Goal: Transaction & Acquisition: Purchase product/service

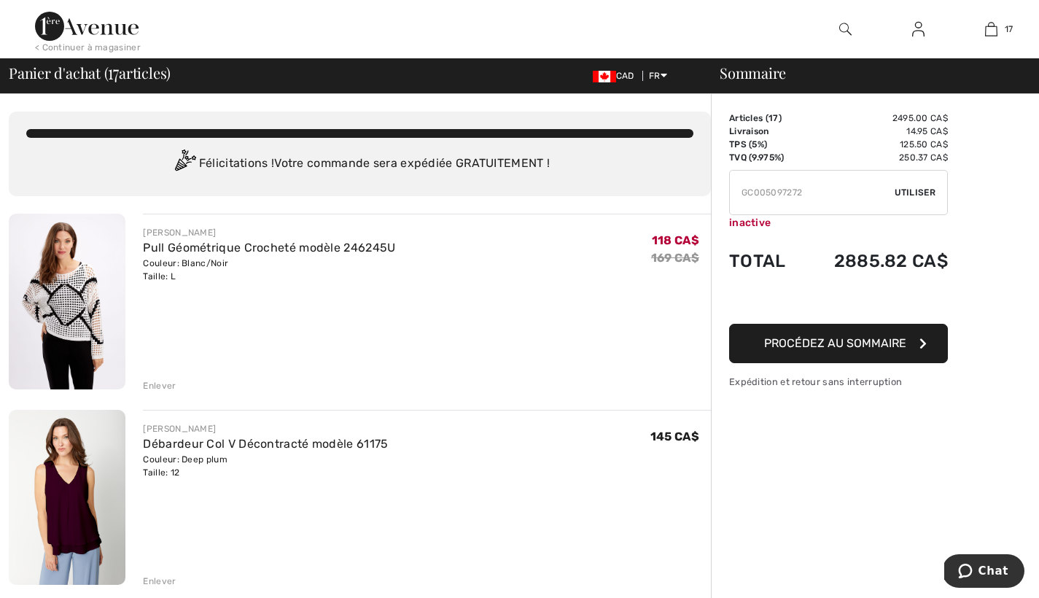
click at [736, 195] on input "TEXT" at bounding box center [812, 193] width 165 height 44
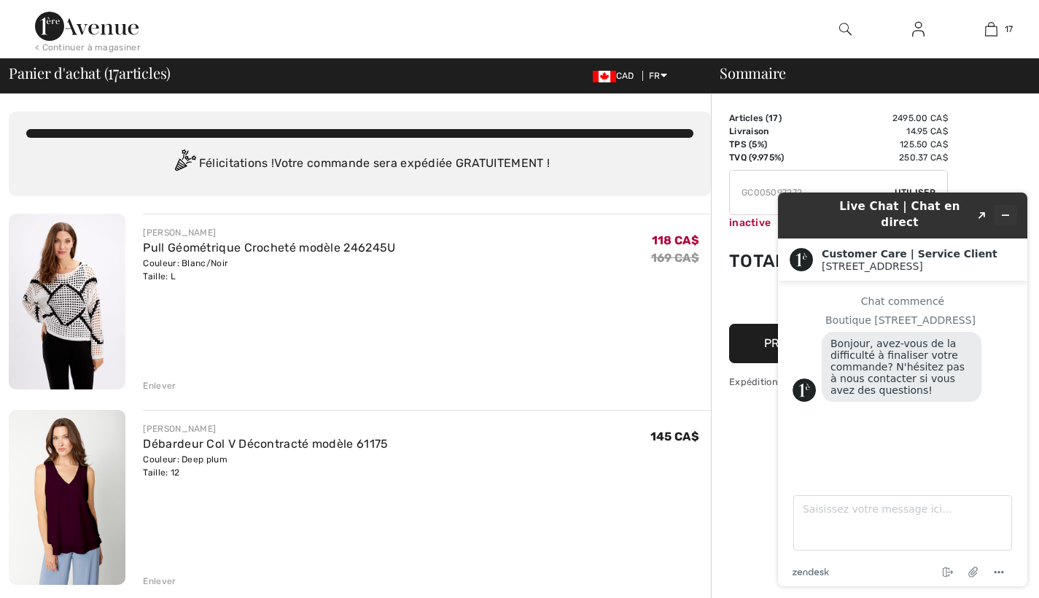
click at [1005, 210] on icon "Réduire le widget" at bounding box center [1005, 215] width 10 height 10
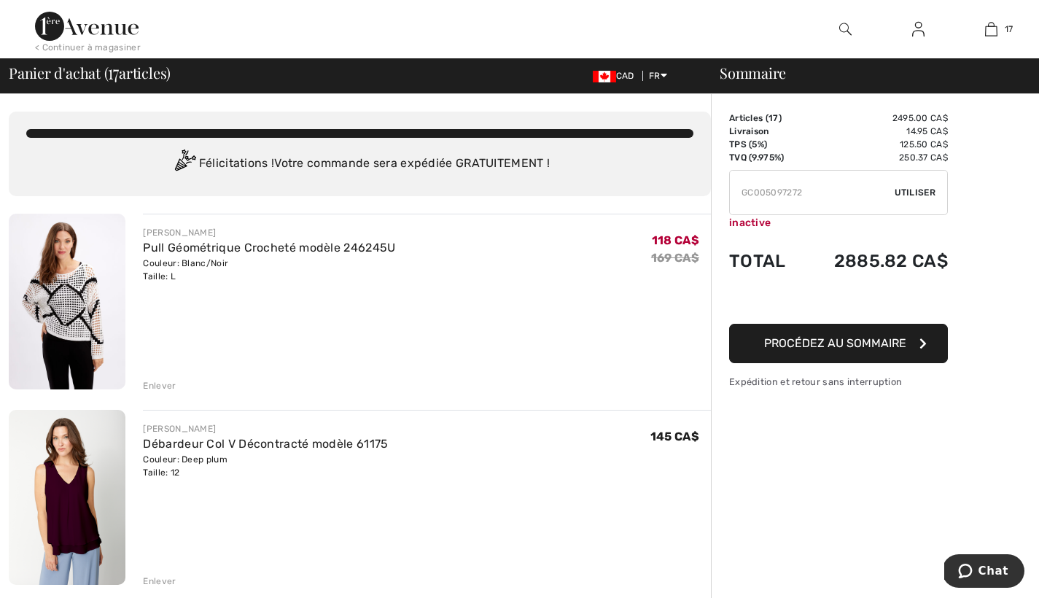
click at [924, 191] on span "Utiliser" at bounding box center [914, 192] width 41 height 13
click at [912, 190] on span "Utiliser" at bounding box center [914, 192] width 41 height 13
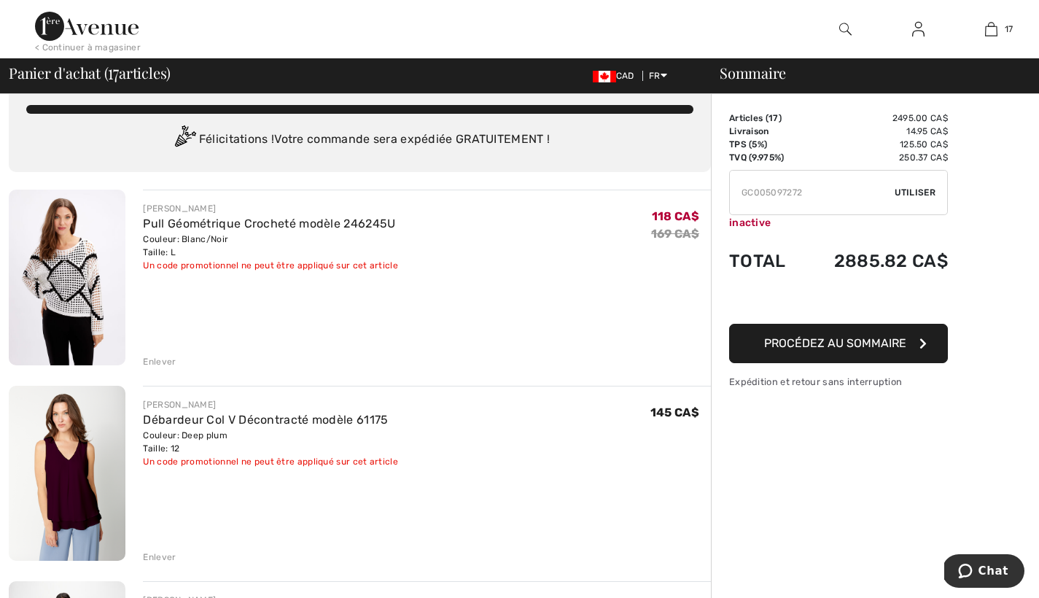
scroll to position [26, 0]
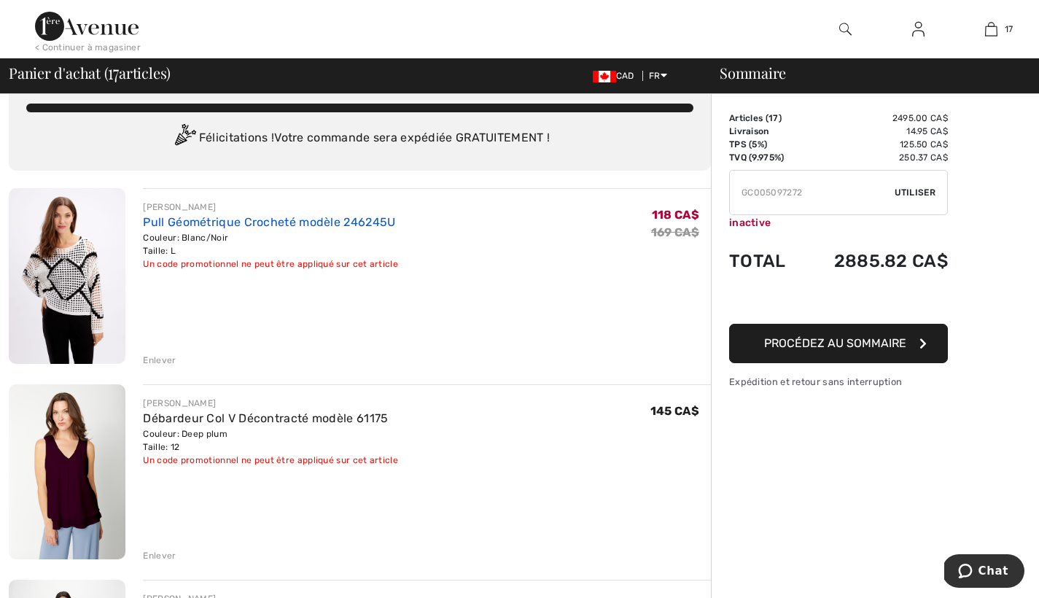
click at [243, 225] on link "Pull Géométrique Crocheté modèle 246245U" at bounding box center [269, 222] width 252 height 14
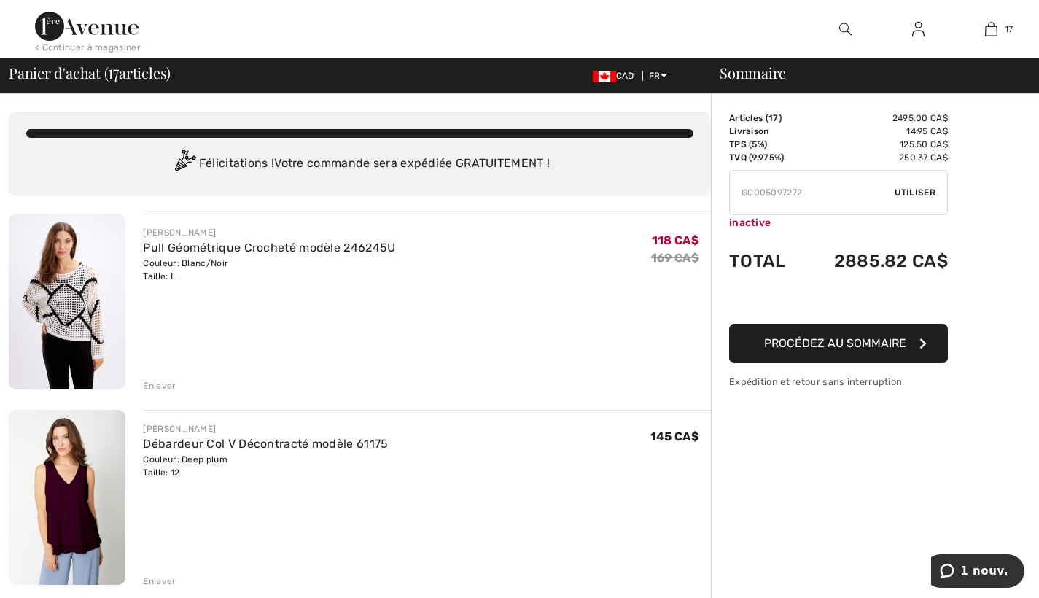
click at [924, 189] on span "Utiliser" at bounding box center [914, 192] width 41 height 13
click at [905, 190] on span "Utiliser" at bounding box center [914, 192] width 41 height 13
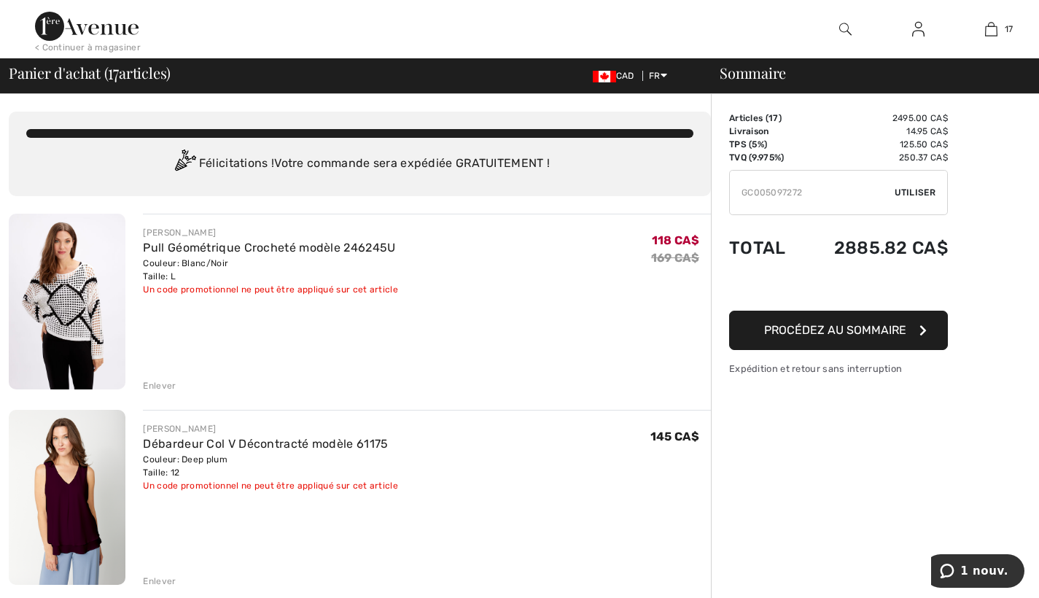
click at [905, 190] on div "Articles ( 17 ) 2495.00 CA$ Code promo 0.00 CA$ Livraison 14.95 CA$ TPS (5%) 12…" at bounding box center [838, 244] width 219 height 264
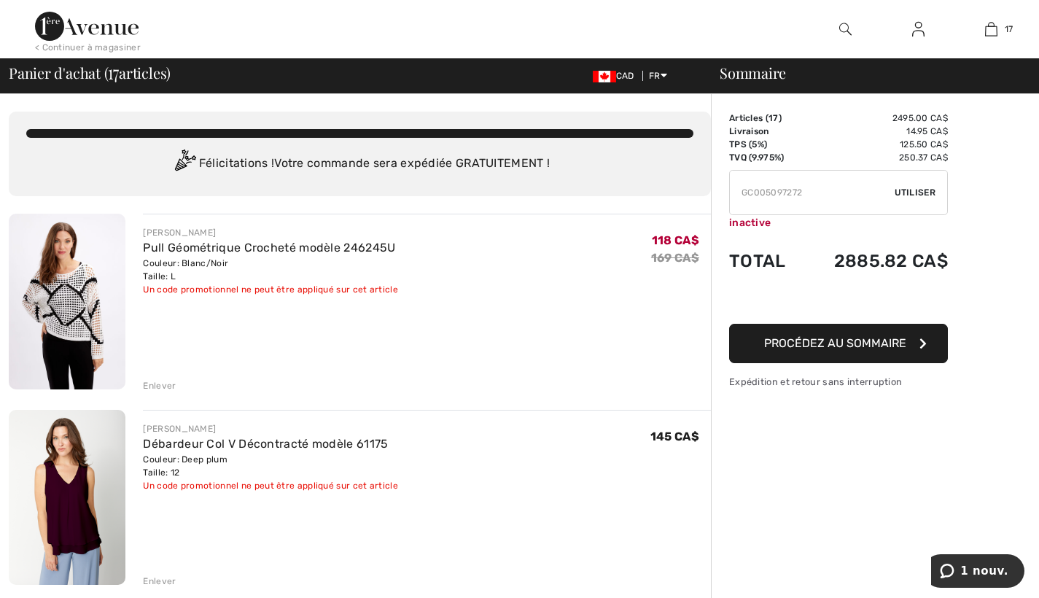
click at [926, 191] on span "Utiliser" at bounding box center [914, 192] width 41 height 13
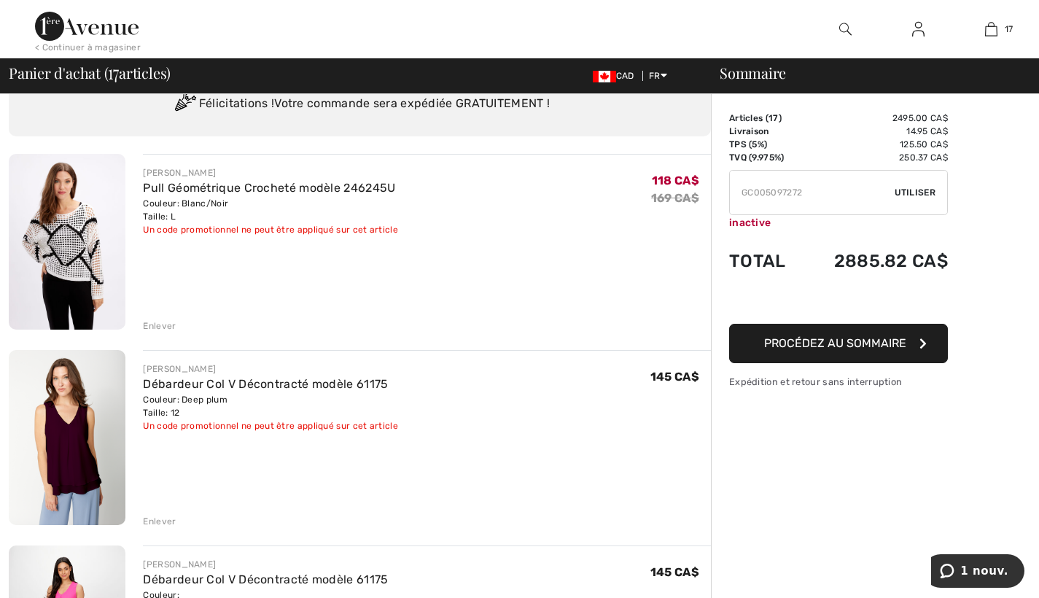
scroll to position [63, 0]
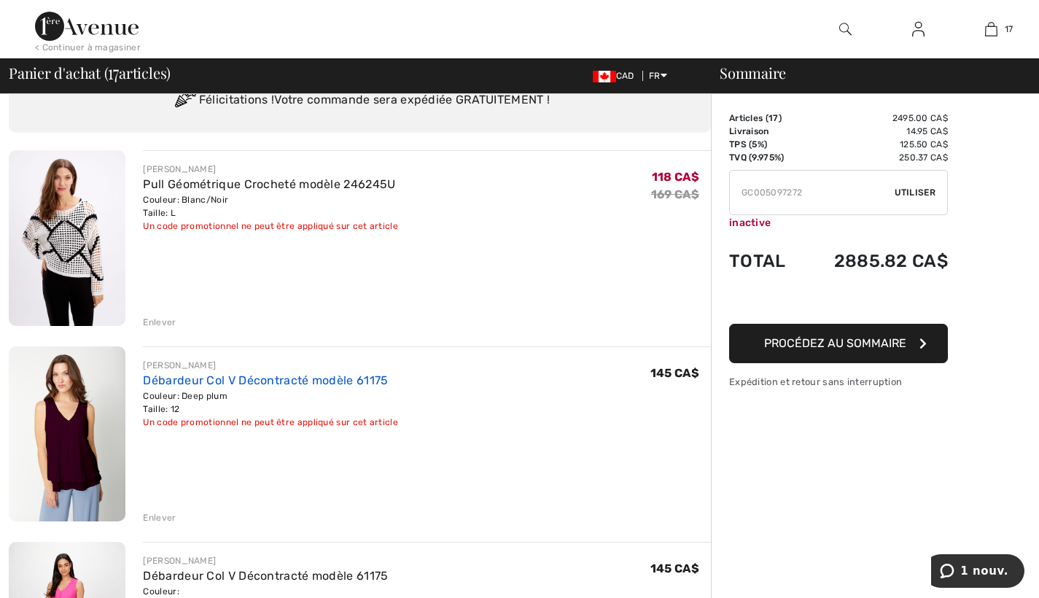
click at [335, 379] on link "Débardeur Col V Décontracté modèle 61175" at bounding box center [265, 380] width 245 height 14
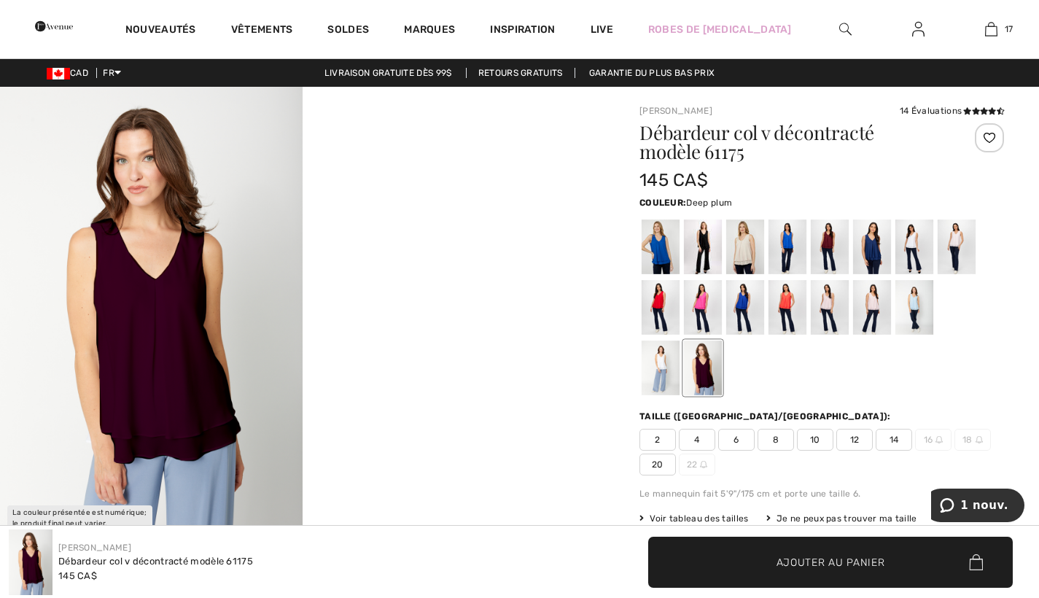
click at [450, 238] on video "Your browser does not support the video tag." at bounding box center [454, 162] width 303 height 151
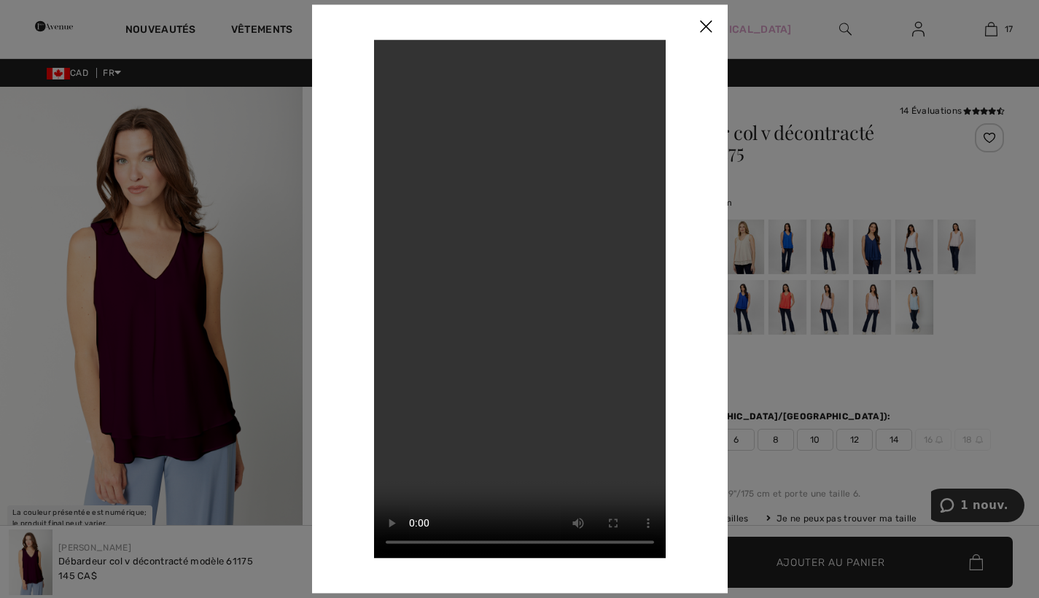
click at [706, 25] on img at bounding box center [706, 26] width 44 height 45
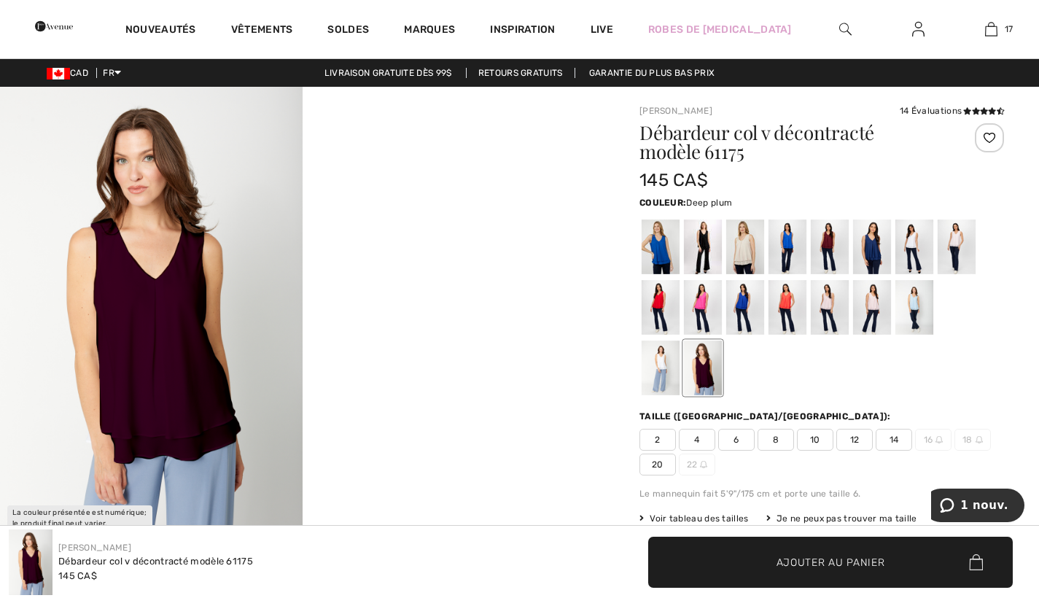
click at [984, 505] on span "1 nouv." at bounding box center [984, 505] width 48 height 13
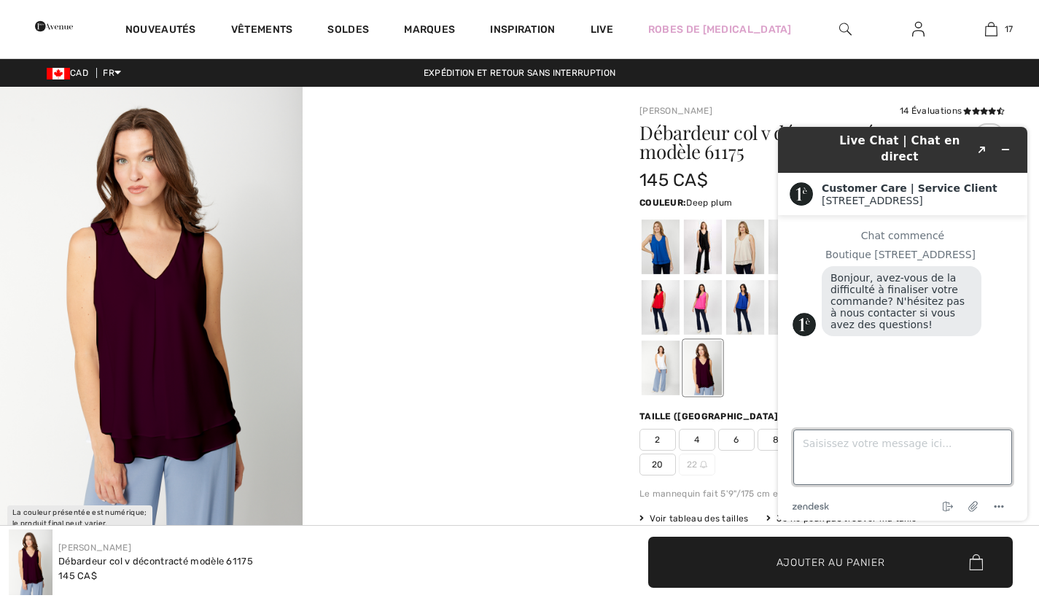
click at [803, 463] on textarea "Saisissez votre message ici..." at bounding box center [902, 456] width 219 height 55
type textarea "MON CERTIFICAT-CADEAU DE 50$, NO.gc005097272 ne fonctionne pas. J'ai une comman…"
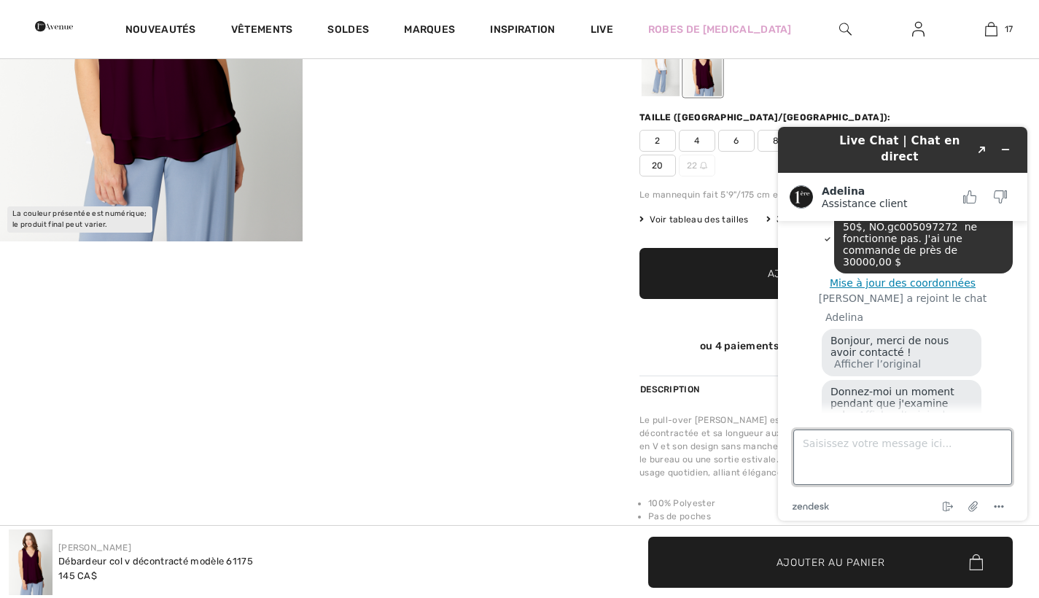
scroll to position [197, 0]
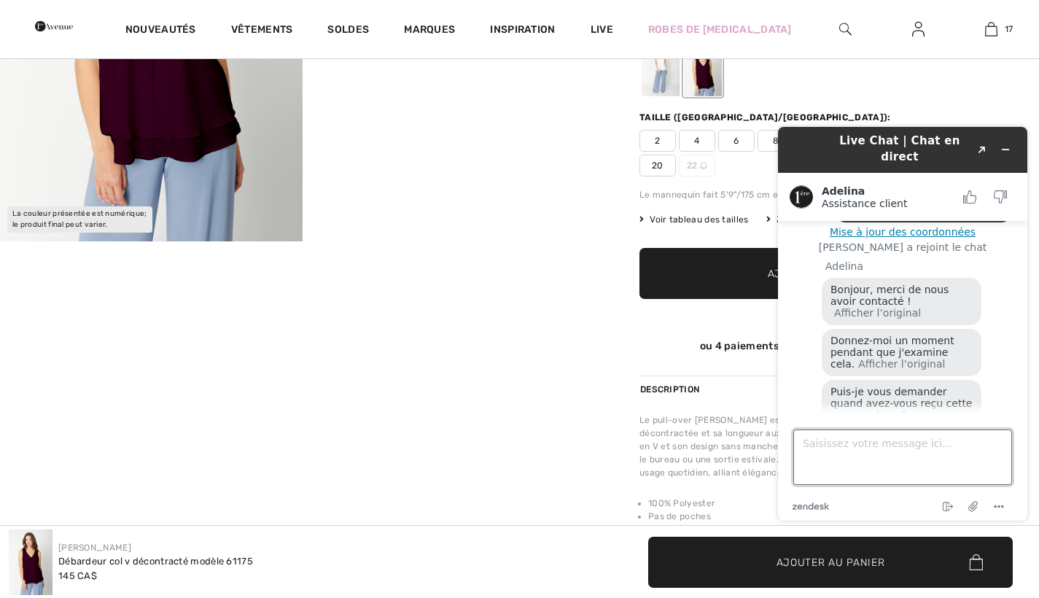
click at [811, 450] on textarea "Saisissez votre message ici..." at bounding box center [902, 456] width 219 height 55
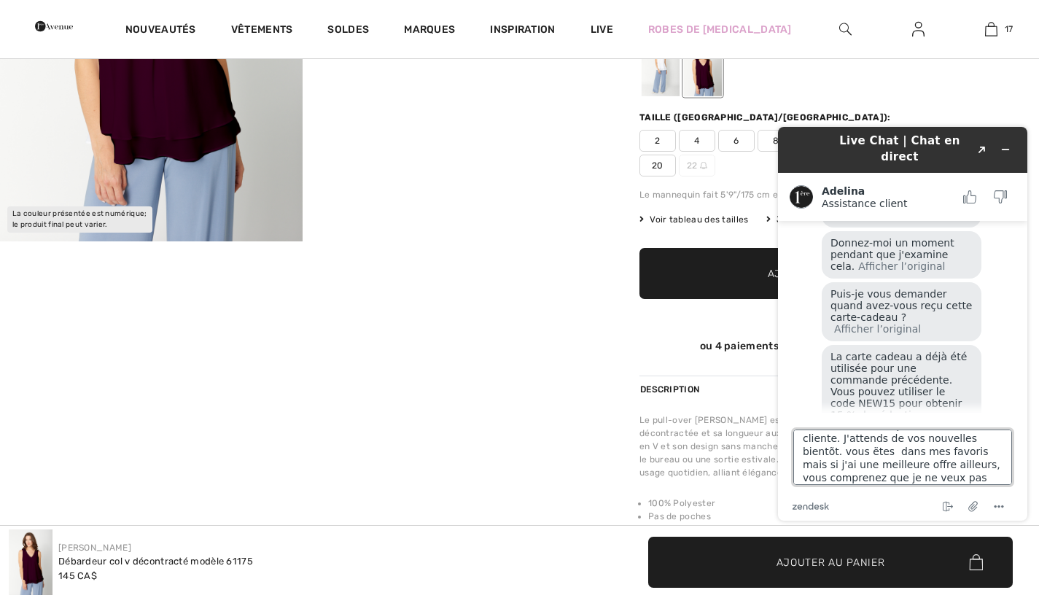
scroll to position [131, 0]
type textarea "je ne me souviens pas. J'ai fait un AVC en septembre 2024 et j'ai oublié certai…"
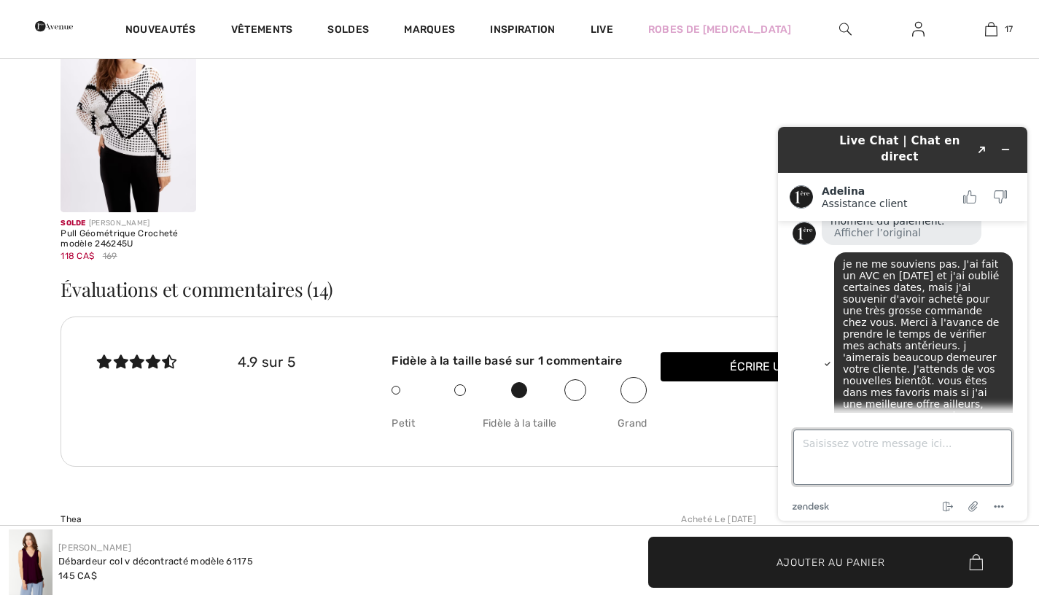
scroll to position [1682, 0]
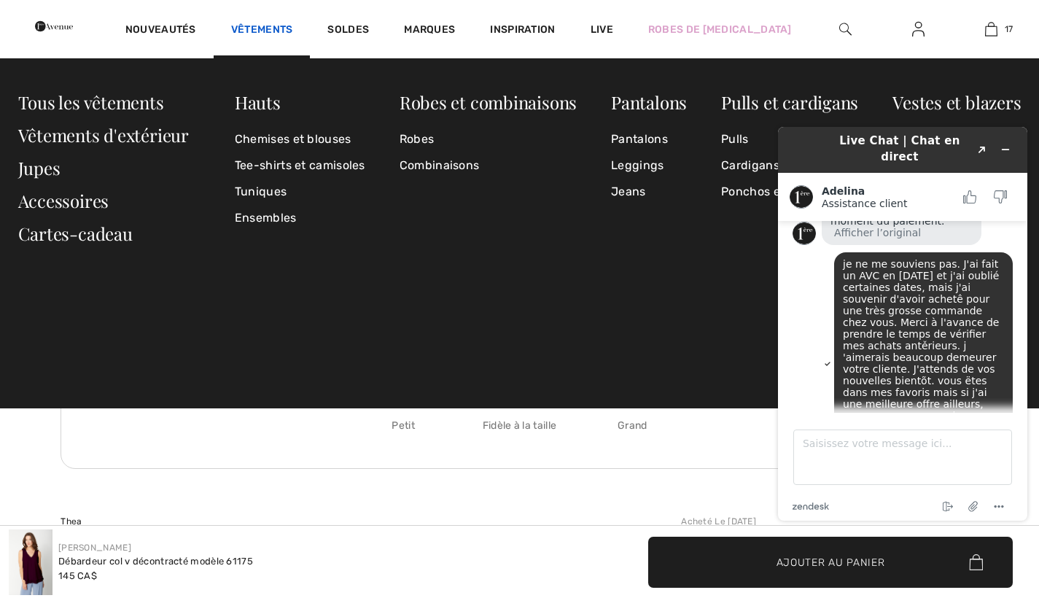
click at [293, 27] on link "Vêtements" at bounding box center [262, 30] width 62 height 15
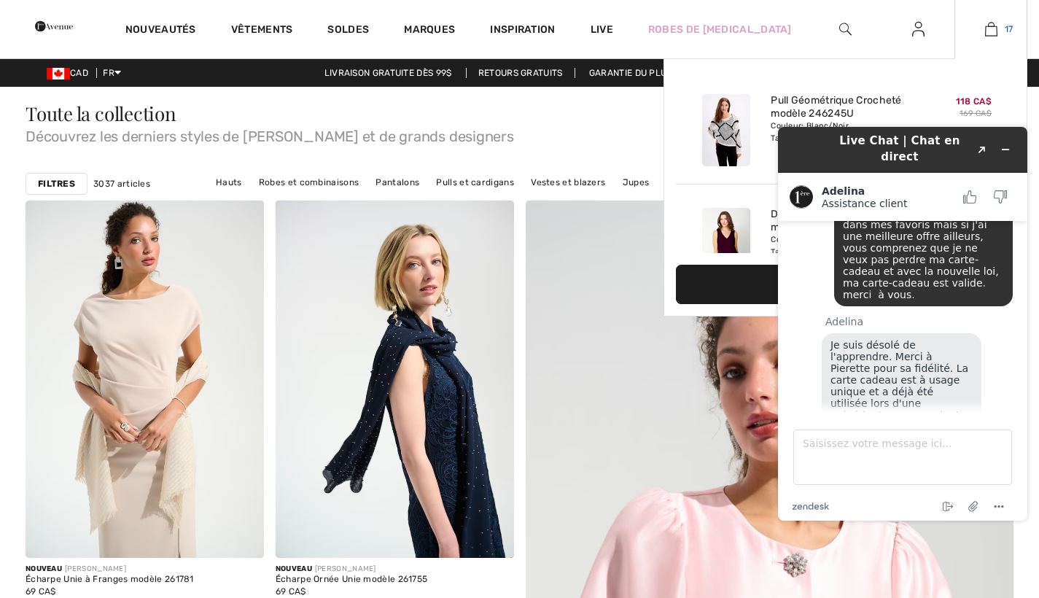
click at [991, 26] on img at bounding box center [991, 28] width 12 height 17
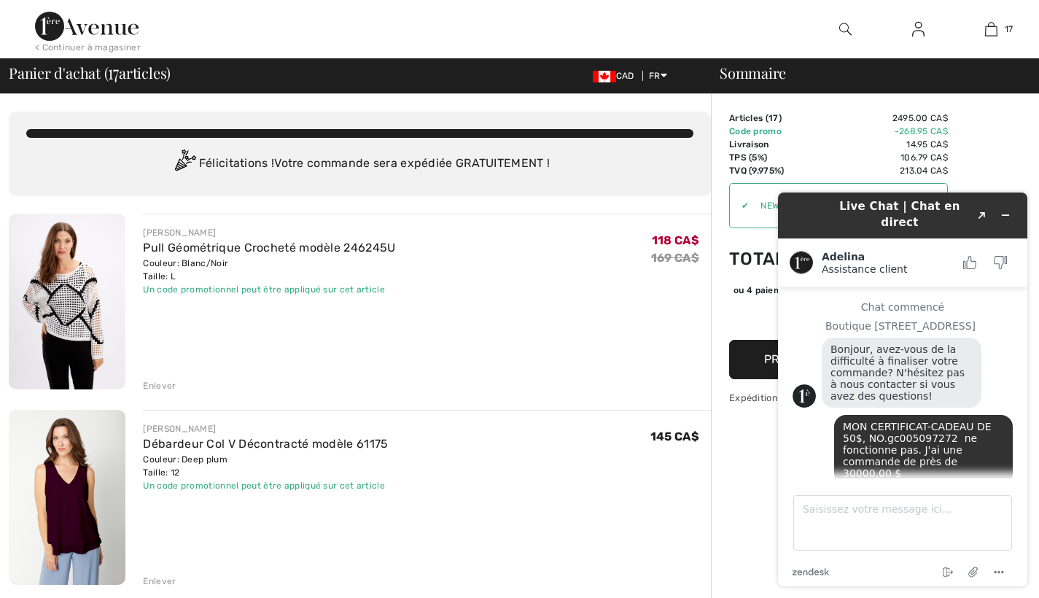
scroll to position [656, 0]
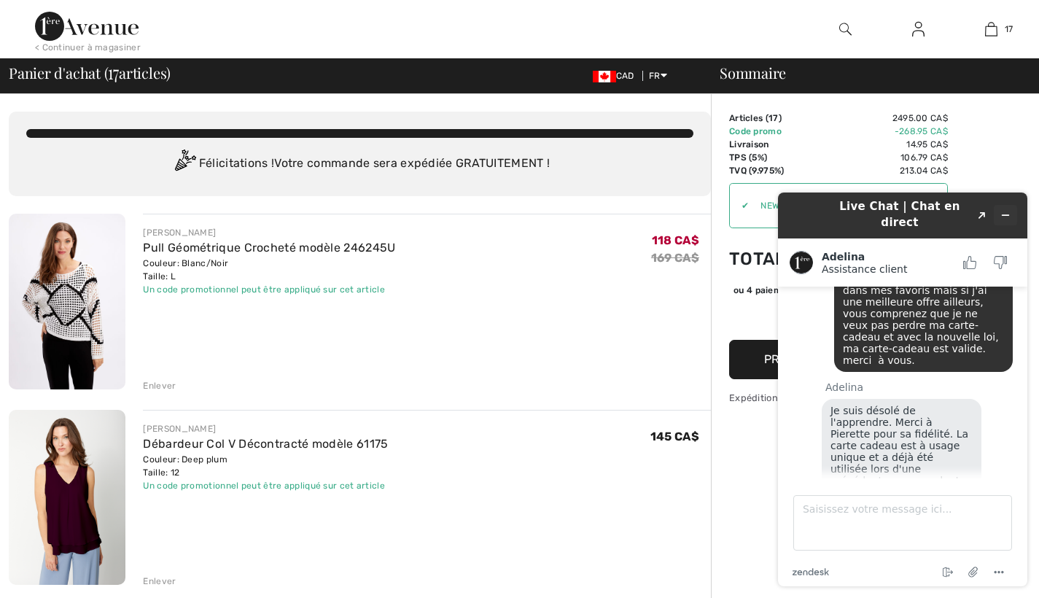
click at [1005, 210] on icon "Réduire le widget" at bounding box center [1005, 215] width 10 height 10
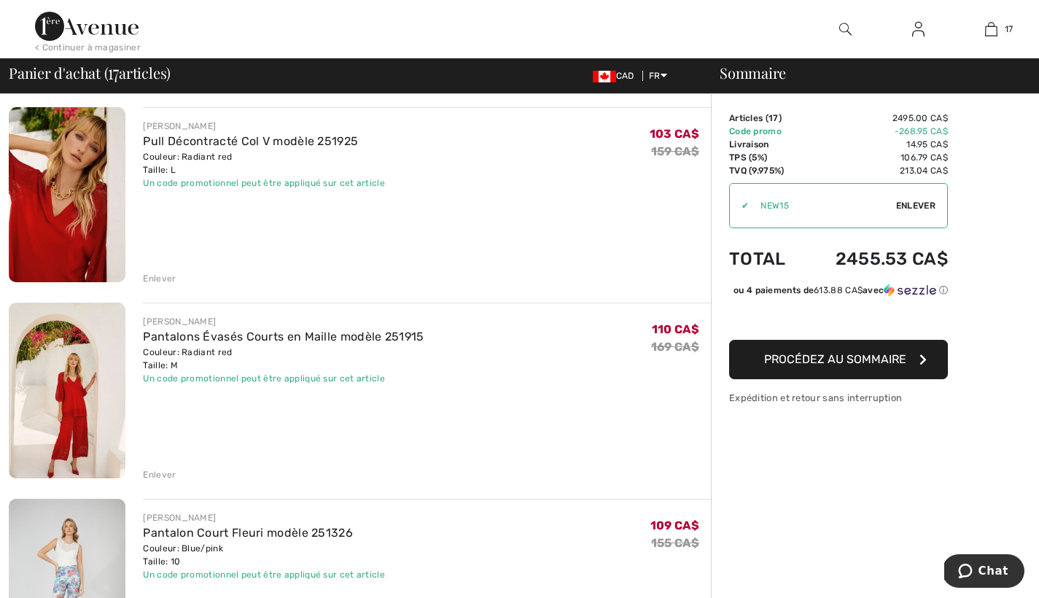
scroll to position [1088, 0]
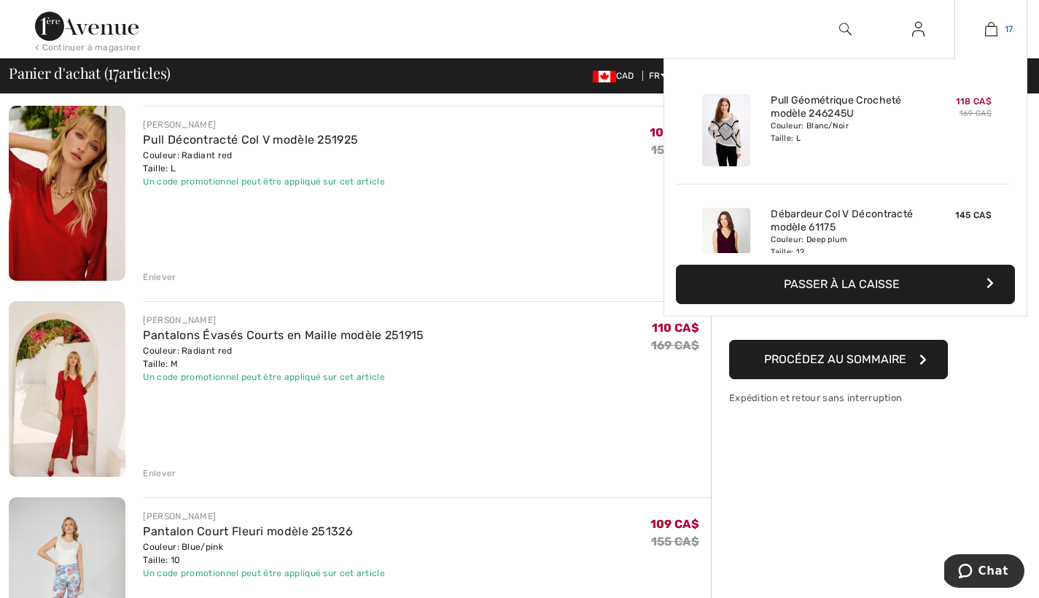
click at [996, 28] on img at bounding box center [991, 28] width 12 height 17
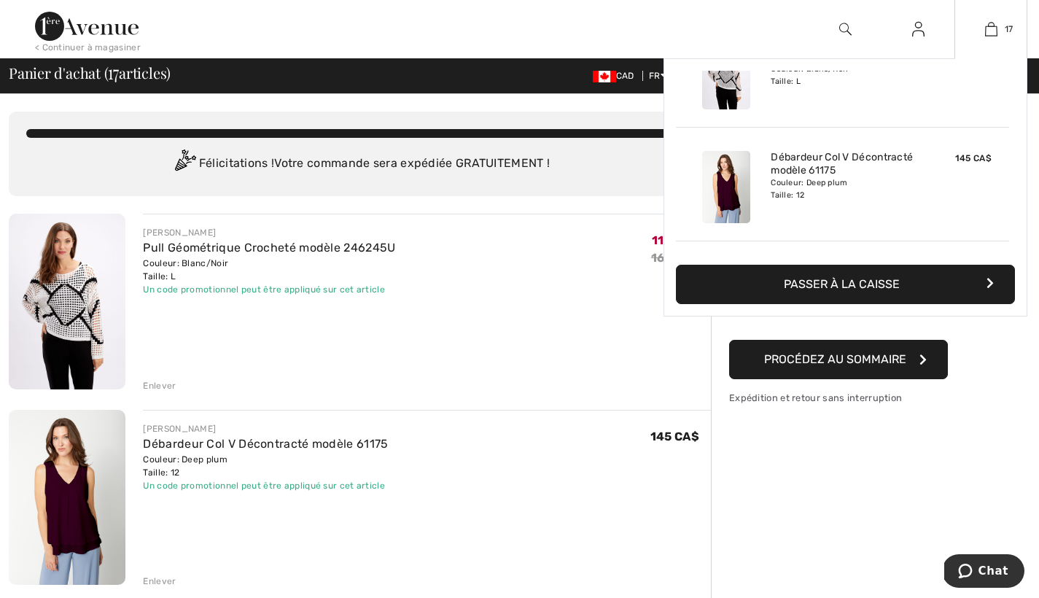
scroll to position [77, 0]
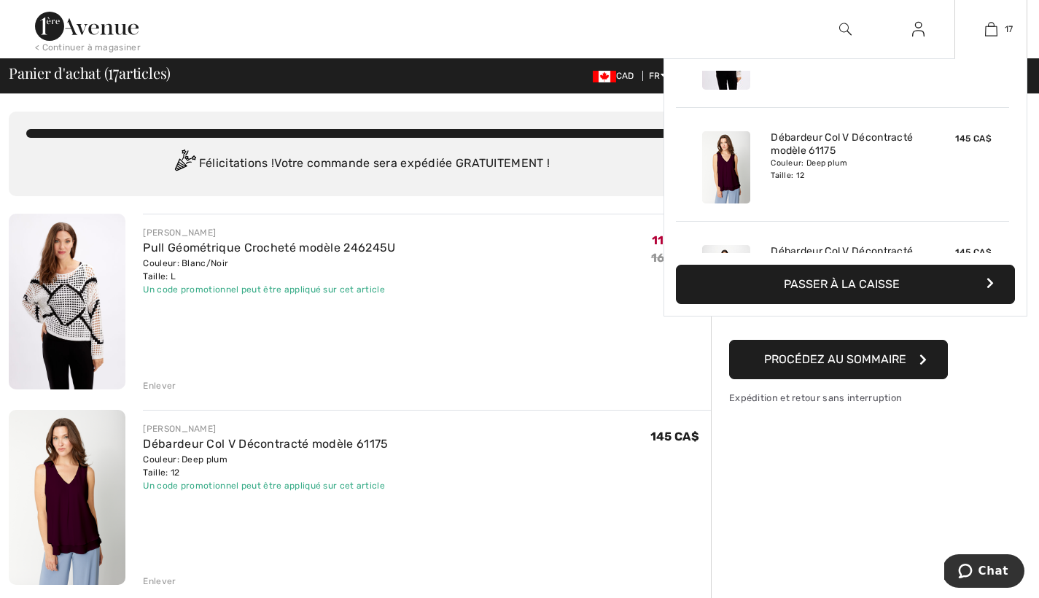
click at [989, 280] on icon "button" at bounding box center [989, 283] width 7 height 12
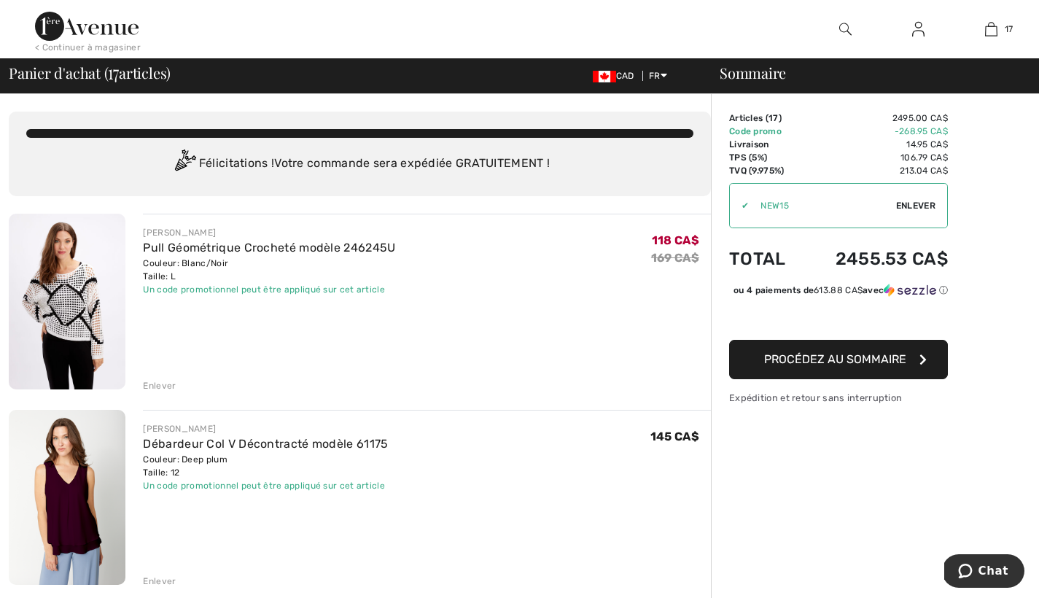
click at [739, 205] on div "✔" at bounding box center [739, 205] width 19 height 13
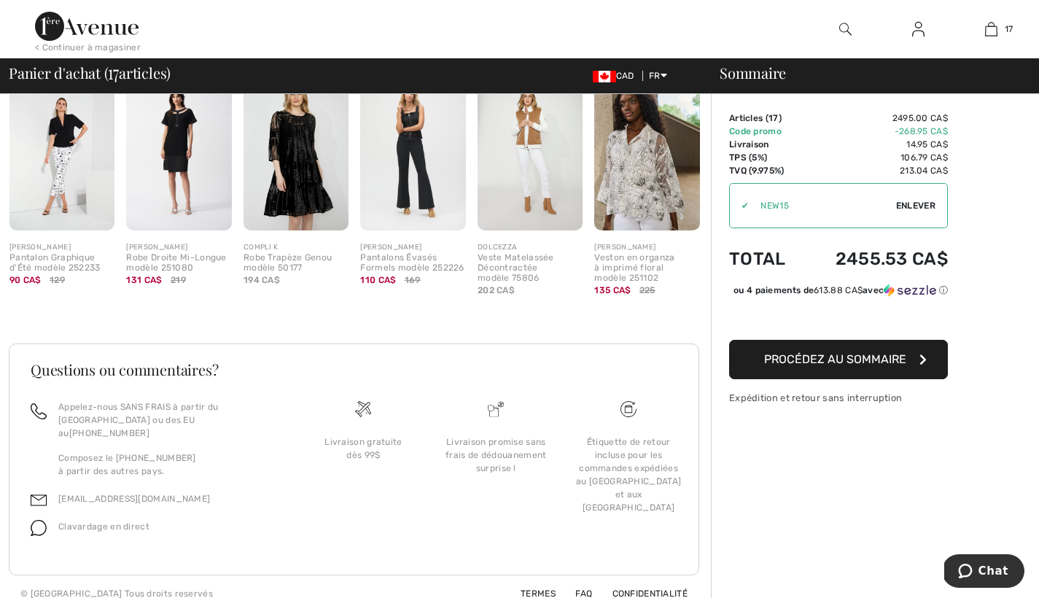
scroll to position [3533, 0]
click at [288, 182] on img at bounding box center [295, 153] width 105 height 158
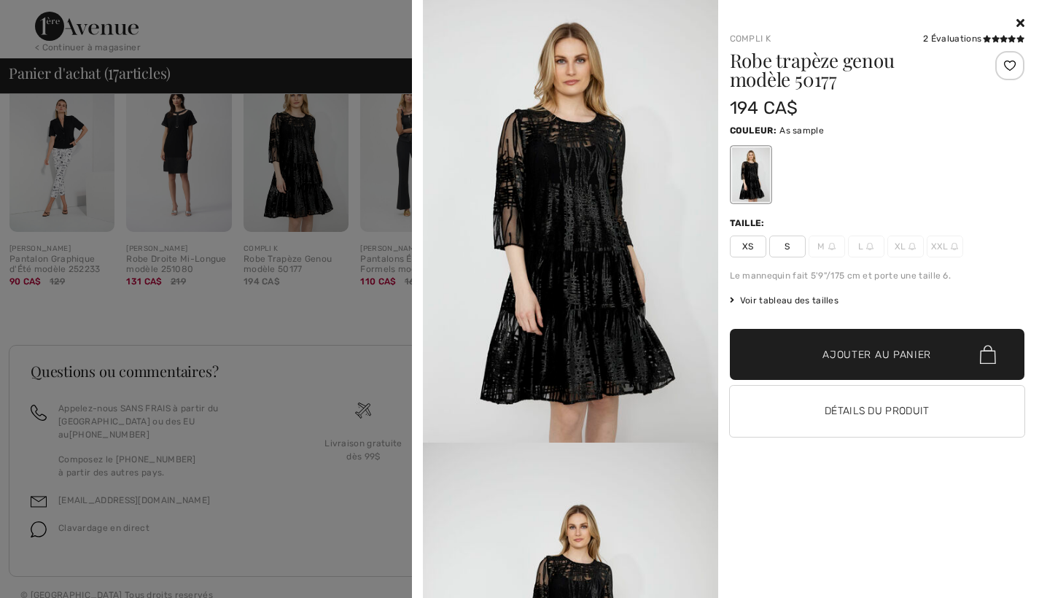
click at [848, 406] on button "Détails du produit" at bounding box center [877, 411] width 295 height 51
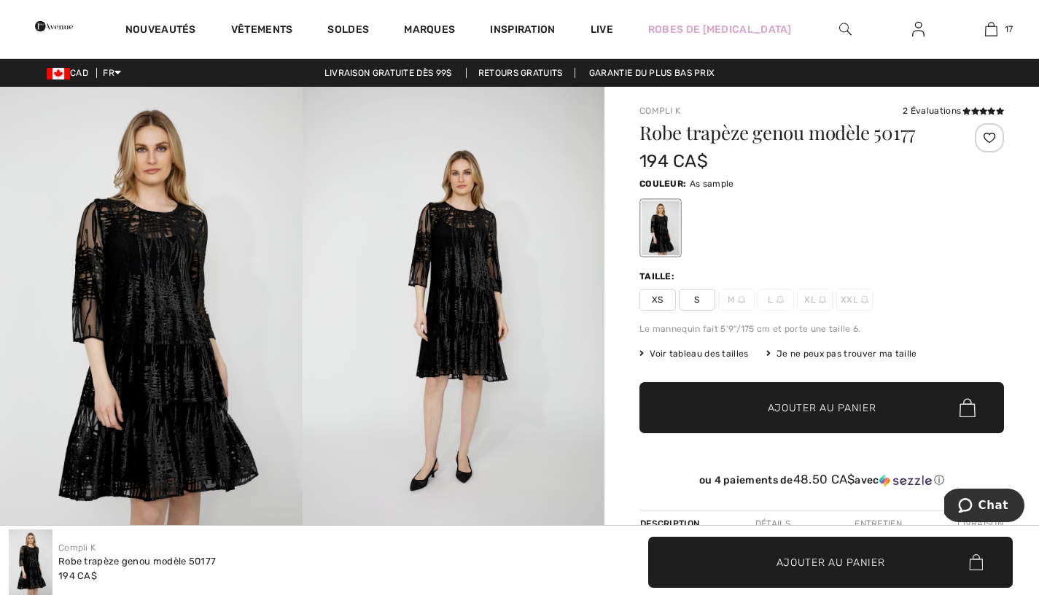
click at [775, 296] on span "L" at bounding box center [775, 300] width 36 height 22
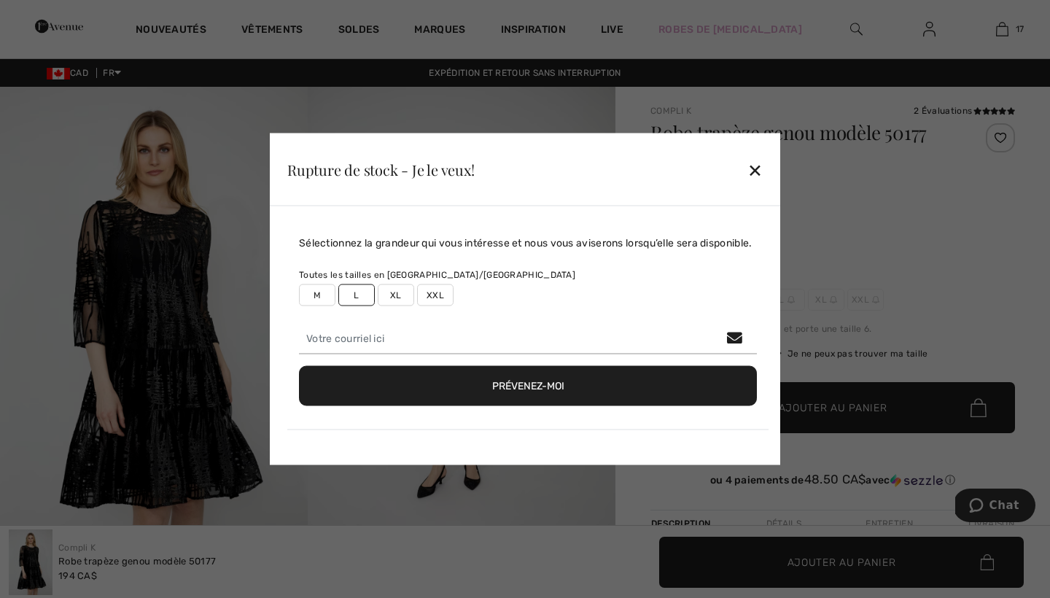
click at [760, 165] on div "✕" at bounding box center [754, 169] width 15 height 31
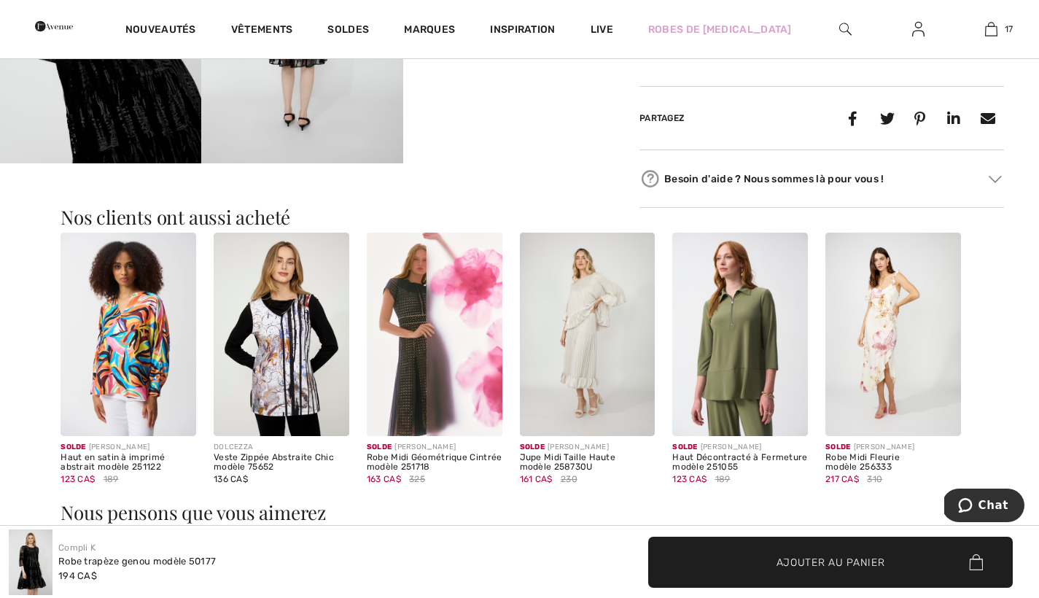
scroll to position [680, 0]
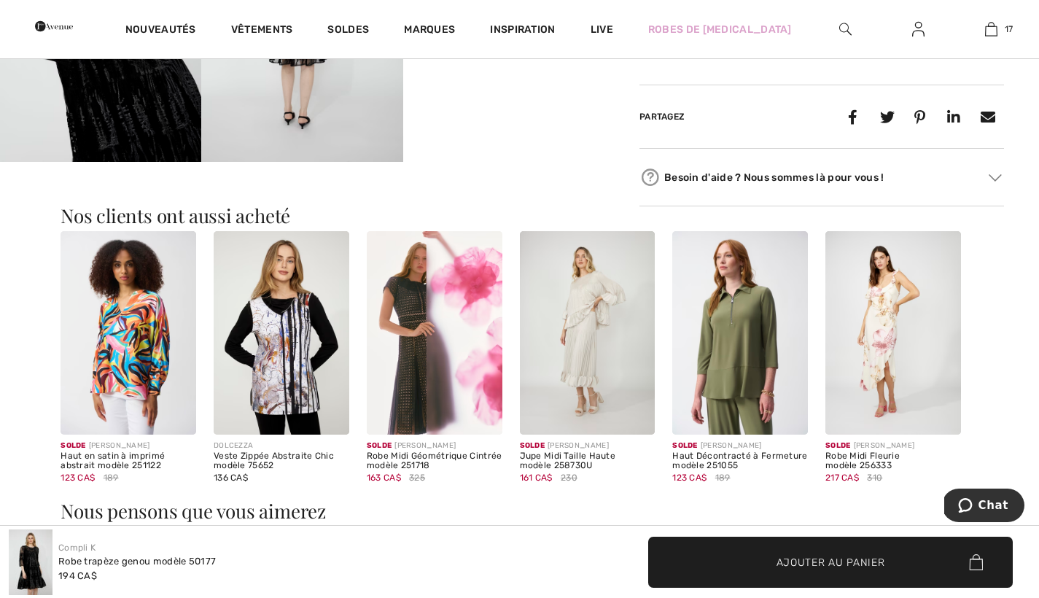
click at [742, 370] on img at bounding box center [740, 332] width 136 height 203
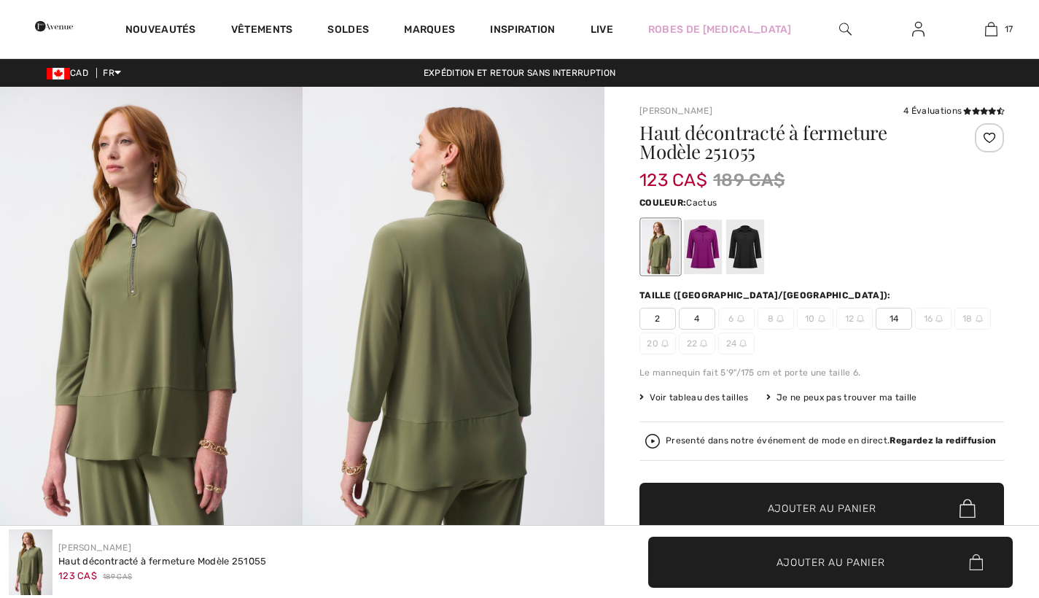
checkbox input "true"
click at [705, 251] on div at bounding box center [703, 246] width 38 height 55
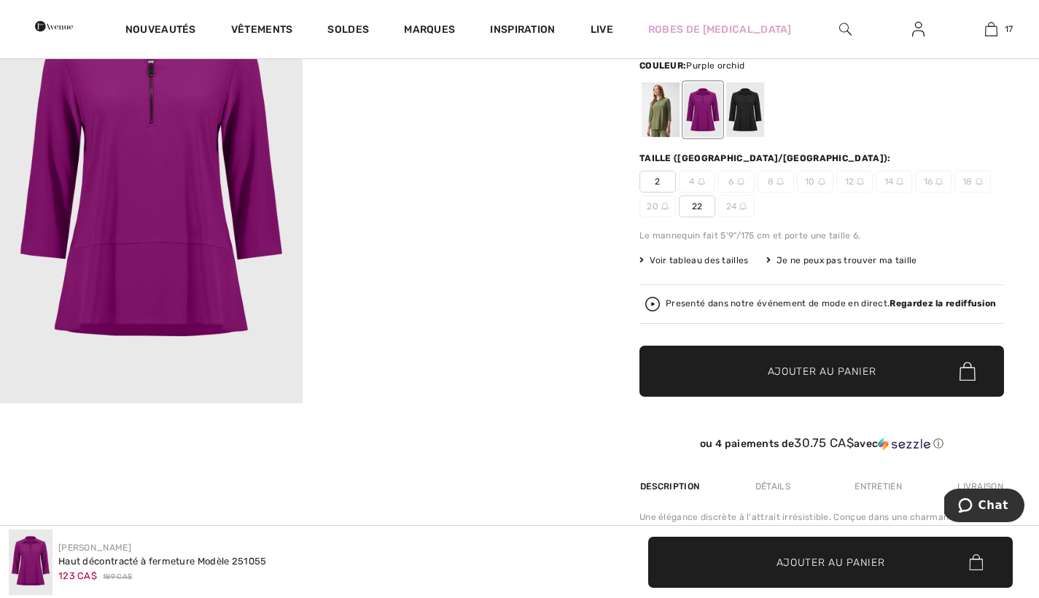
scroll to position [145, 0]
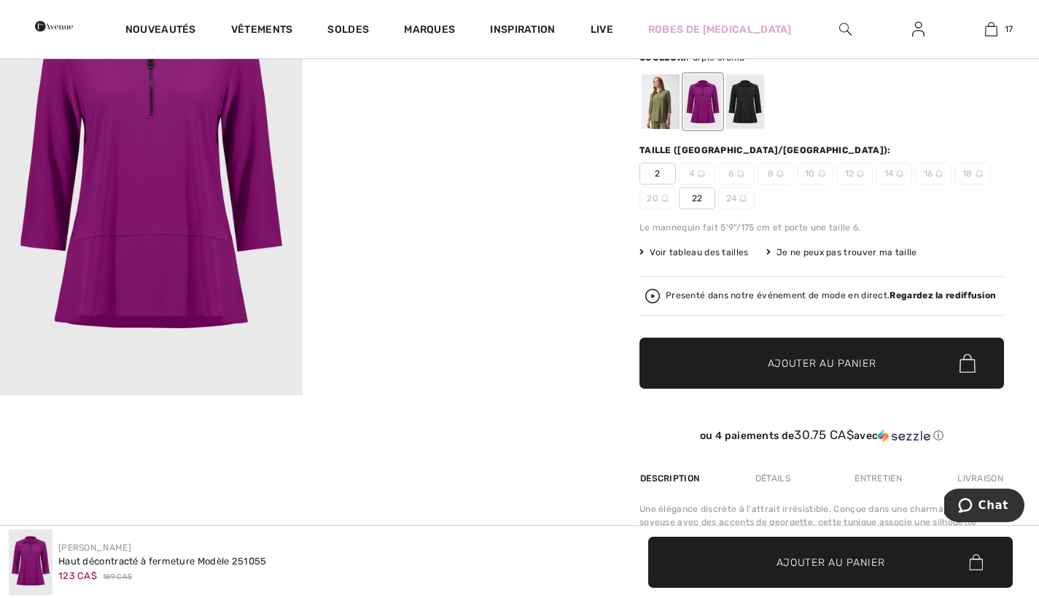
click at [813, 173] on span "10" at bounding box center [815, 174] width 36 height 22
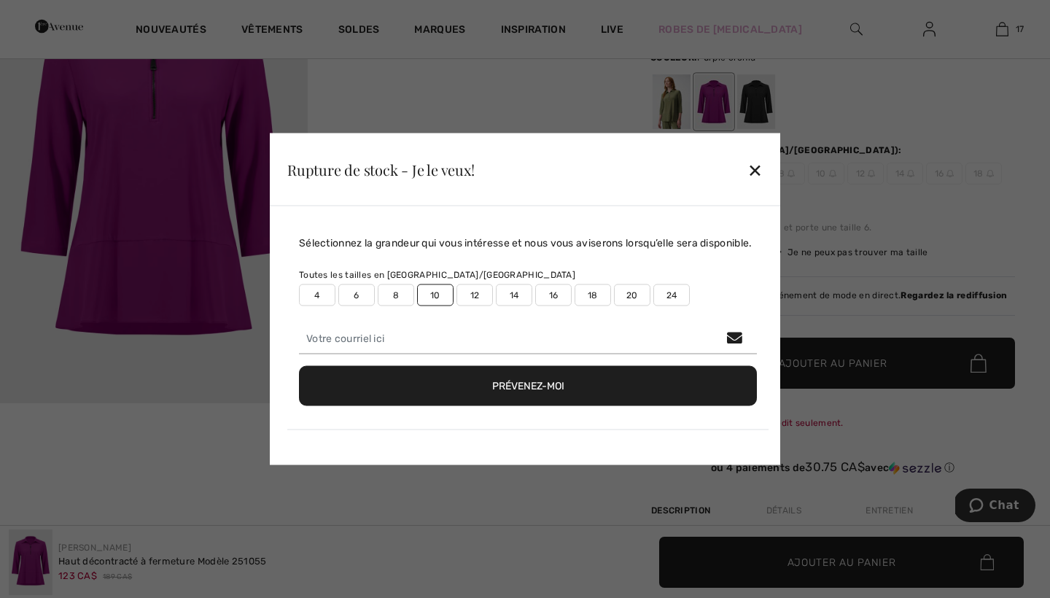
click at [760, 169] on div "✕" at bounding box center [754, 169] width 15 height 31
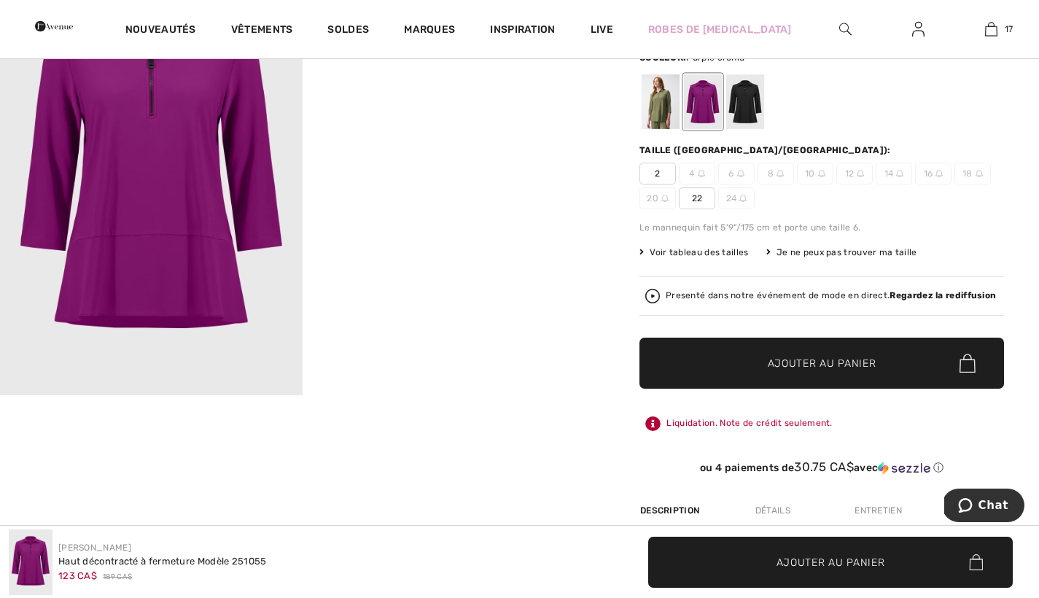
scroll to position [141, 0]
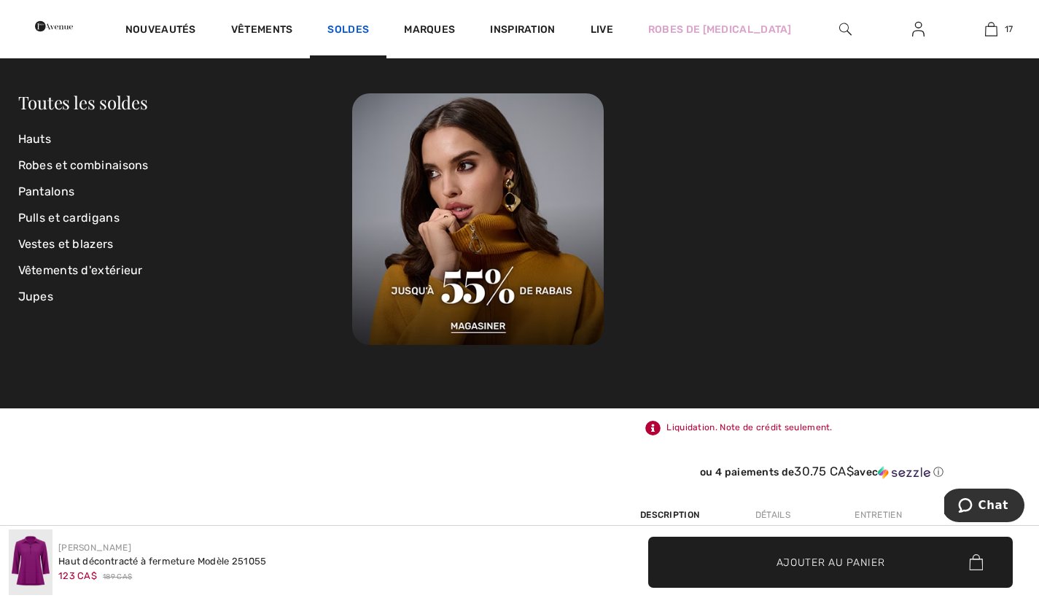
click at [369, 25] on link "Soldes" at bounding box center [348, 30] width 42 height 15
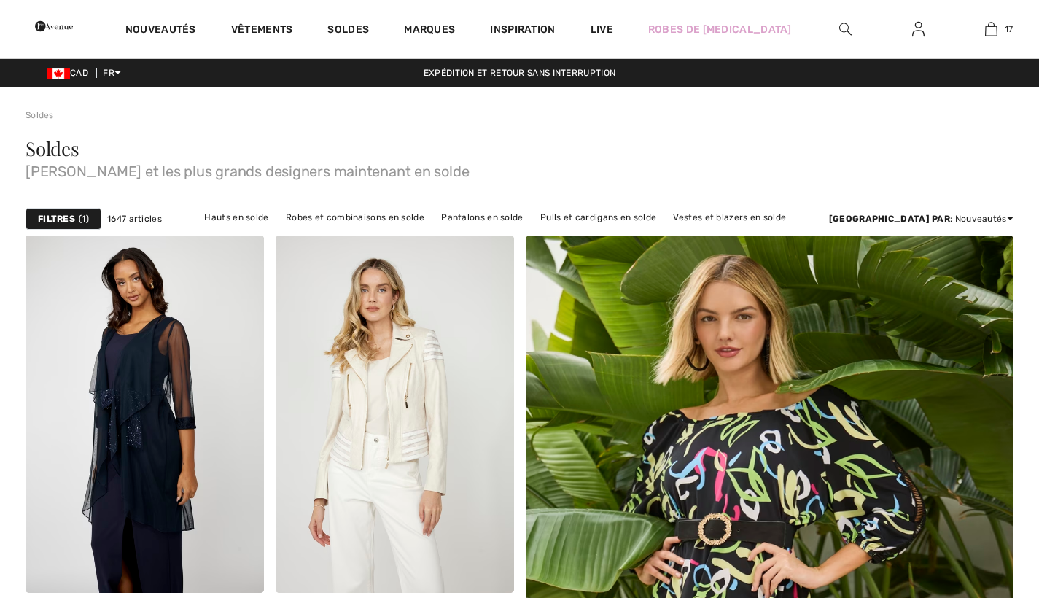
checkbox input "true"
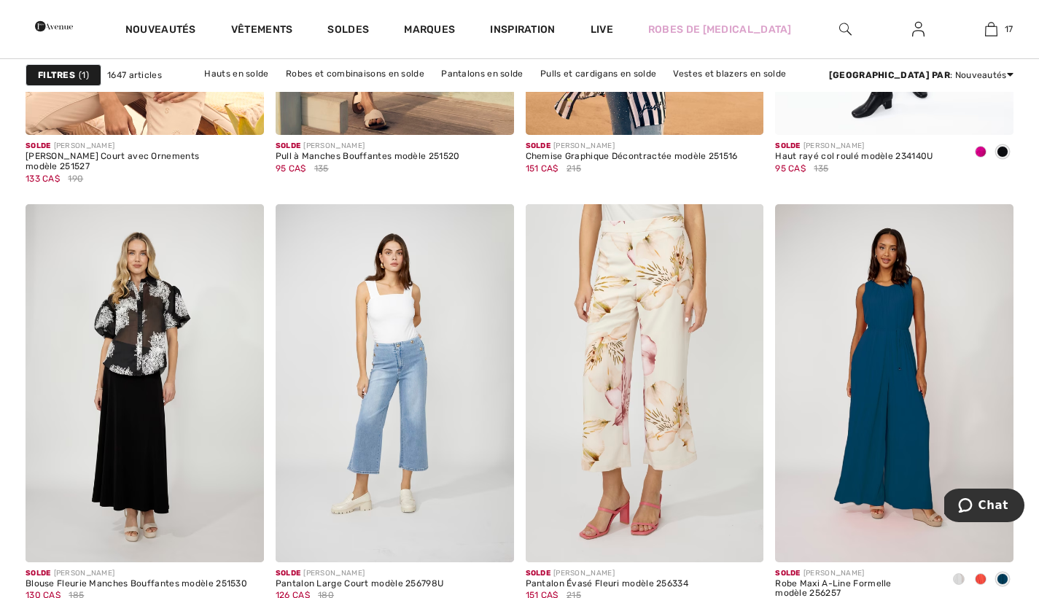
scroll to position [1311, 0]
click at [889, 437] on img at bounding box center [894, 381] width 238 height 357
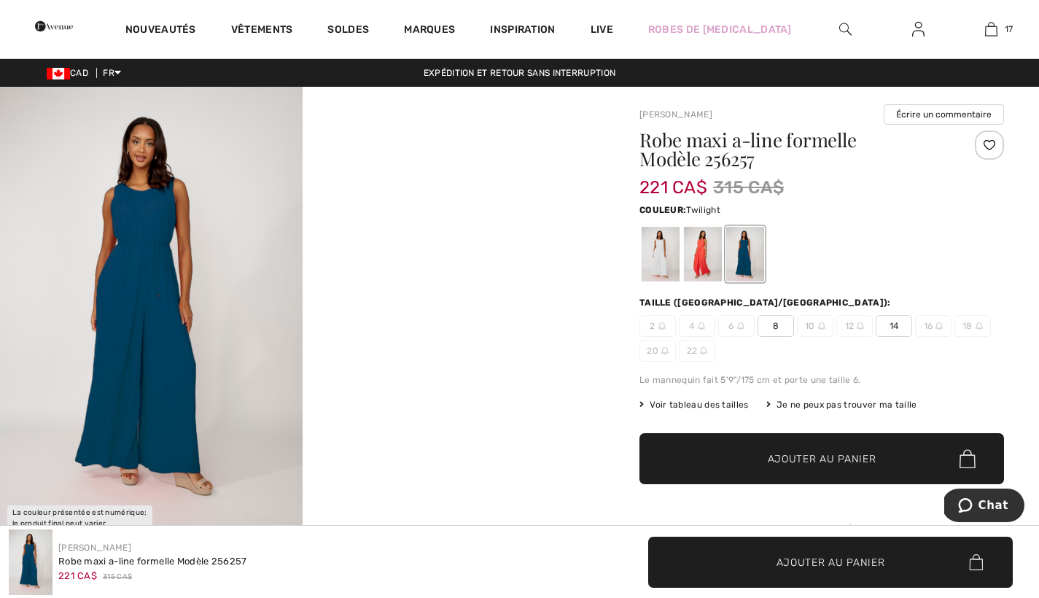
click at [133, 353] on img at bounding box center [151, 313] width 303 height 453
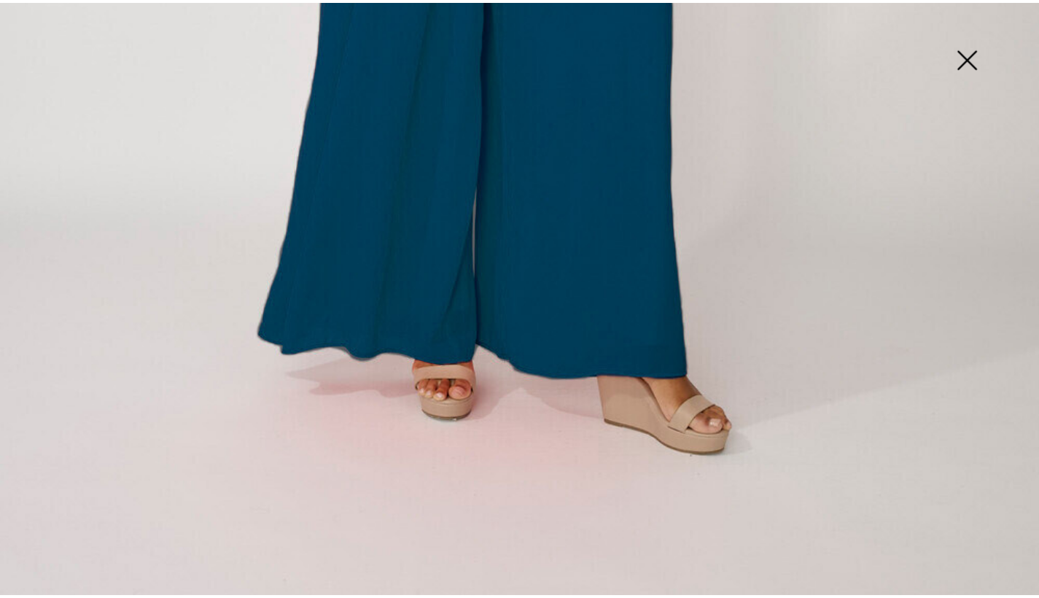
scroll to position [961, 0]
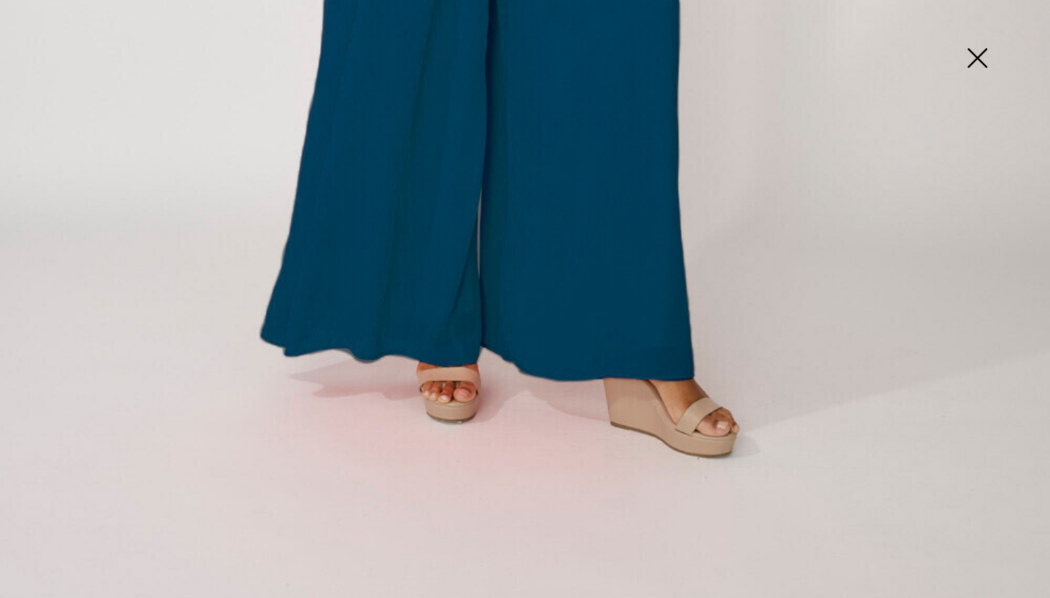
click at [981, 55] on img at bounding box center [976, 59] width 73 height 75
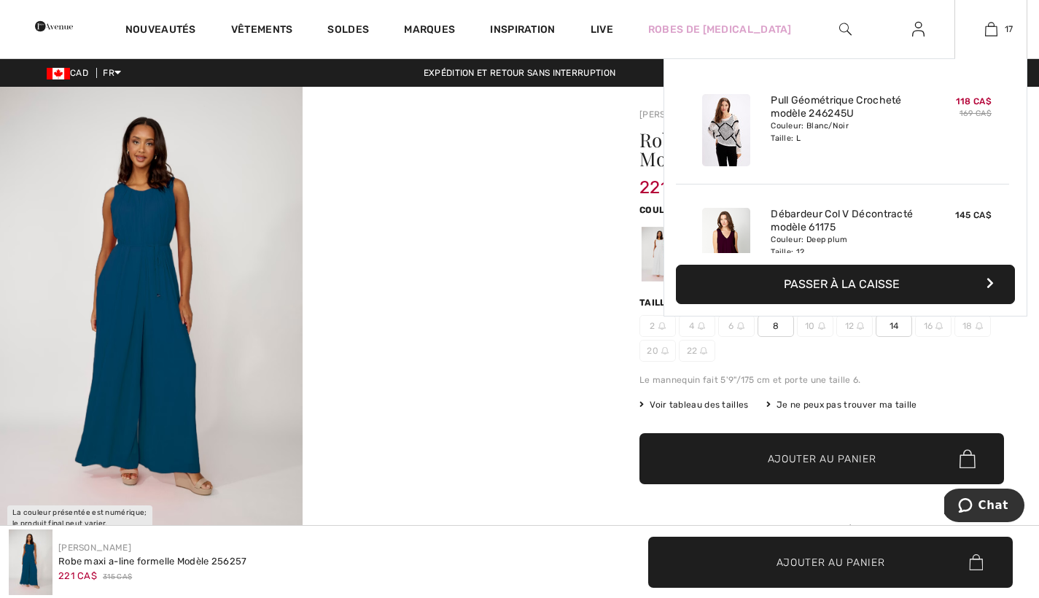
scroll to position [0, 0]
click at [991, 29] on img at bounding box center [991, 28] width 12 height 17
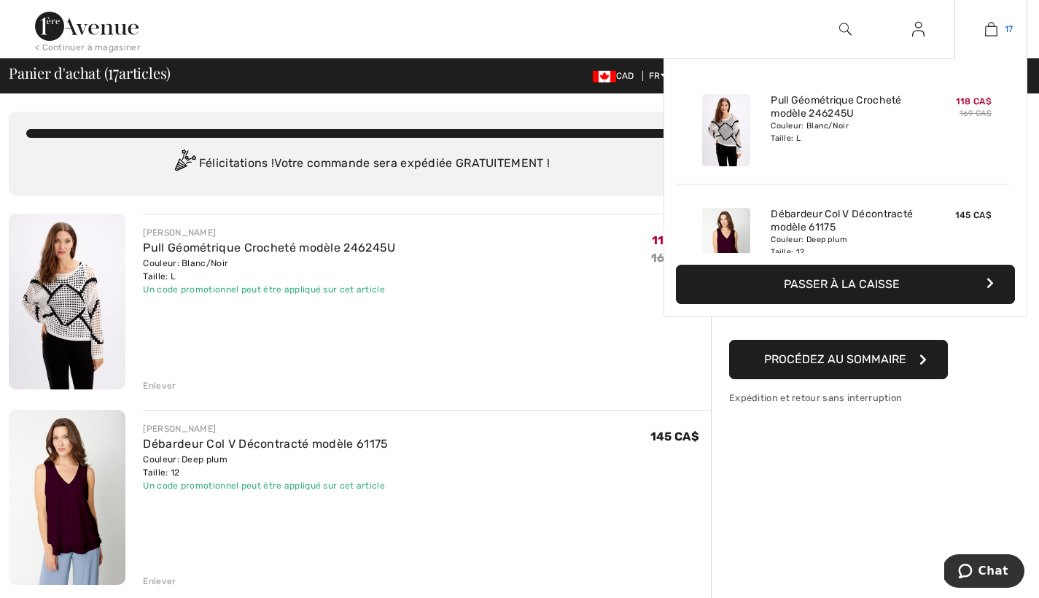
click at [1000, 27] on link "17" at bounding box center [990, 28] width 71 height 17
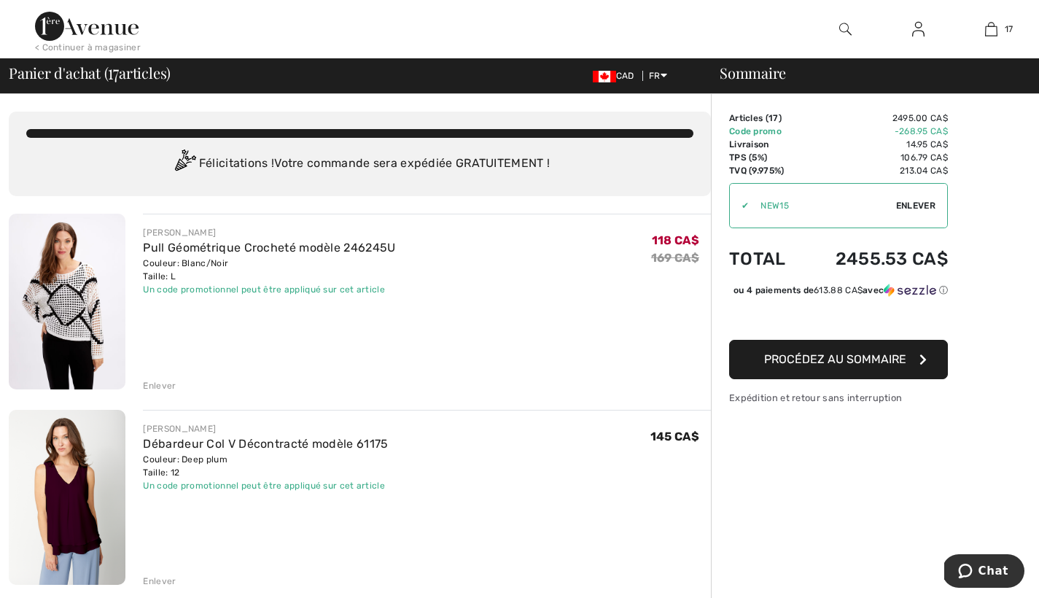
click at [744, 206] on div "✔" at bounding box center [739, 205] width 19 height 13
click at [904, 205] on span "Enlever" at bounding box center [915, 205] width 39 height 13
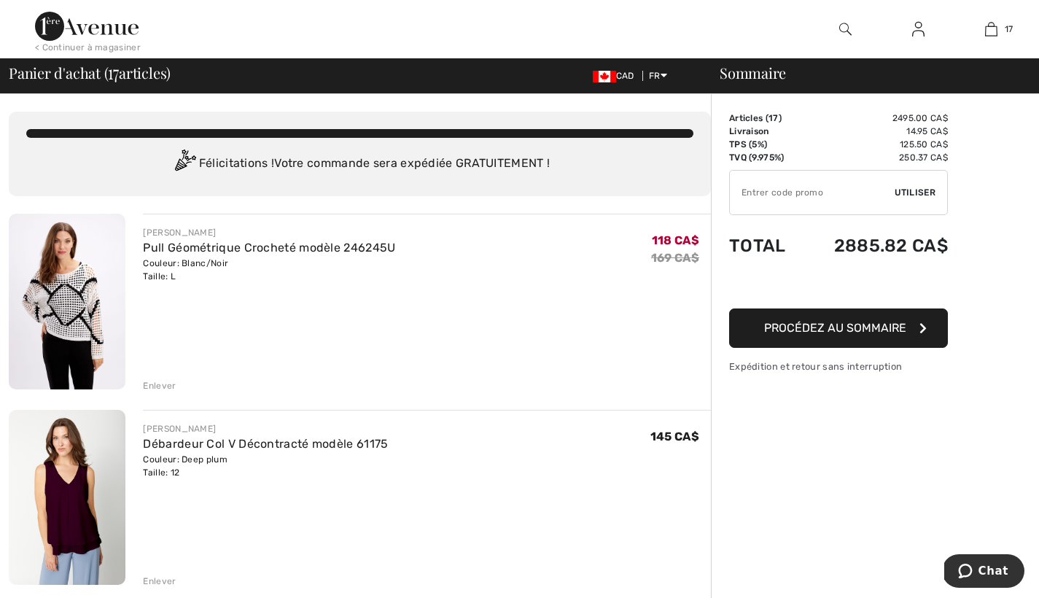
click at [917, 188] on span "Utiliser" at bounding box center [914, 192] width 41 height 13
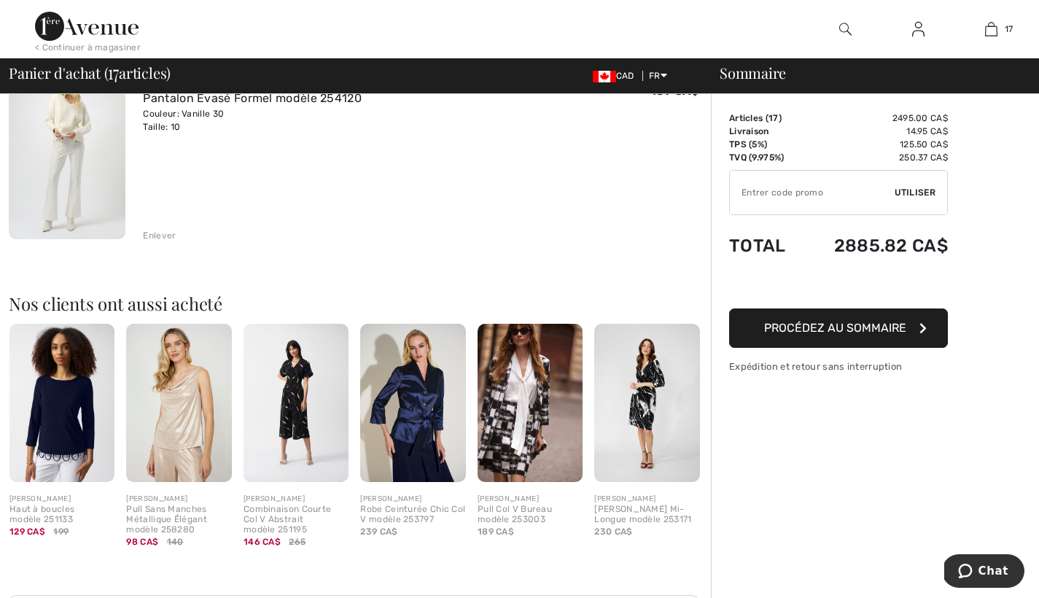
scroll to position [3284, 0]
click at [300, 413] on img at bounding box center [295, 402] width 105 height 158
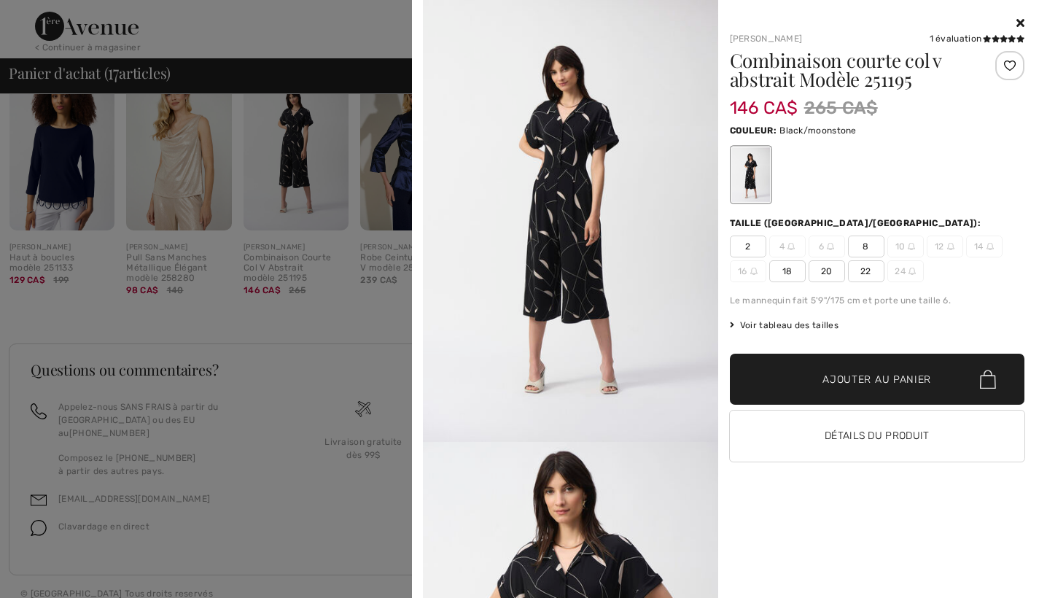
scroll to position [3533, 0]
click at [197, 194] on div at bounding box center [519, 299] width 1039 height 598
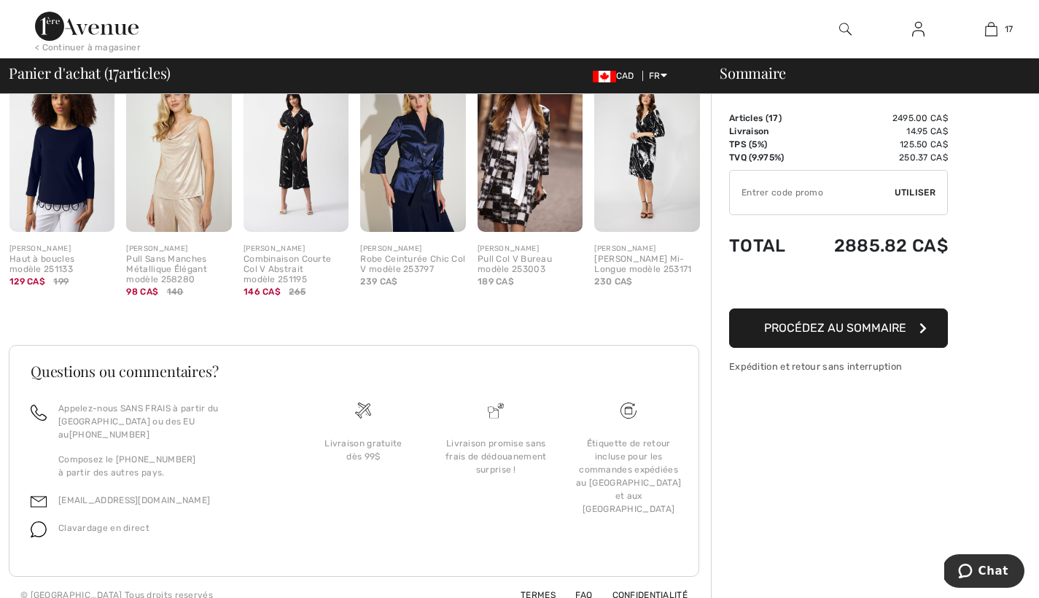
click at [303, 196] on img at bounding box center [295, 153] width 105 height 158
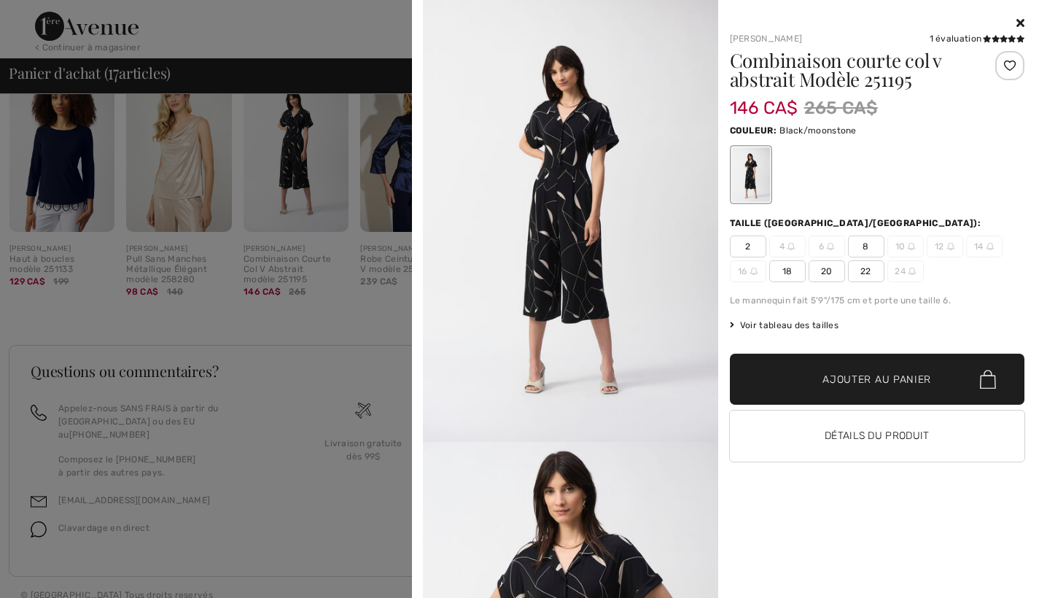
click at [389, 185] on div at bounding box center [519, 299] width 1039 height 598
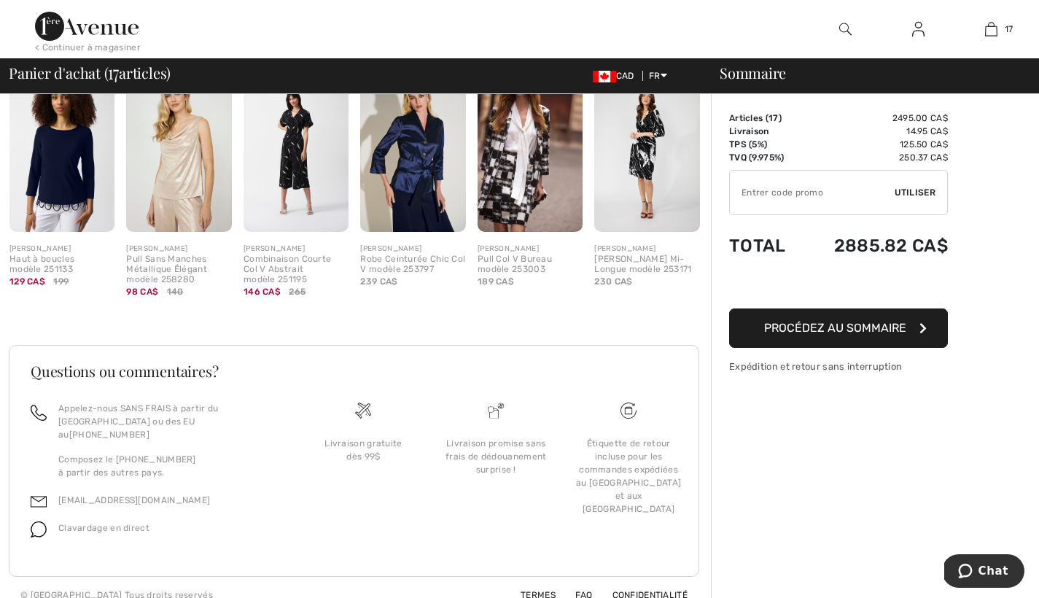
click at [638, 173] on img at bounding box center [646, 153] width 105 height 158
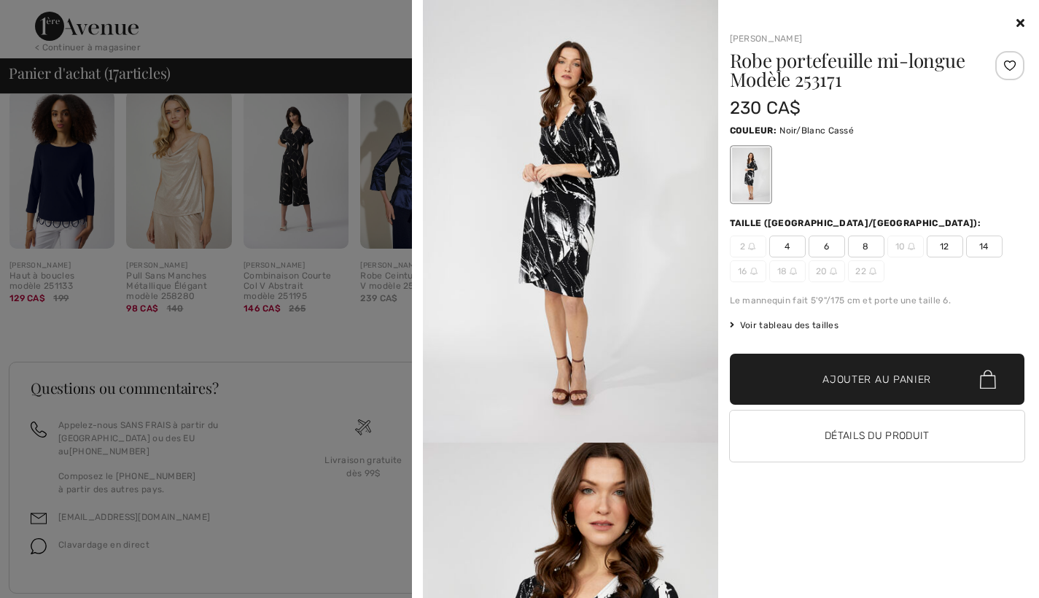
scroll to position [3516, 0]
click at [1022, 20] on icon at bounding box center [1020, 23] width 8 height 12
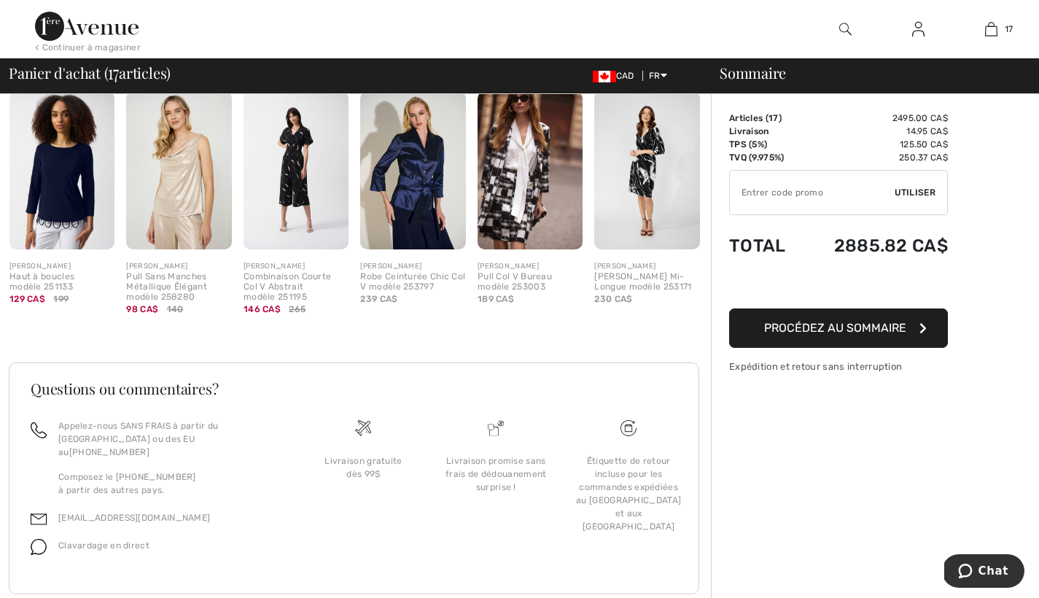
click at [635, 190] on img at bounding box center [646, 170] width 105 height 158
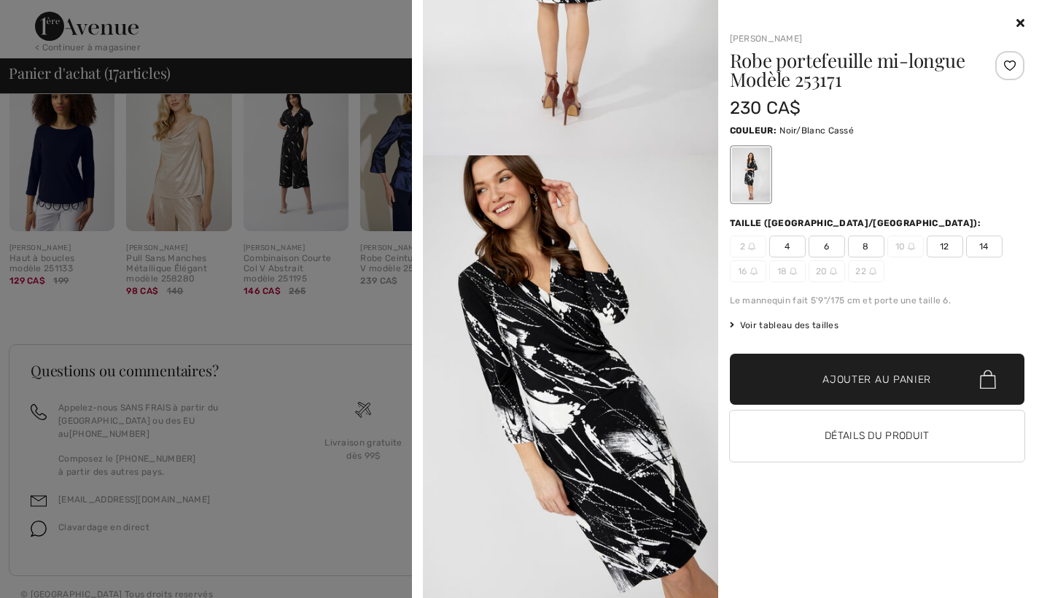
scroll to position [3533, 0]
click at [945, 244] on span "12" at bounding box center [944, 246] width 36 height 22
click at [905, 378] on span "Ajouter au panier" at bounding box center [876, 379] width 109 height 15
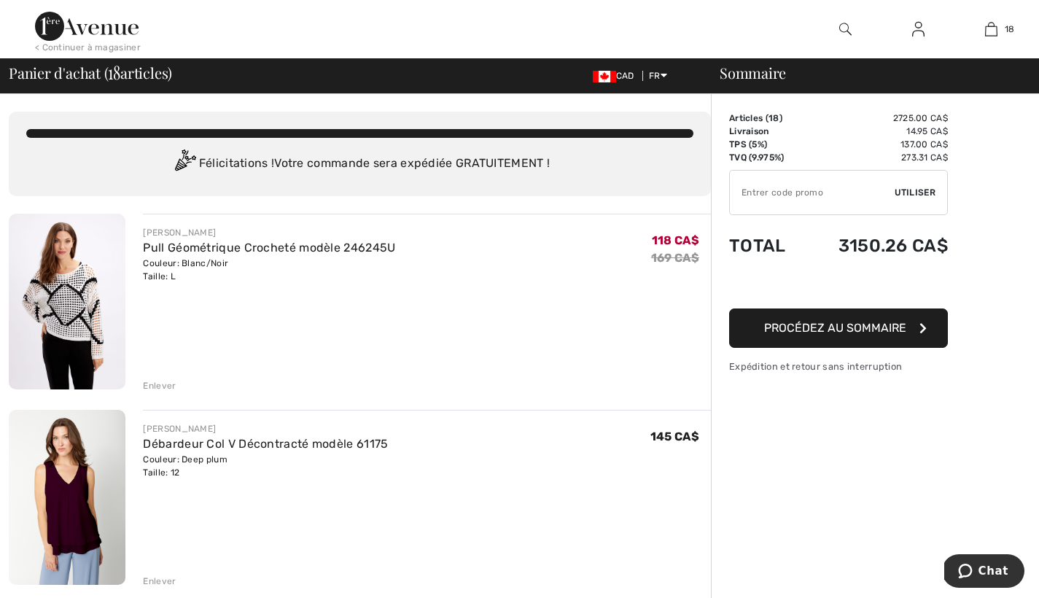
scroll to position [3533, 0]
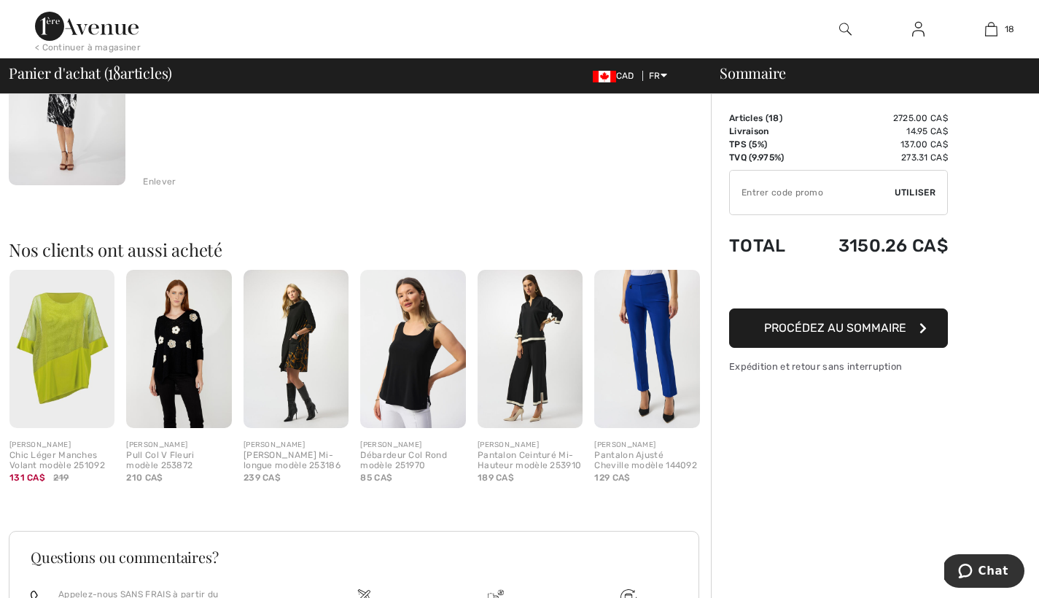
click at [544, 358] on img at bounding box center [529, 349] width 105 height 158
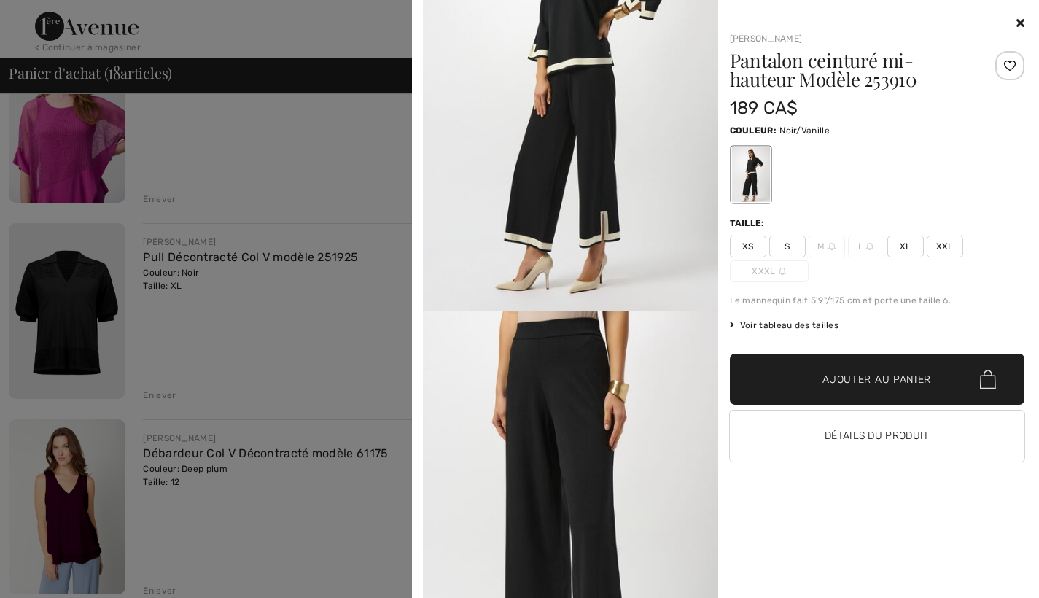
scroll to position [125, 0]
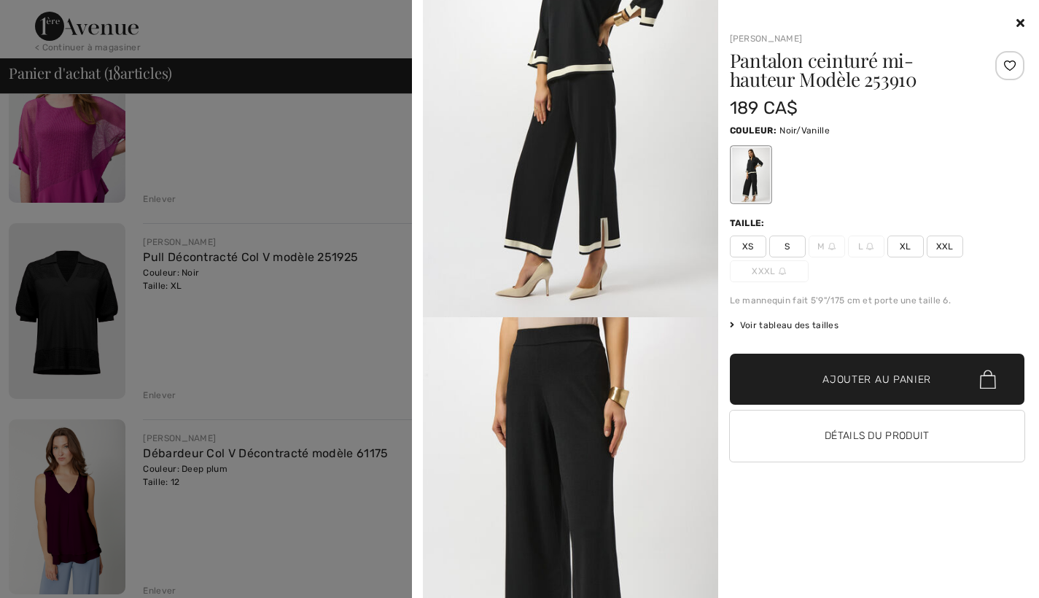
click at [82, 159] on div at bounding box center [519, 299] width 1039 height 598
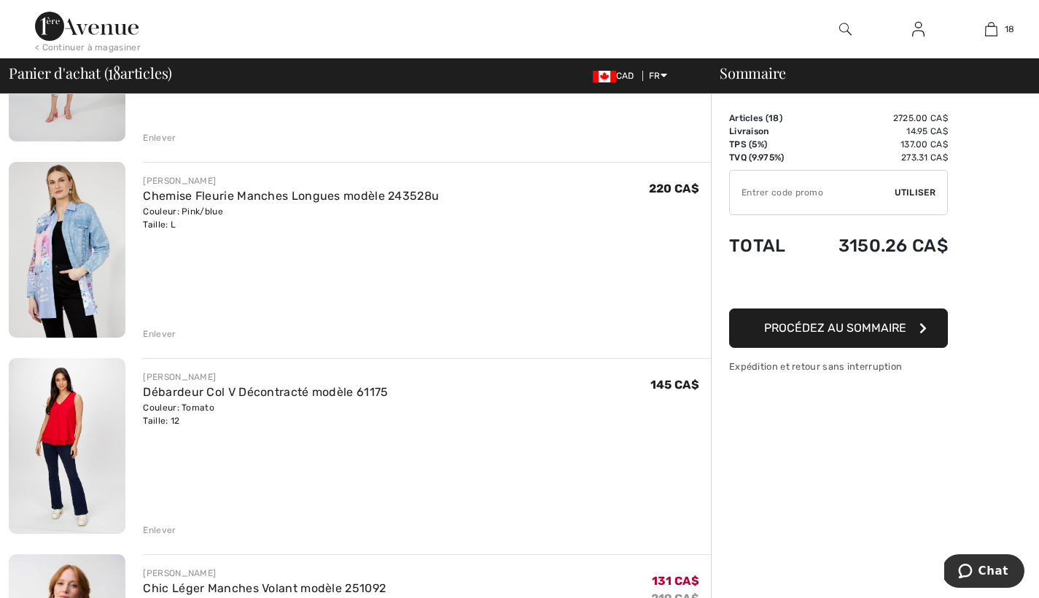
scroll to position [1618, 0]
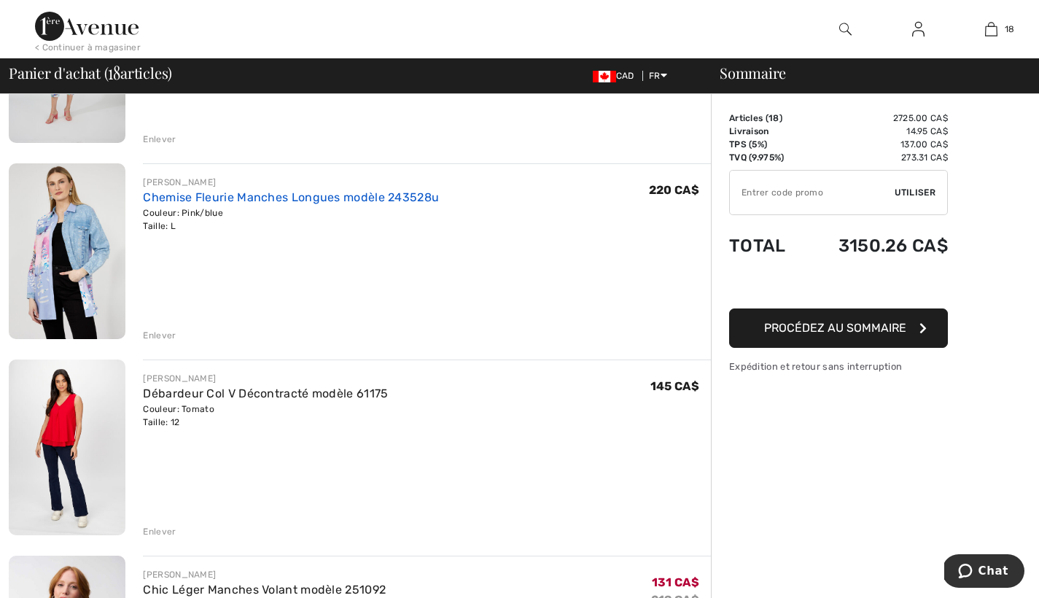
click at [195, 195] on link "Chemise Fleurie Manches Longues modèle 243528u" at bounding box center [291, 197] width 296 height 14
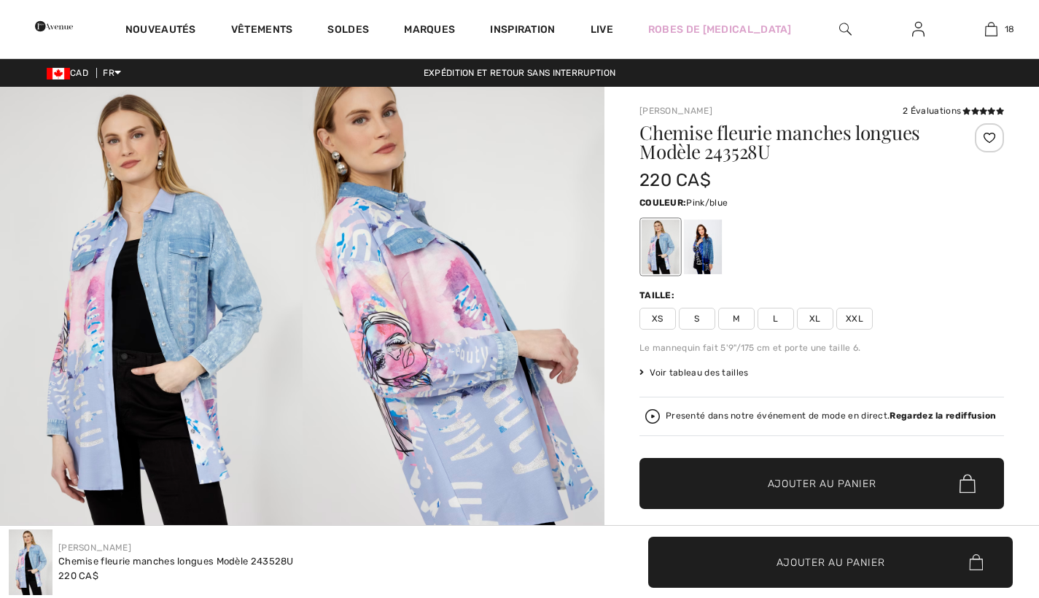
checkbox input "true"
click at [706, 246] on div at bounding box center [703, 246] width 38 height 55
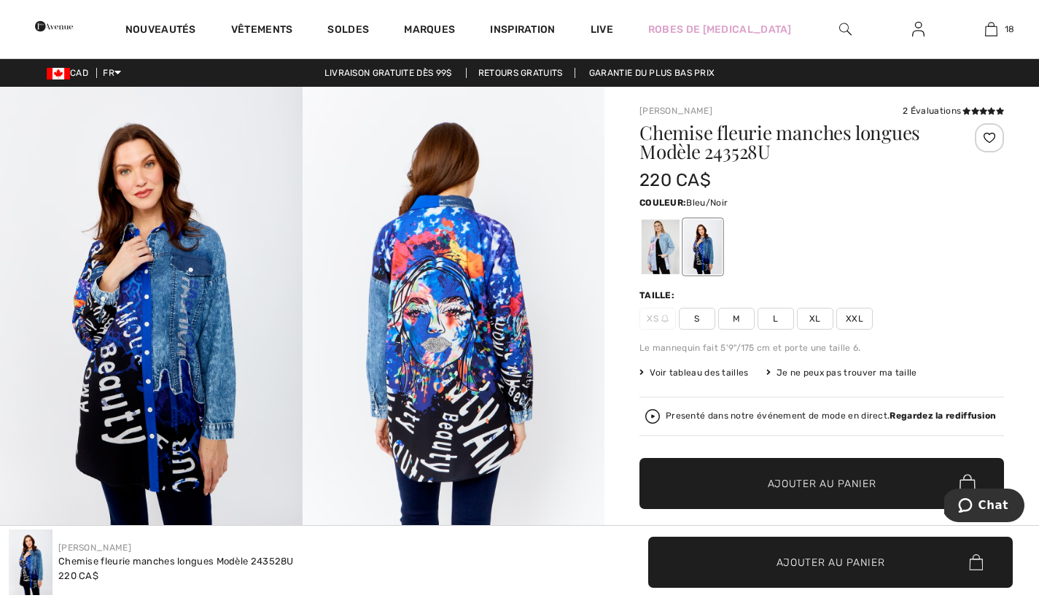
click at [774, 317] on span "L" at bounding box center [775, 319] width 36 height 22
click at [709, 257] on div at bounding box center [703, 246] width 38 height 55
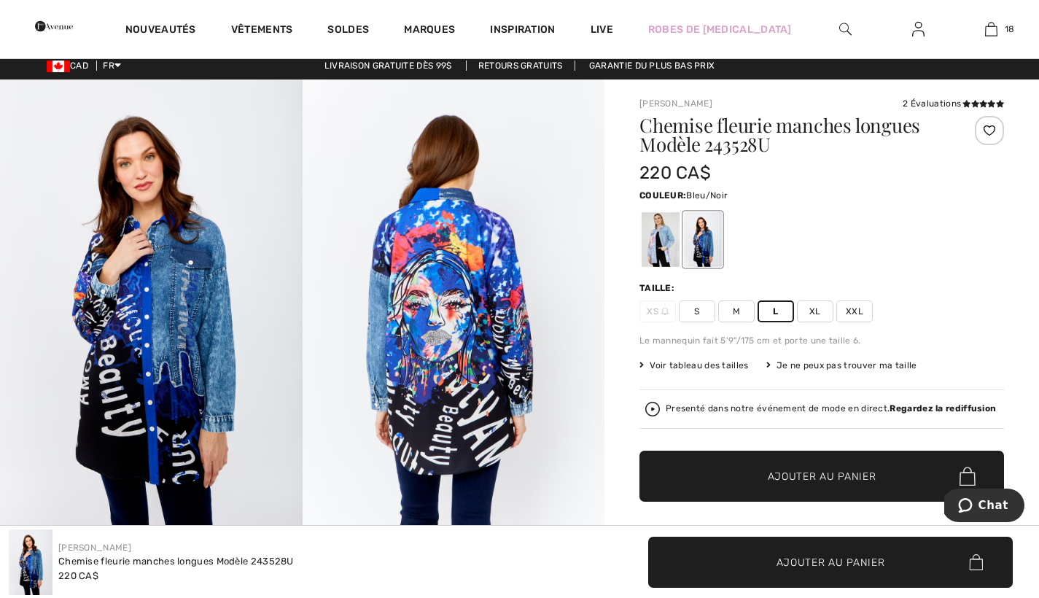
scroll to position [10, 0]
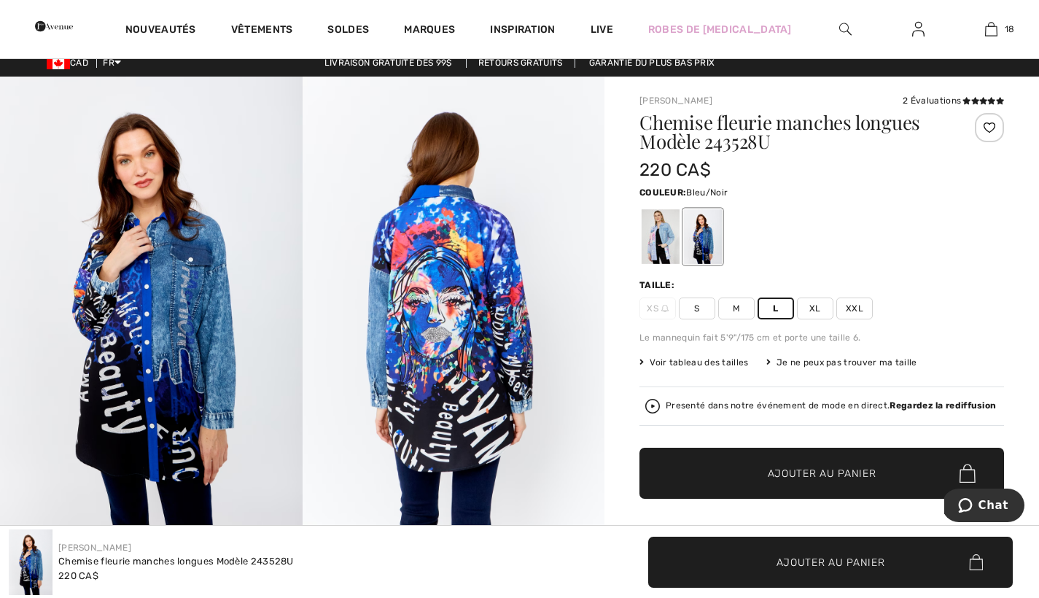
click at [867, 468] on span "Ajouter au panier" at bounding box center [822, 473] width 109 height 15
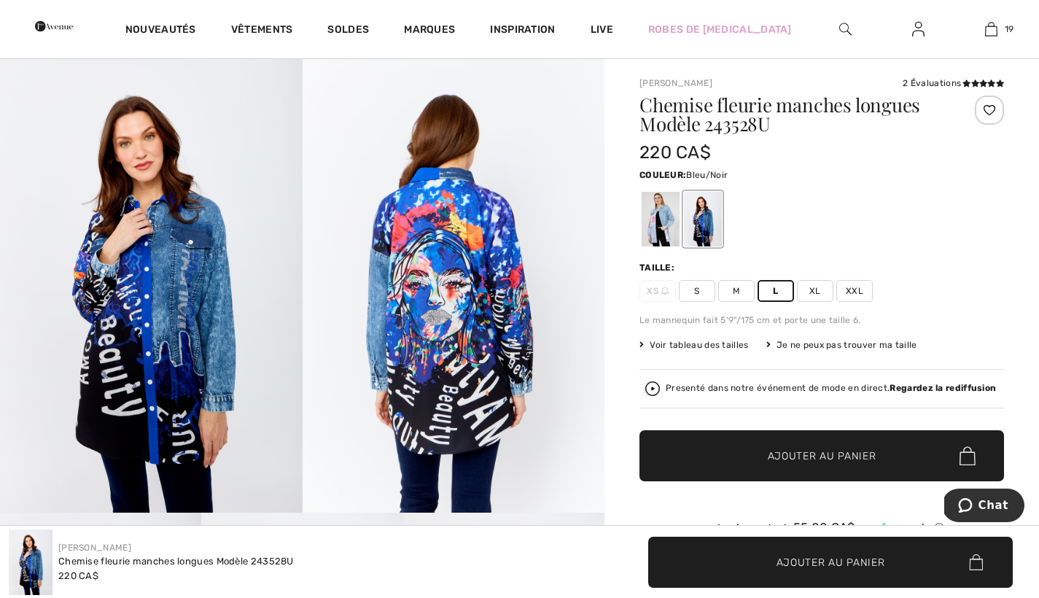
scroll to position [20, 0]
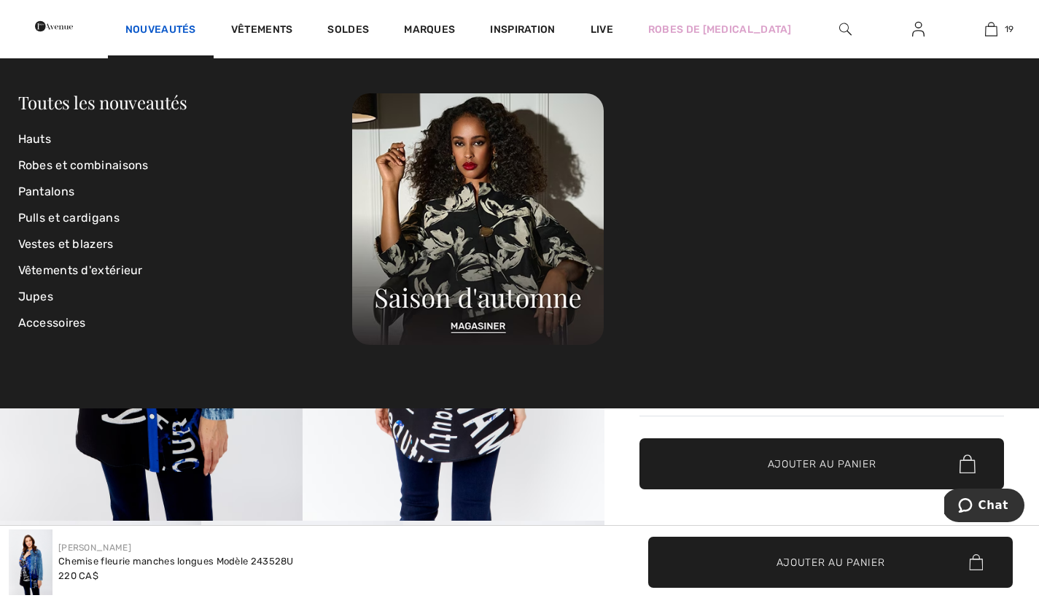
click at [196, 23] on link "Nouveautés" at bounding box center [160, 30] width 71 height 15
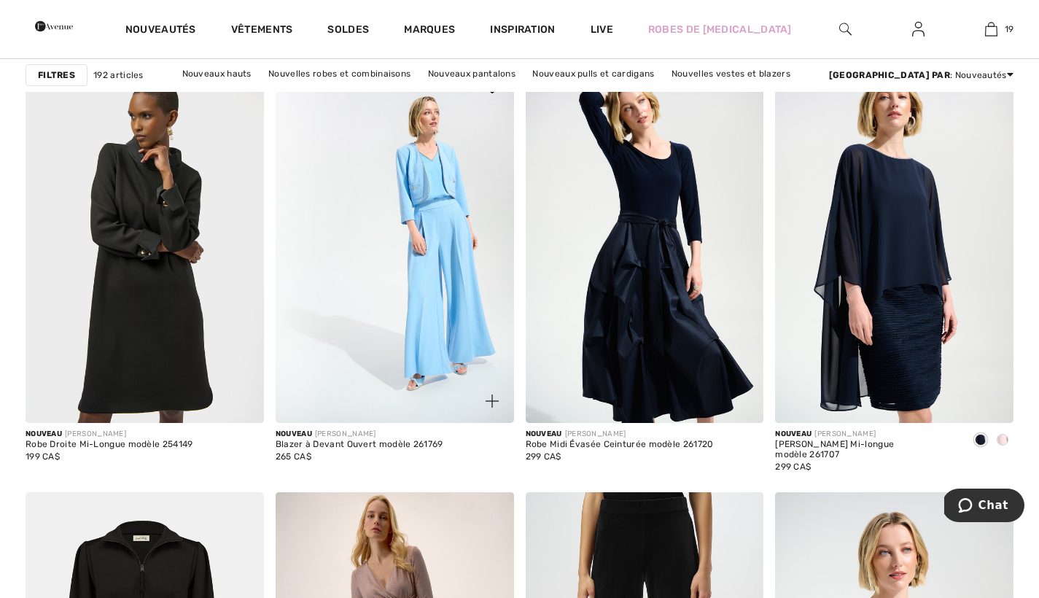
scroll to position [1025, 0]
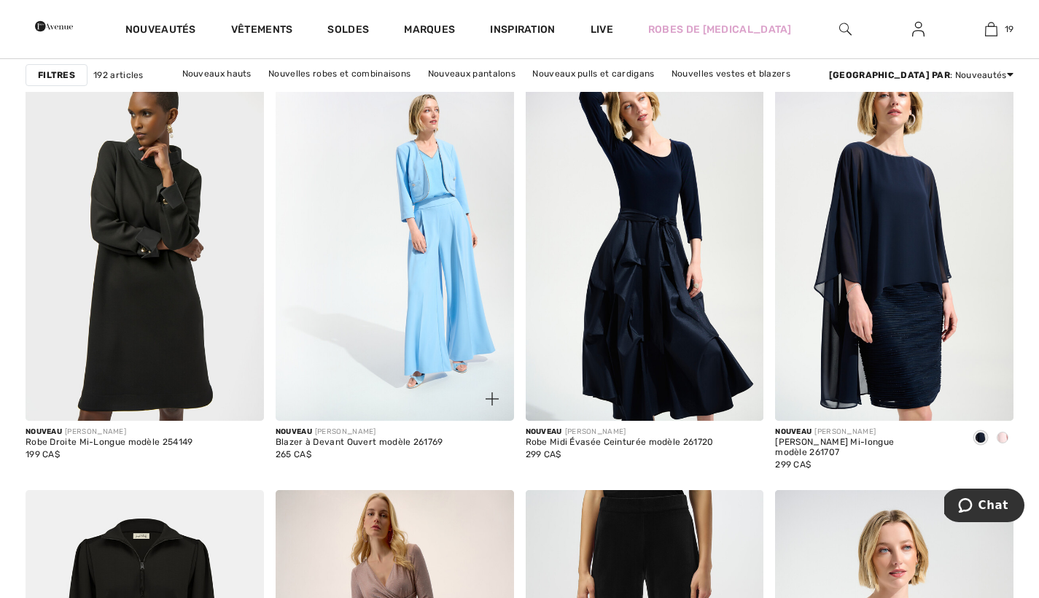
click at [427, 343] on img at bounding box center [395, 241] width 238 height 357
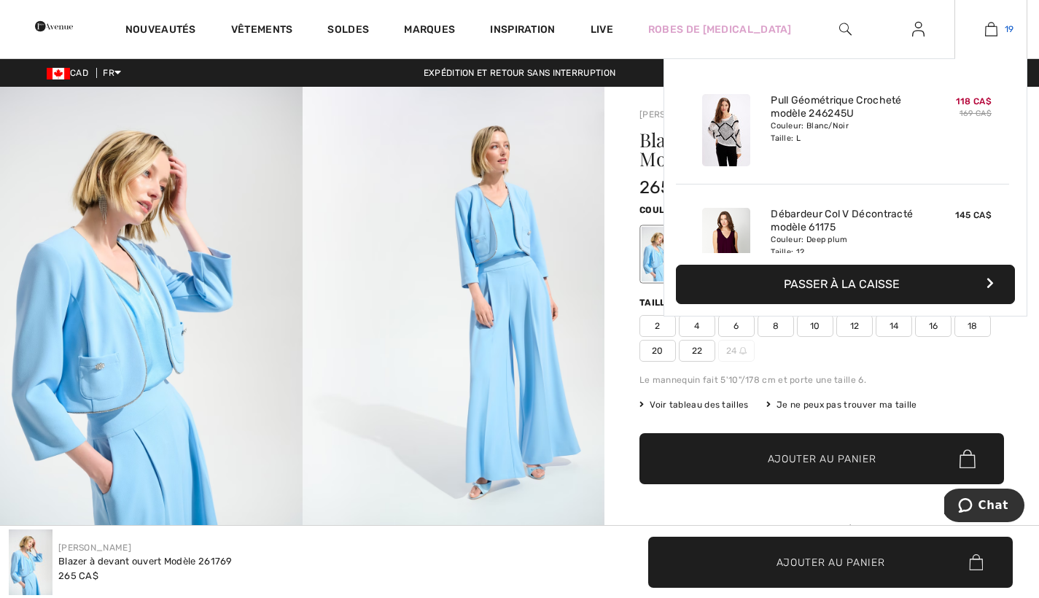
click at [998, 30] on link "19" at bounding box center [990, 28] width 71 height 17
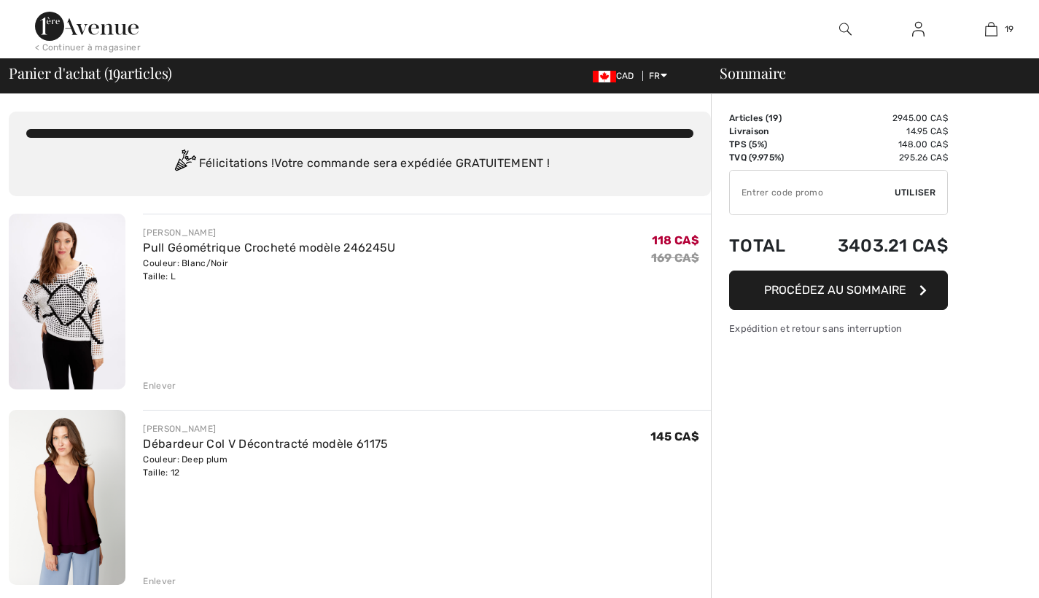
checkbox input "true"
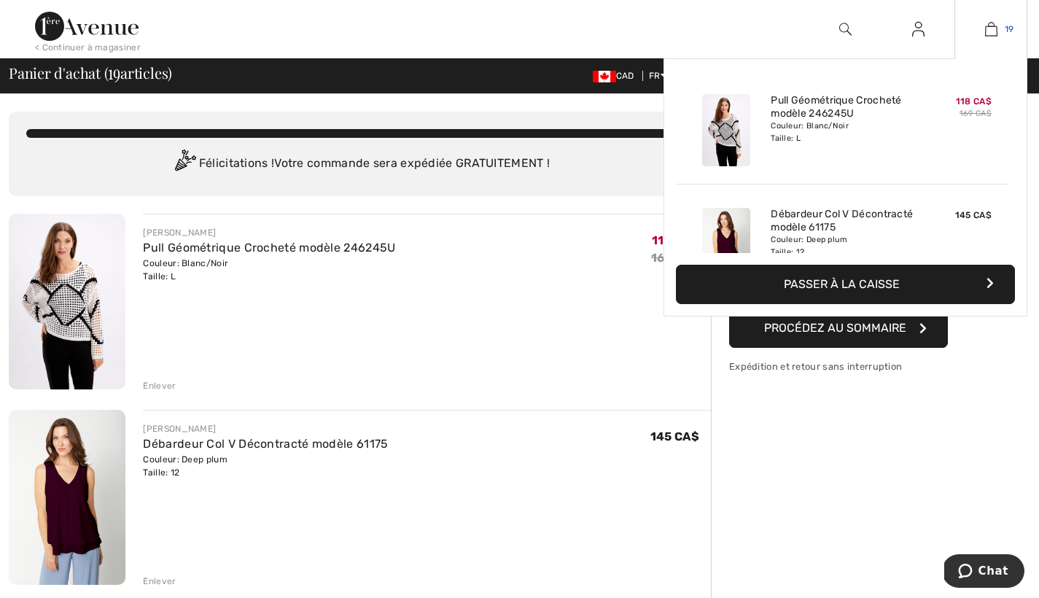
click at [992, 25] on img at bounding box center [991, 28] width 12 height 17
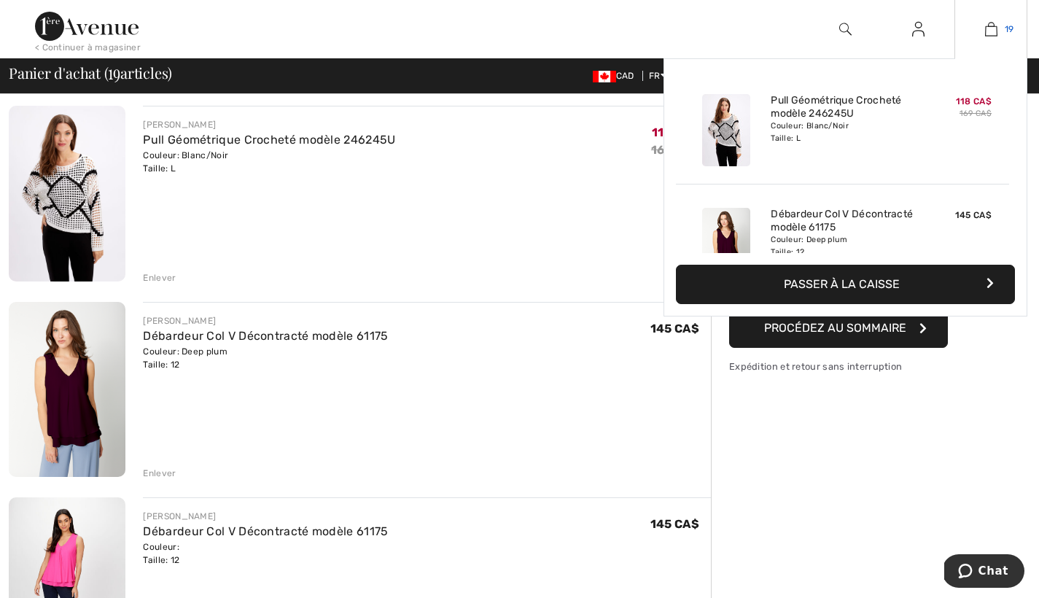
scroll to position [114, 0]
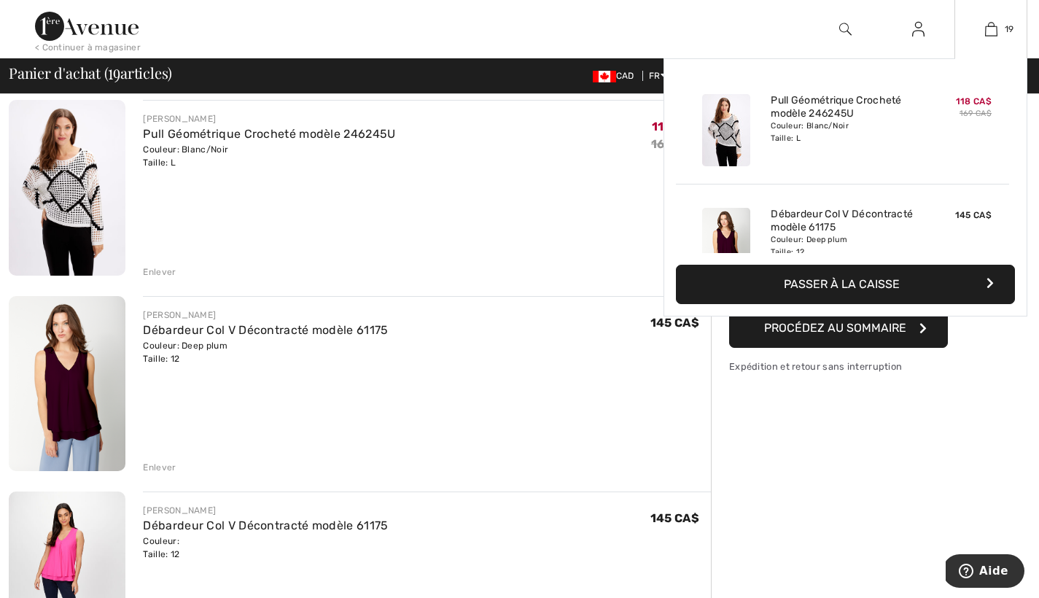
click at [986, 278] on icon "button" at bounding box center [989, 283] width 7 height 12
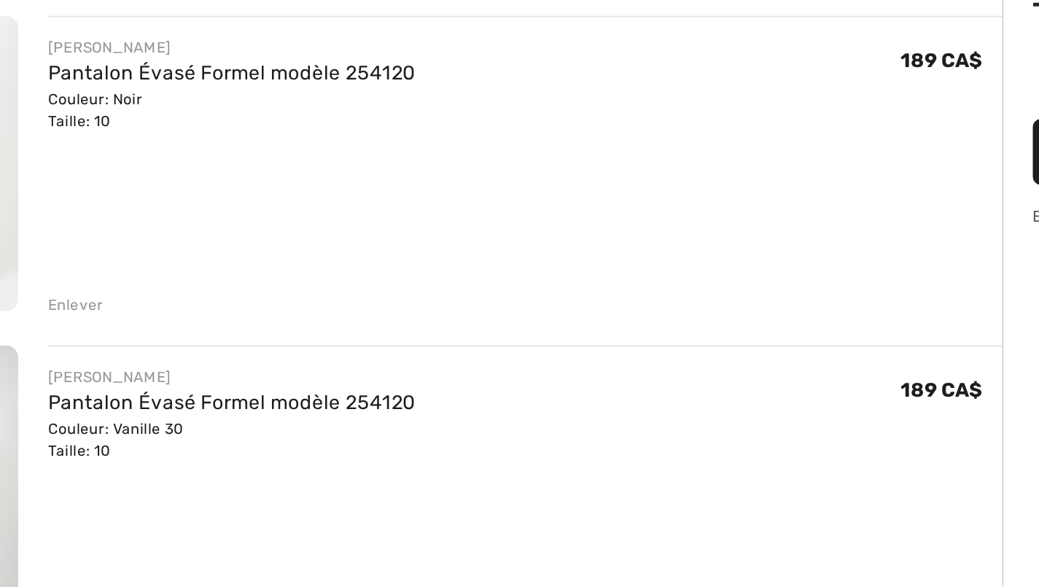
scroll to position [2905, 0]
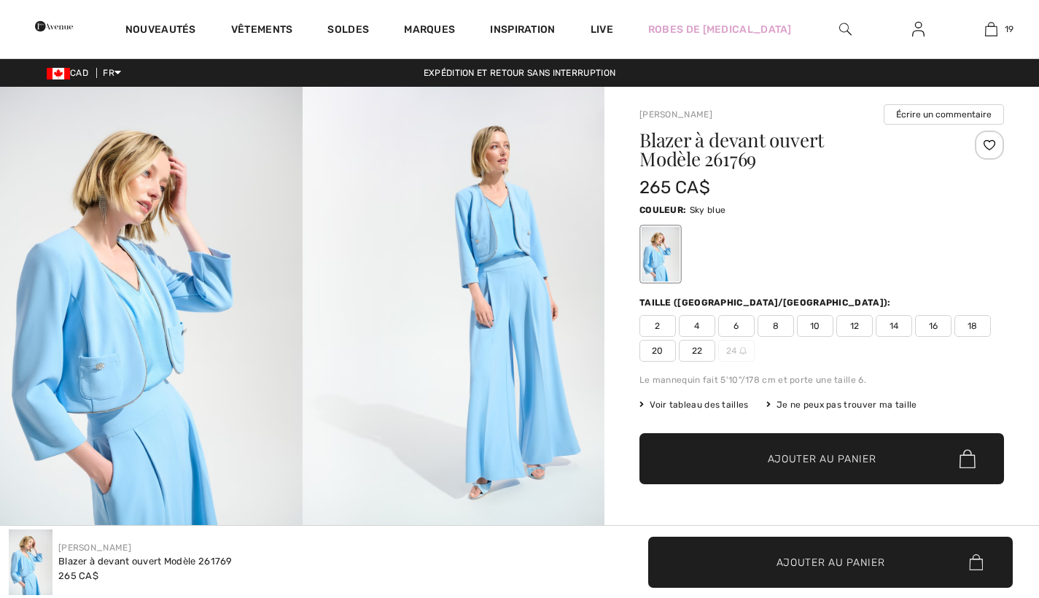
checkbox input "true"
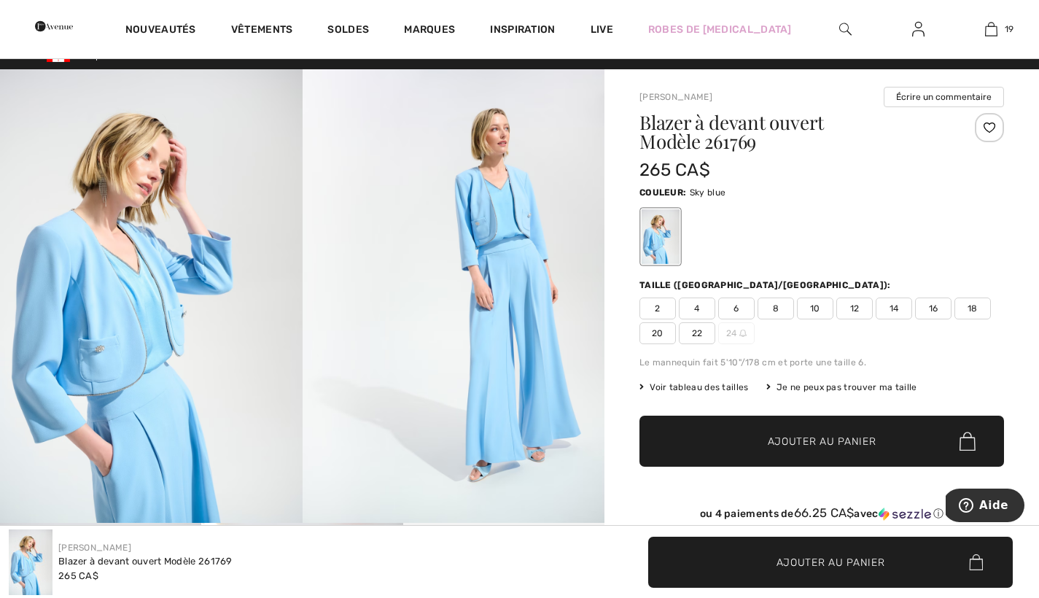
scroll to position [12, 0]
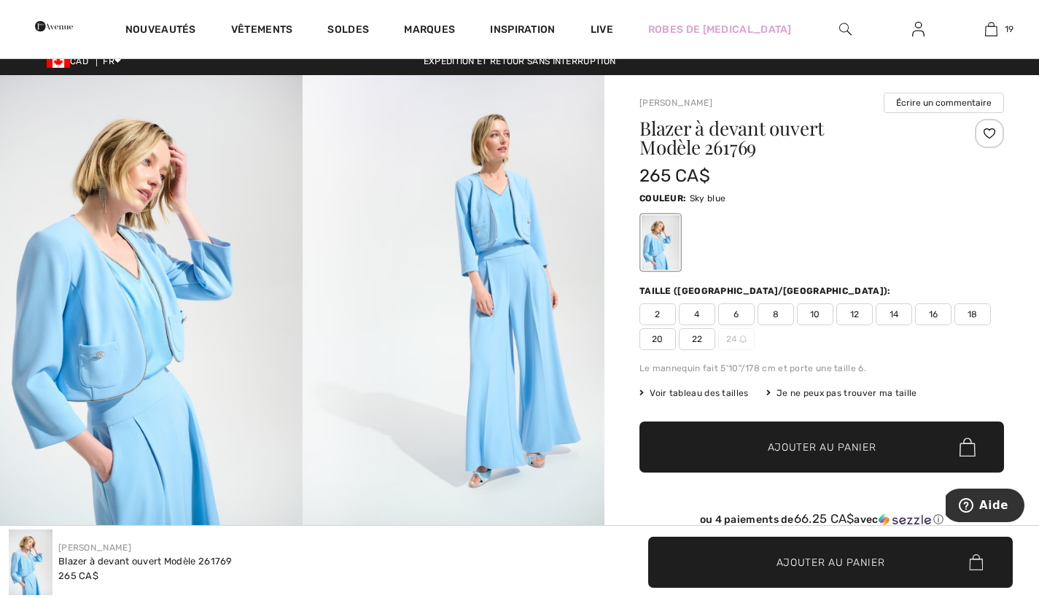
click at [817, 313] on span "10" at bounding box center [815, 314] width 36 height 22
click at [955, 209] on div "Couleur: Sky blue" at bounding box center [821, 231] width 364 height 84
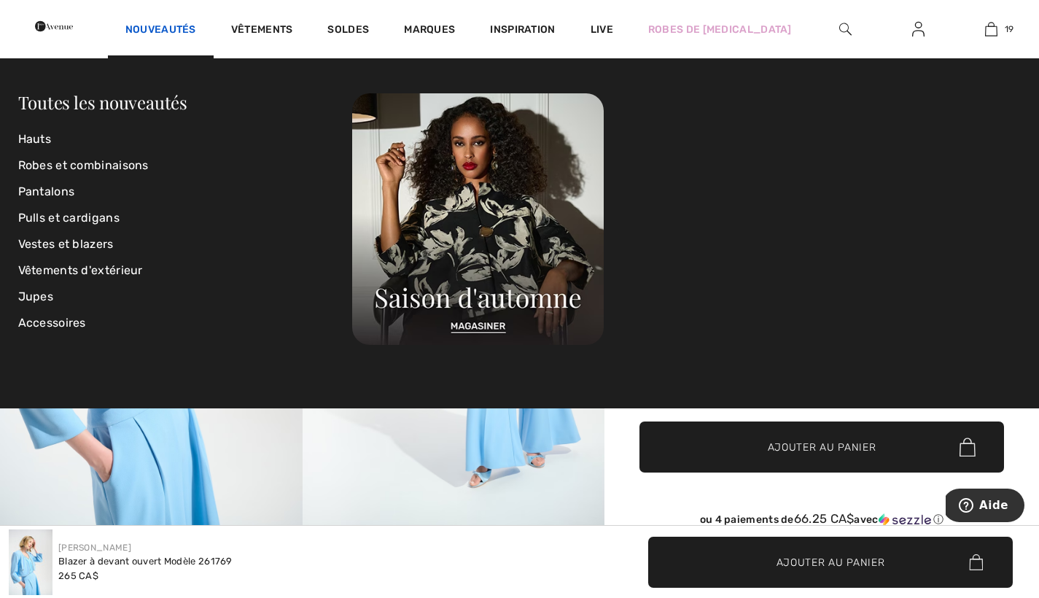
click at [196, 29] on link "Nouveautés" at bounding box center [160, 30] width 71 height 15
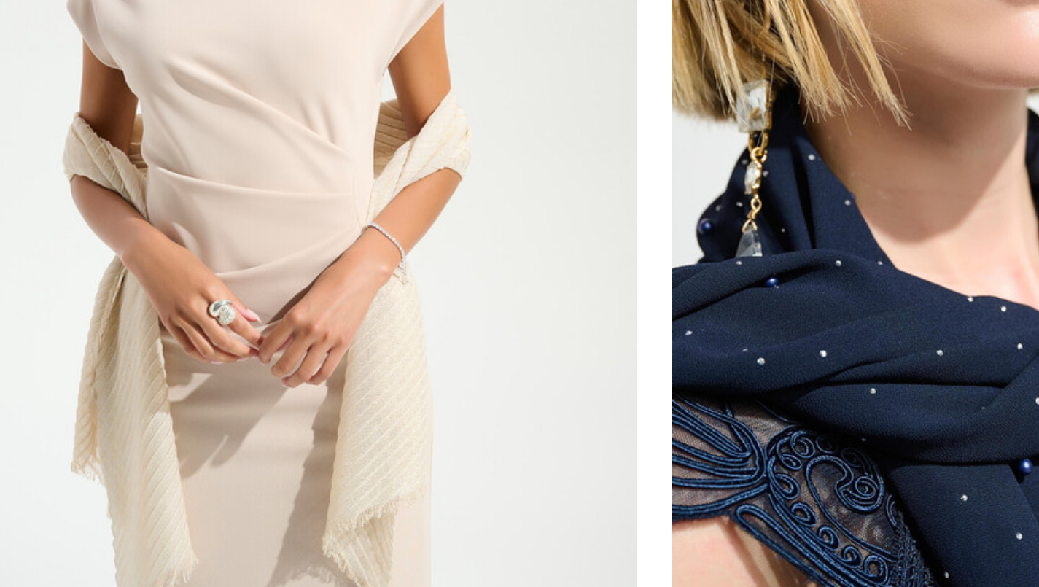
click at [281, 269] on img at bounding box center [395, 447] width 238 height 357
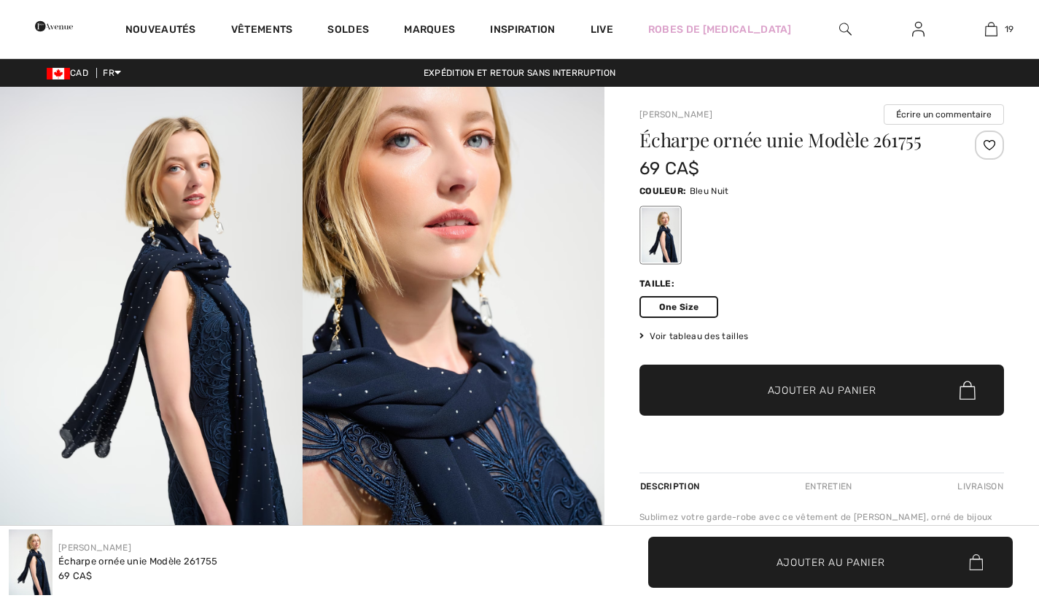
checkbox input "true"
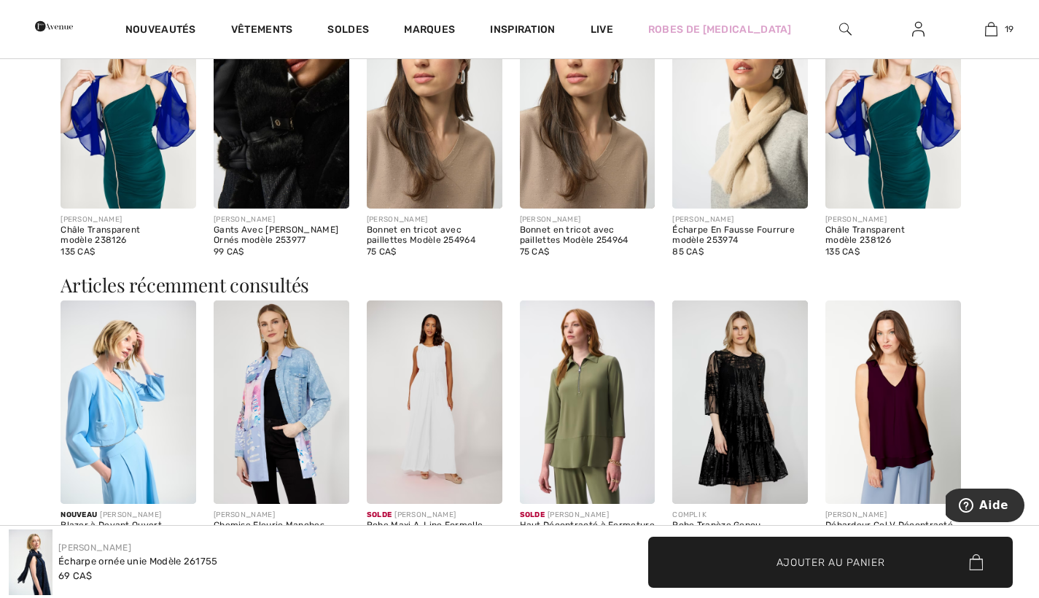
scroll to position [890, 0]
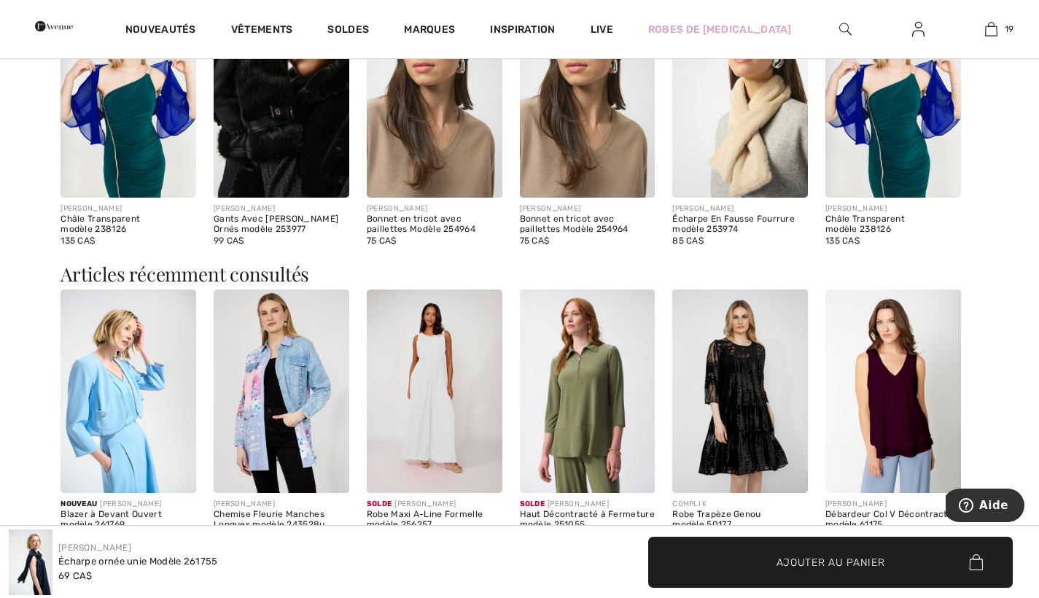
click at [422, 435] on img at bounding box center [435, 390] width 136 height 203
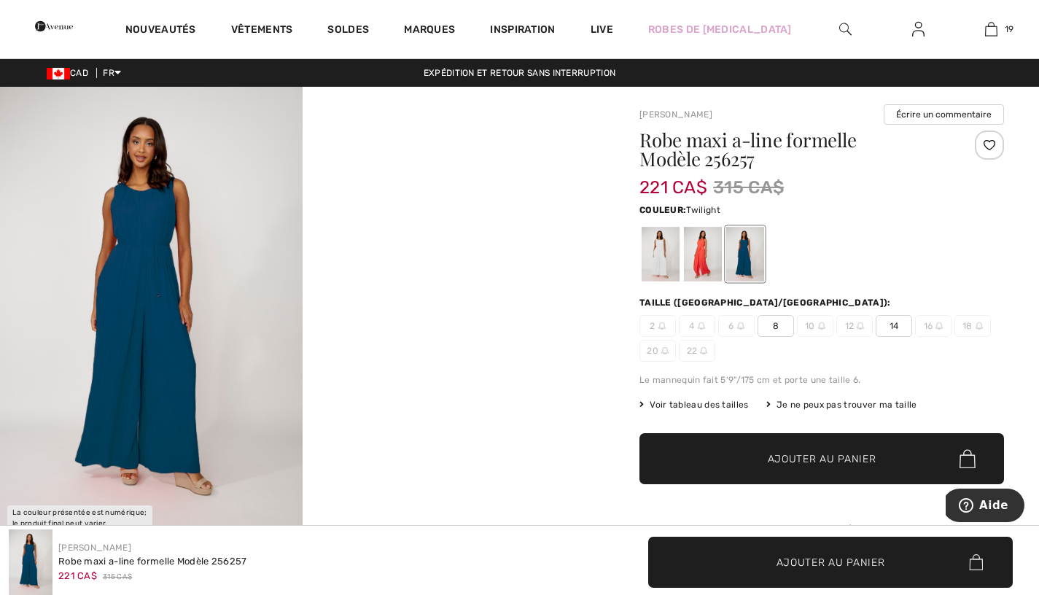
click at [743, 251] on div at bounding box center [745, 254] width 38 height 55
click at [165, 303] on img at bounding box center [151, 313] width 303 height 453
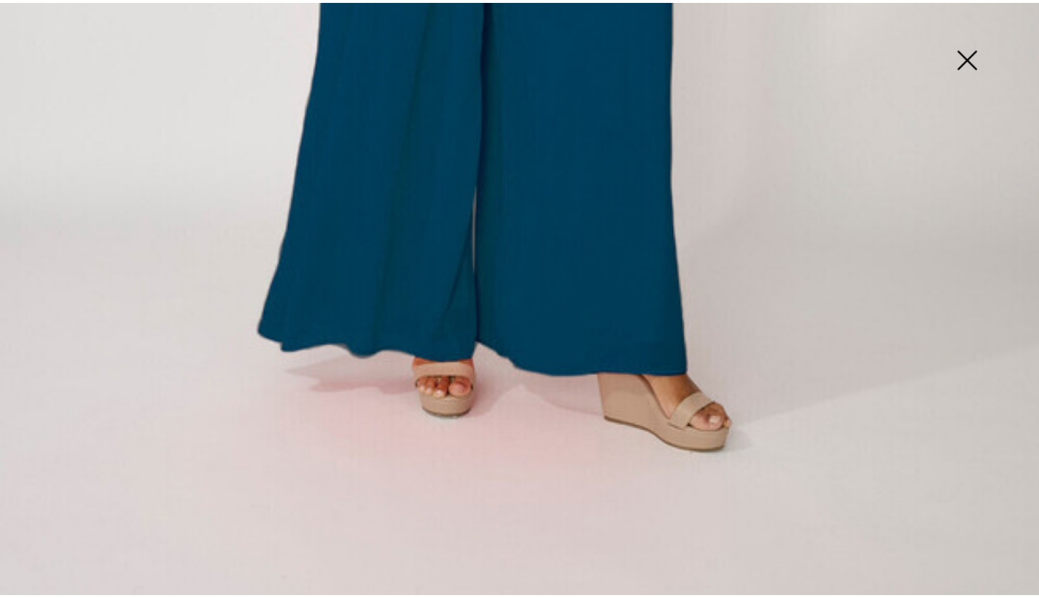
scroll to position [961, 0]
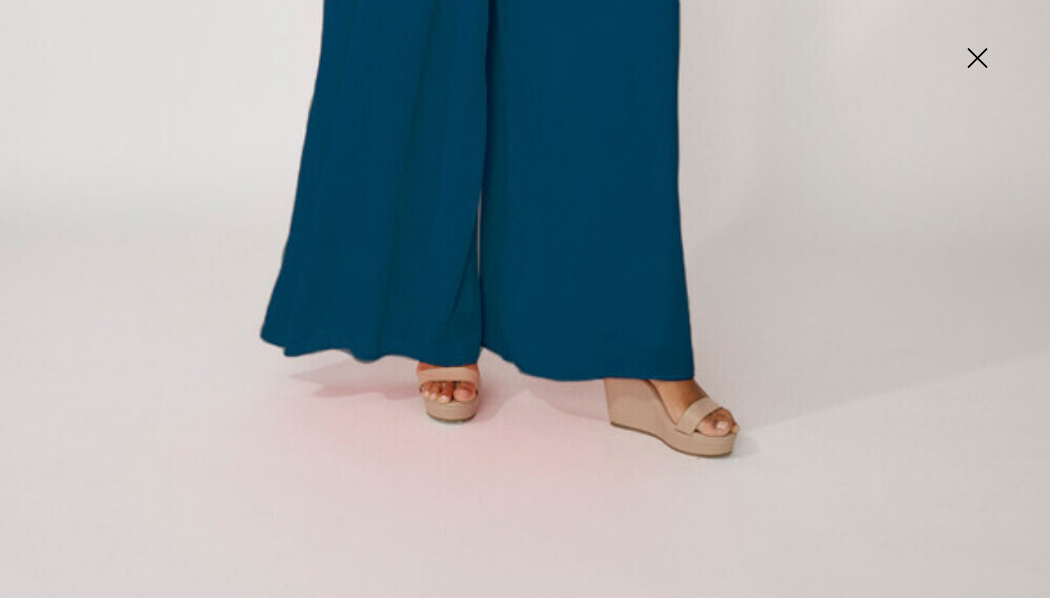
click at [980, 52] on img at bounding box center [976, 59] width 73 height 75
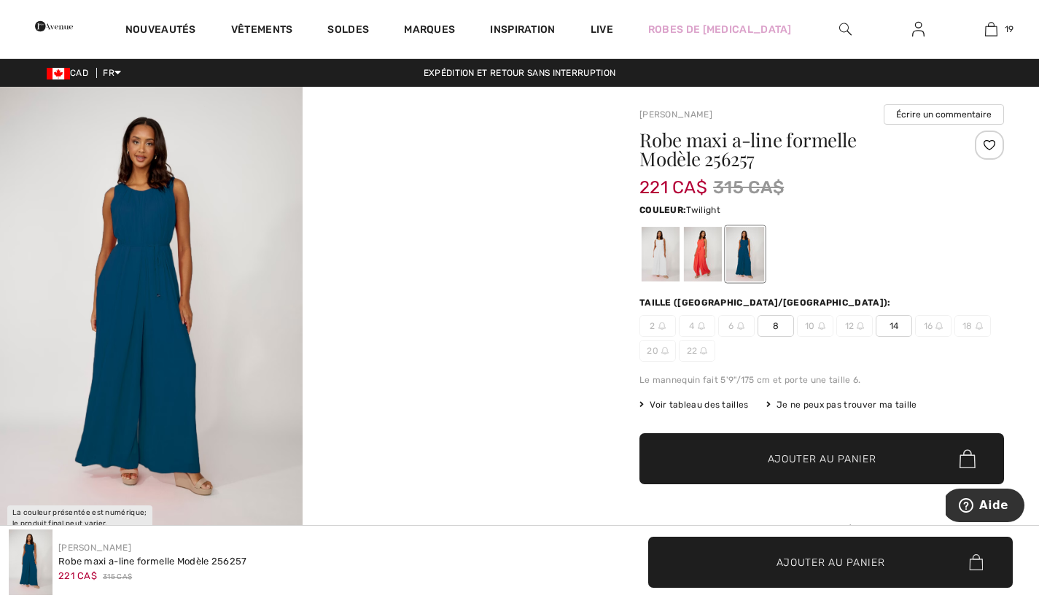
click at [445, 238] on video "Your browser does not support the video tag." at bounding box center [454, 162] width 303 height 151
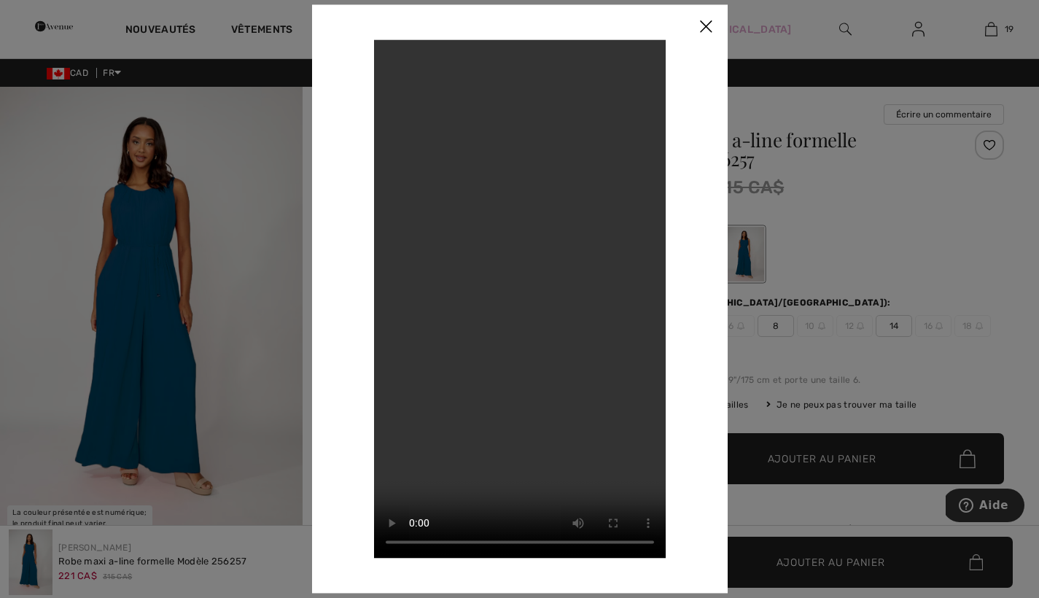
click at [707, 23] on img at bounding box center [706, 26] width 44 height 45
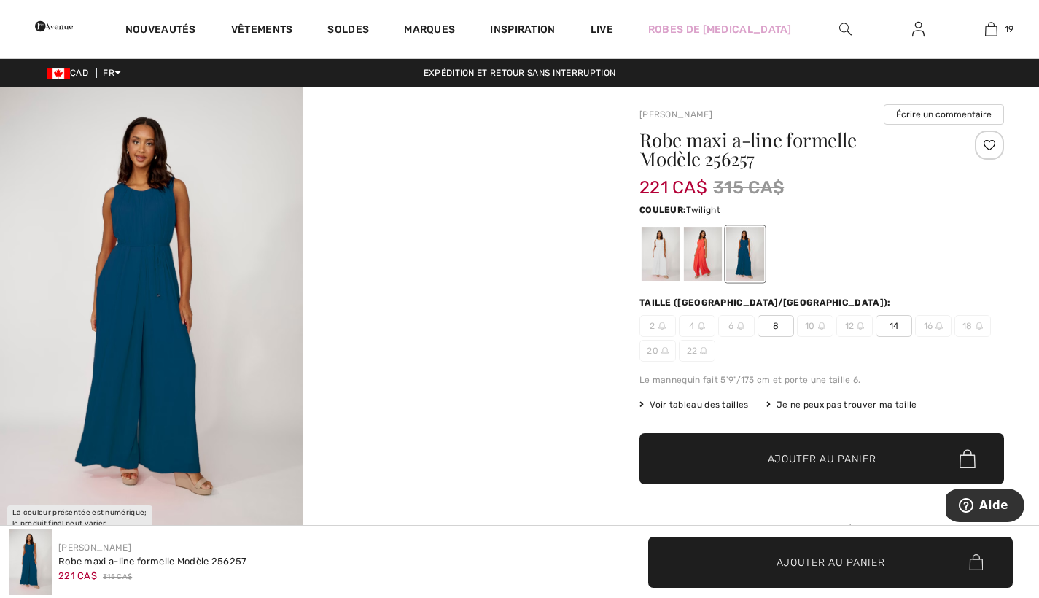
click at [744, 262] on div at bounding box center [745, 254] width 38 height 55
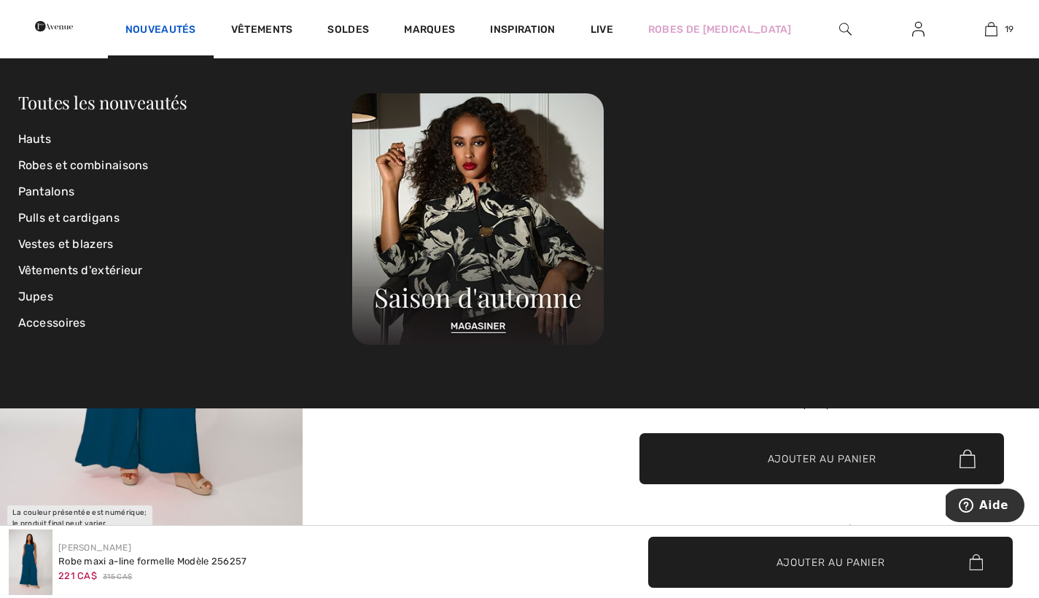
click at [196, 24] on link "Nouveautés" at bounding box center [160, 30] width 71 height 15
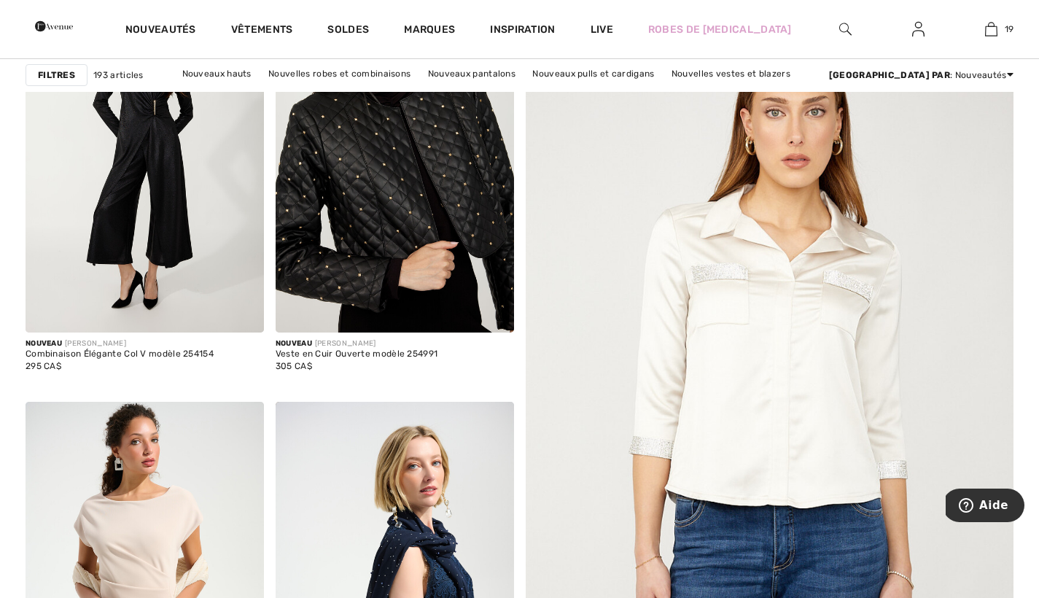
scroll to position [261, 0]
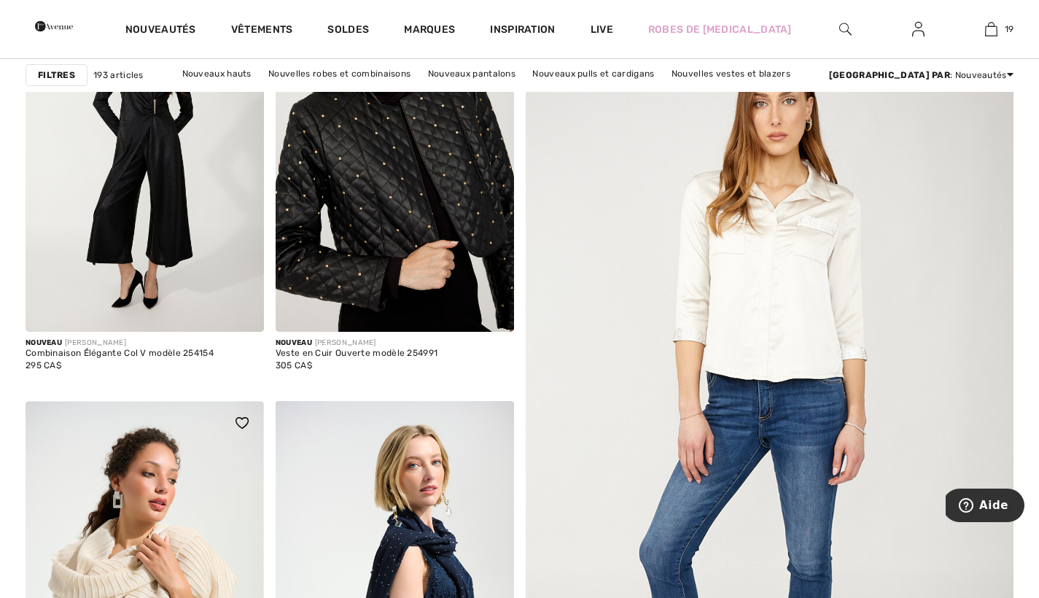
click at [173, 537] on img at bounding box center [145, 579] width 238 height 357
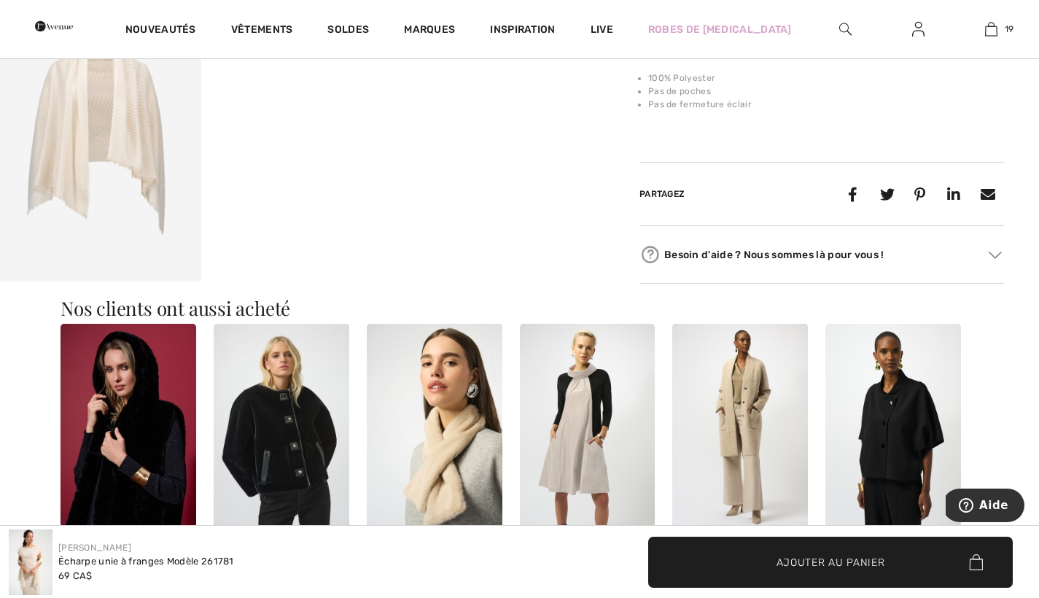
scroll to position [562, 0]
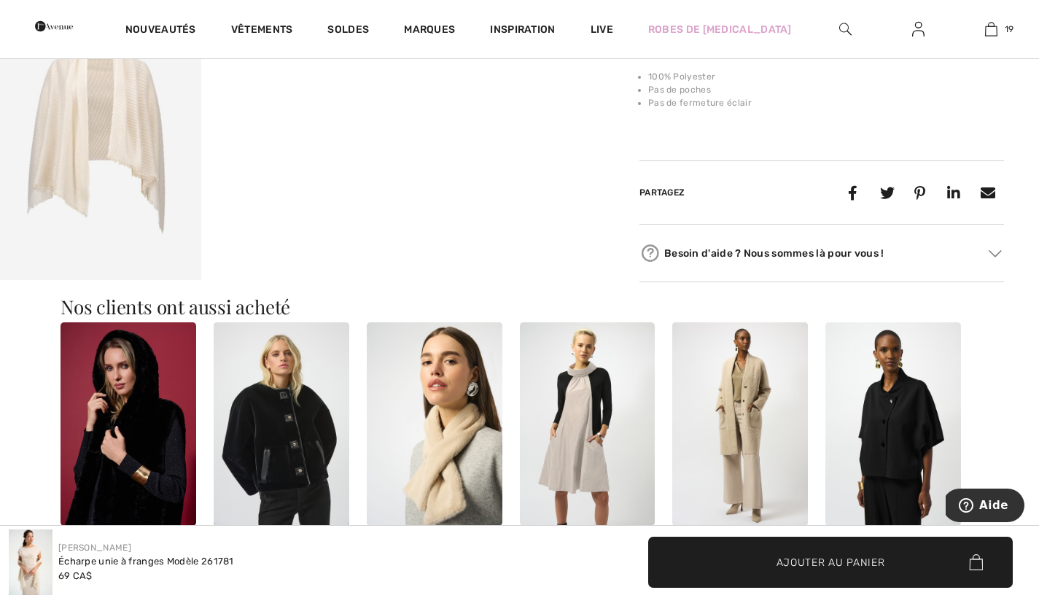
click at [580, 429] on img at bounding box center [588, 423] width 136 height 203
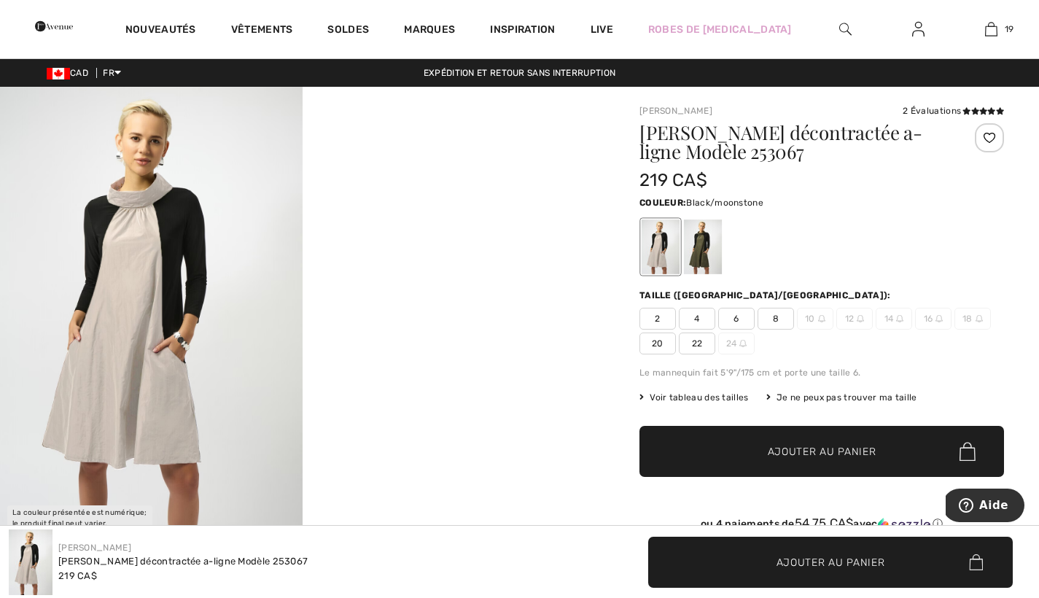
click at [167, 372] on img at bounding box center [151, 313] width 303 height 453
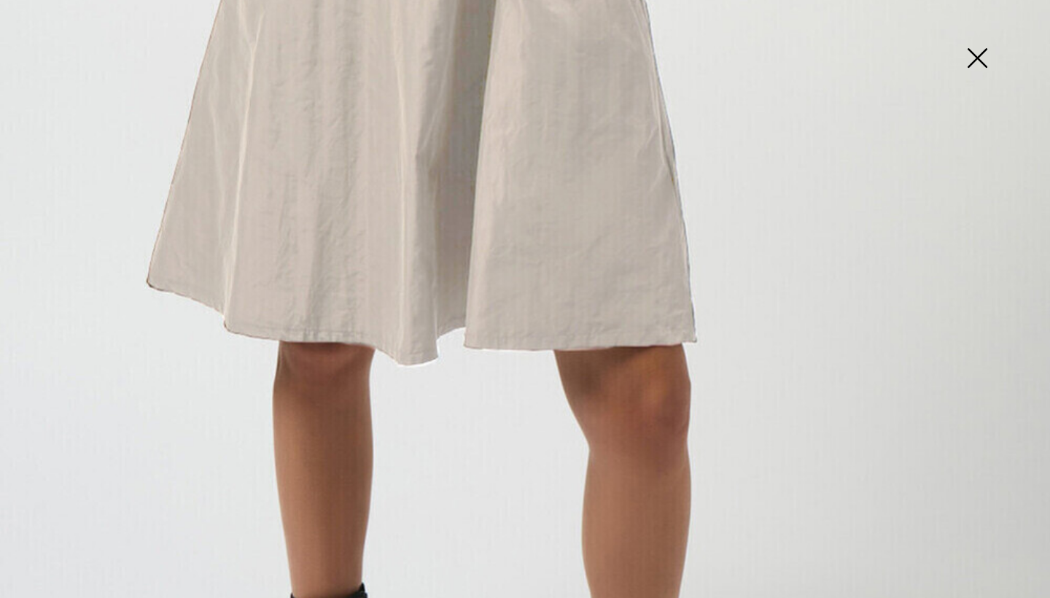
scroll to position [959, 0]
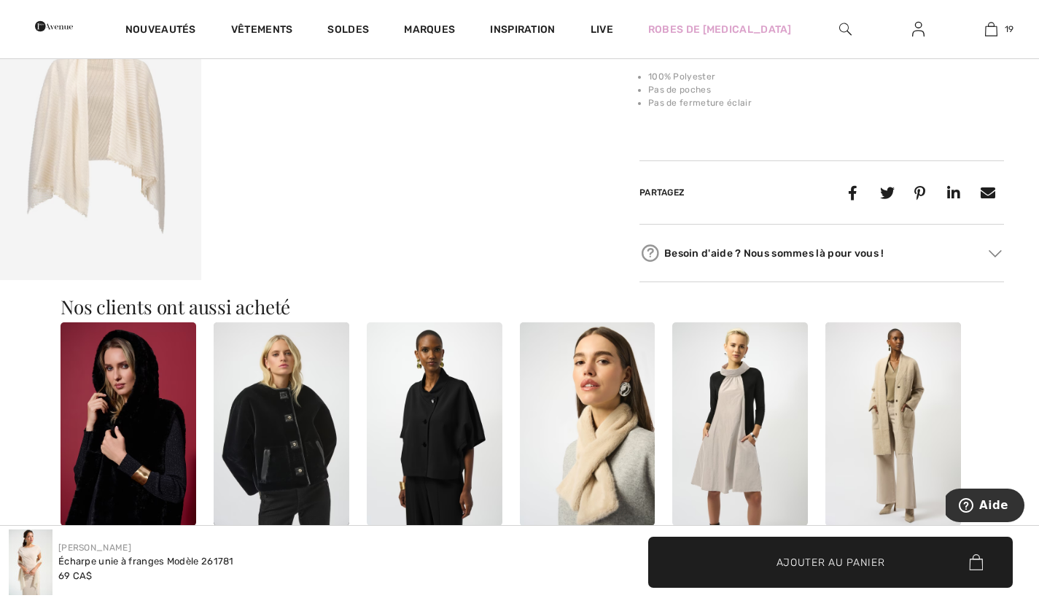
click at [740, 456] on img at bounding box center [740, 423] width 136 height 203
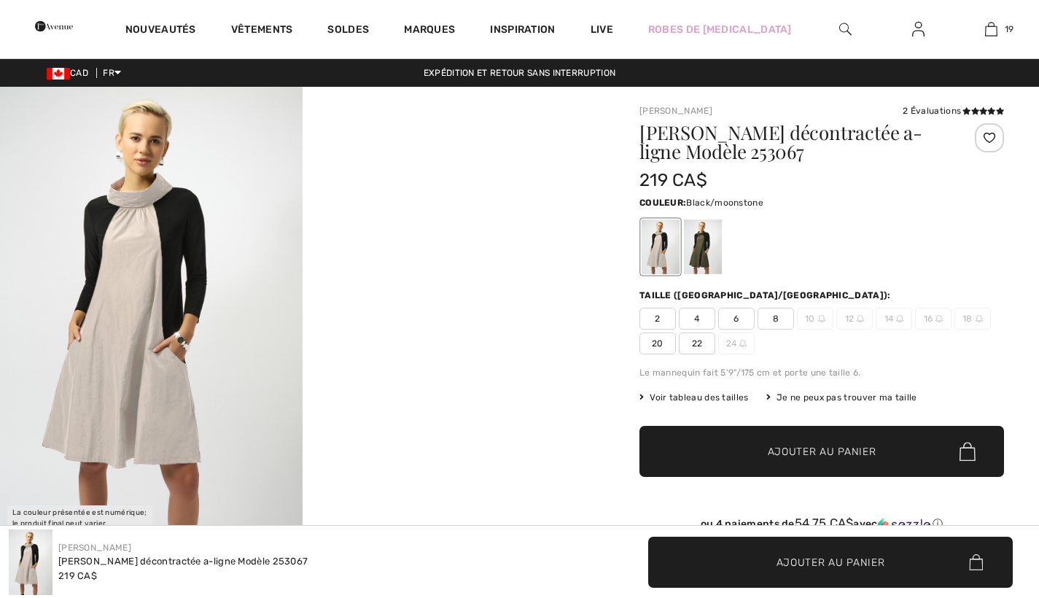
checkbox input "true"
click at [139, 297] on img at bounding box center [151, 313] width 303 height 453
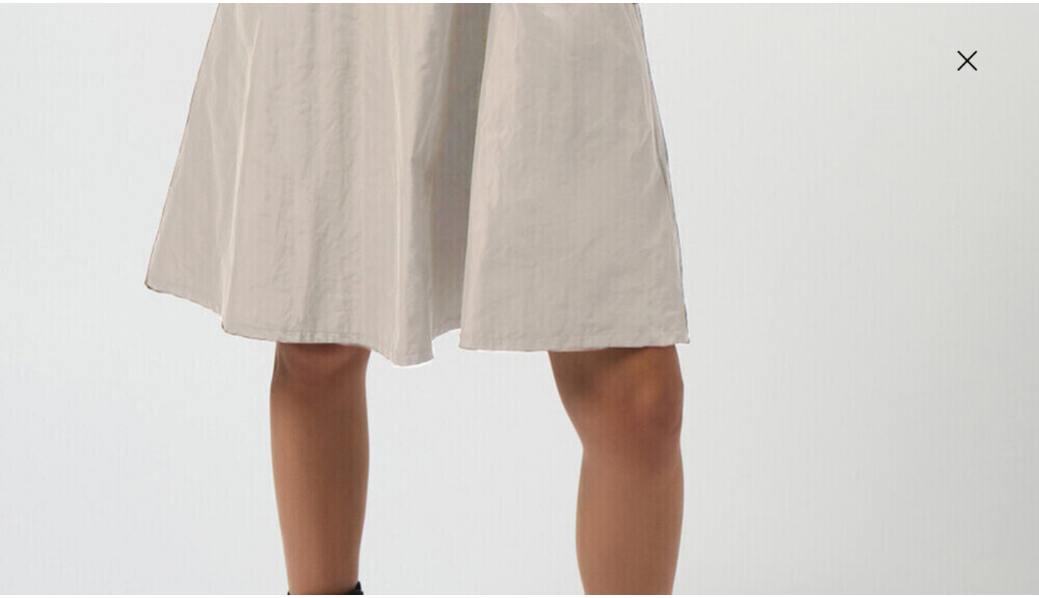
scroll to position [959, 0]
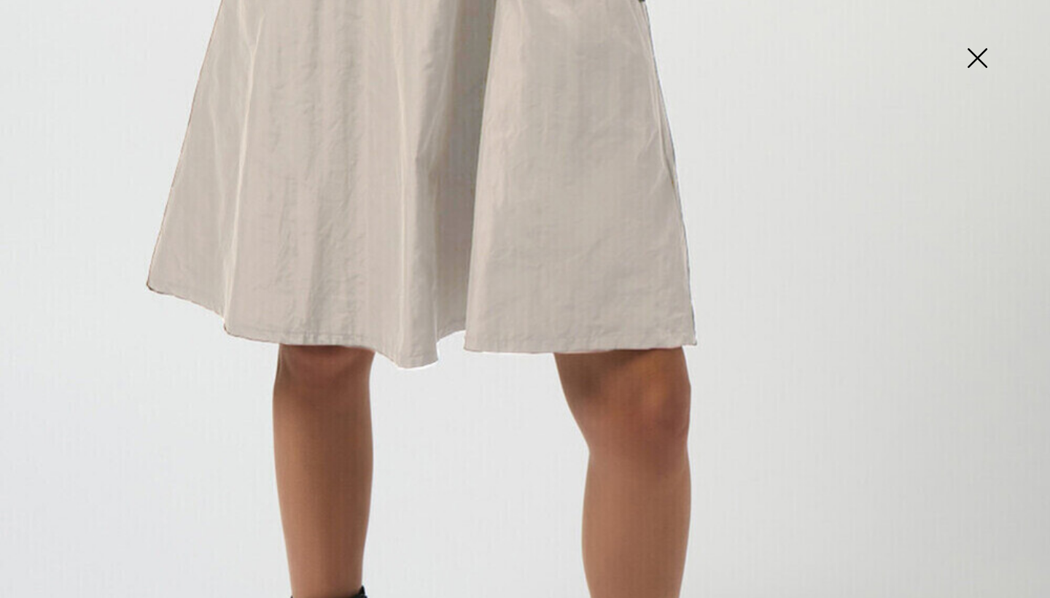
click at [978, 49] on img at bounding box center [976, 59] width 73 height 75
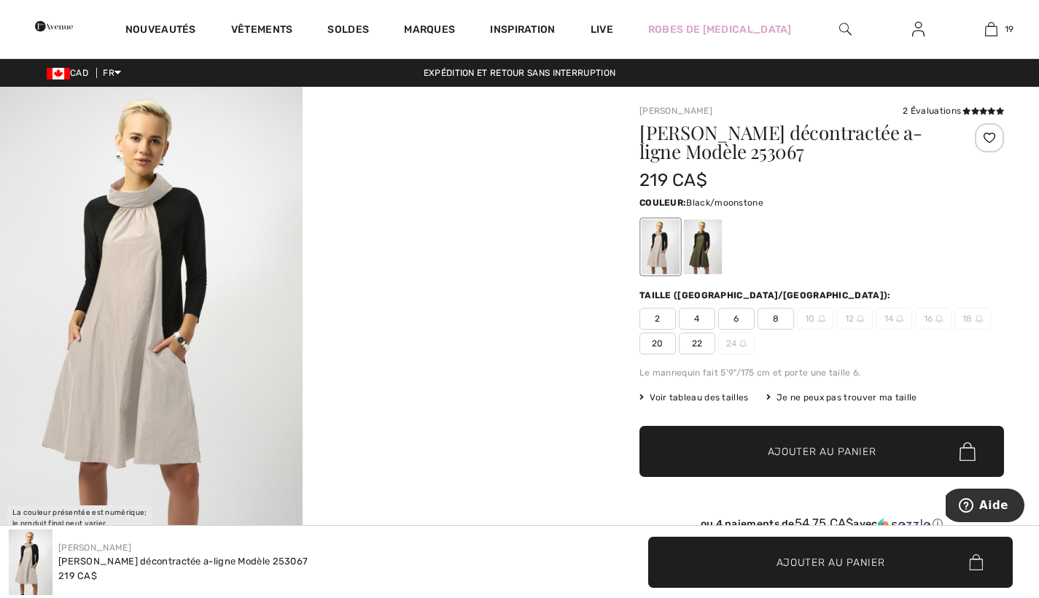
click at [158, 311] on img at bounding box center [151, 313] width 303 height 453
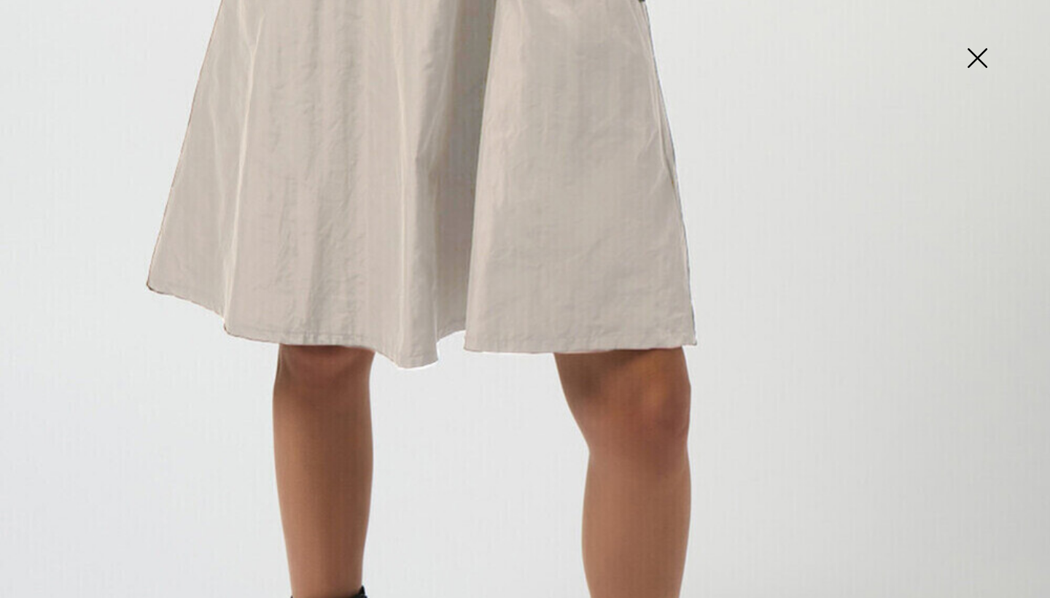
click at [978, 50] on img at bounding box center [976, 59] width 73 height 75
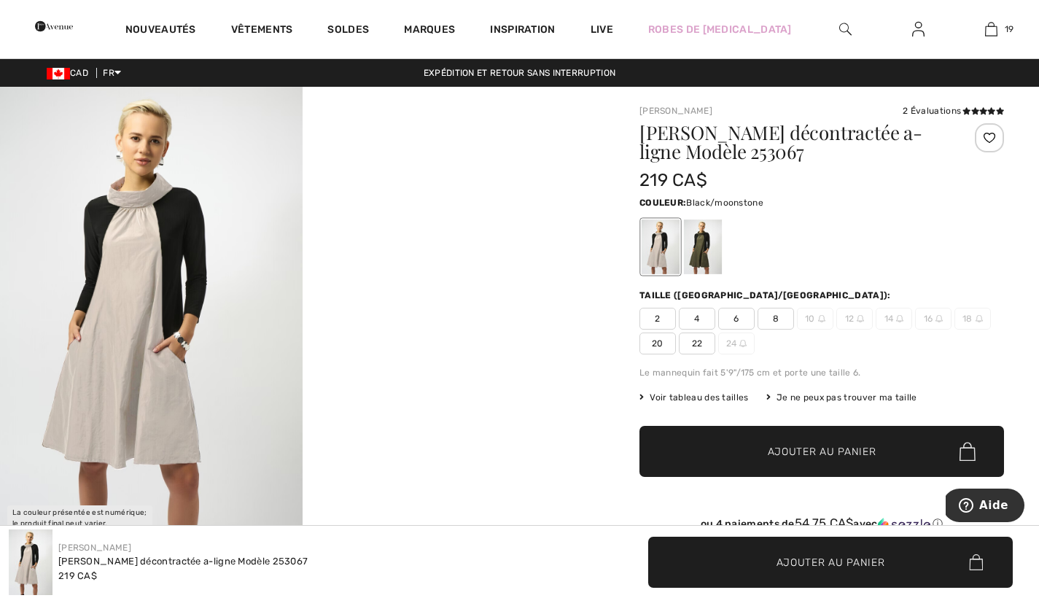
click at [453, 238] on video "Your browser does not support the video tag." at bounding box center [454, 162] width 303 height 151
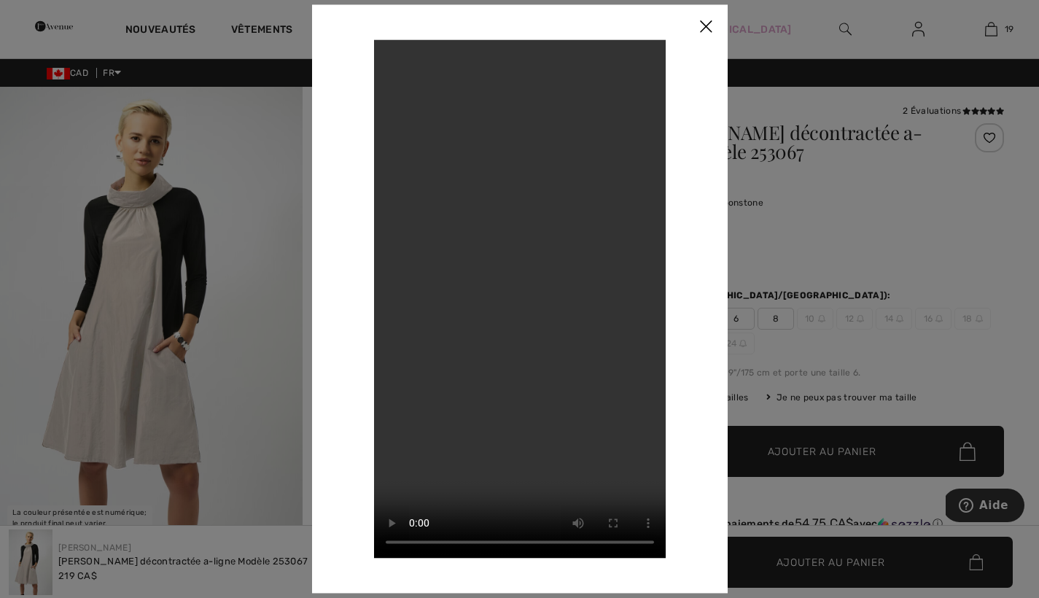
click at [706, 22] on img at bounding box center [706, 26] width 44 height 45
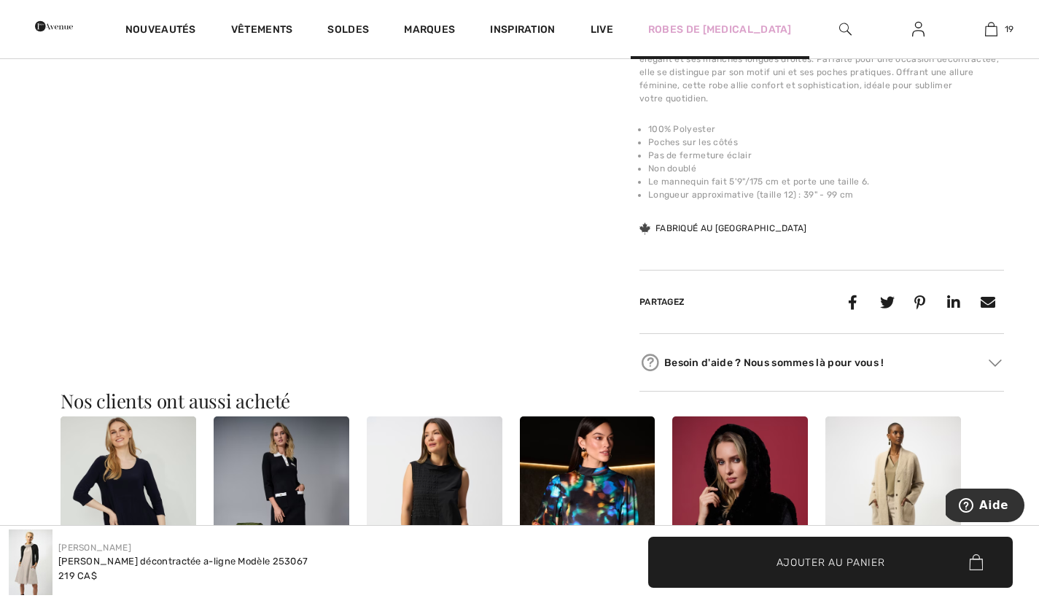
scroll to position [556, 0]
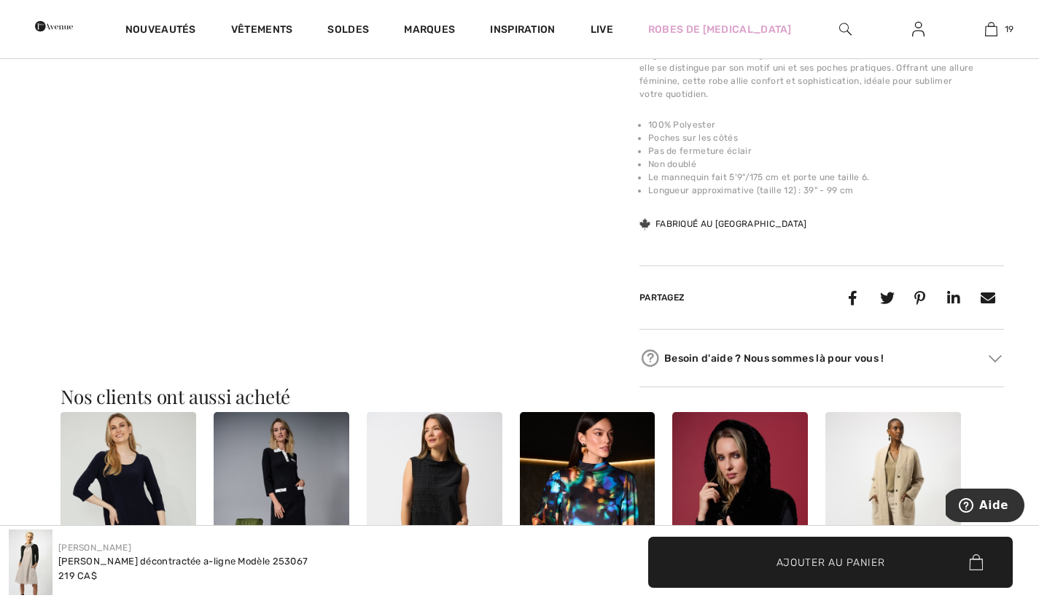
click at [886, 485] on img at bounding box center [893, 513] width 136 height 203
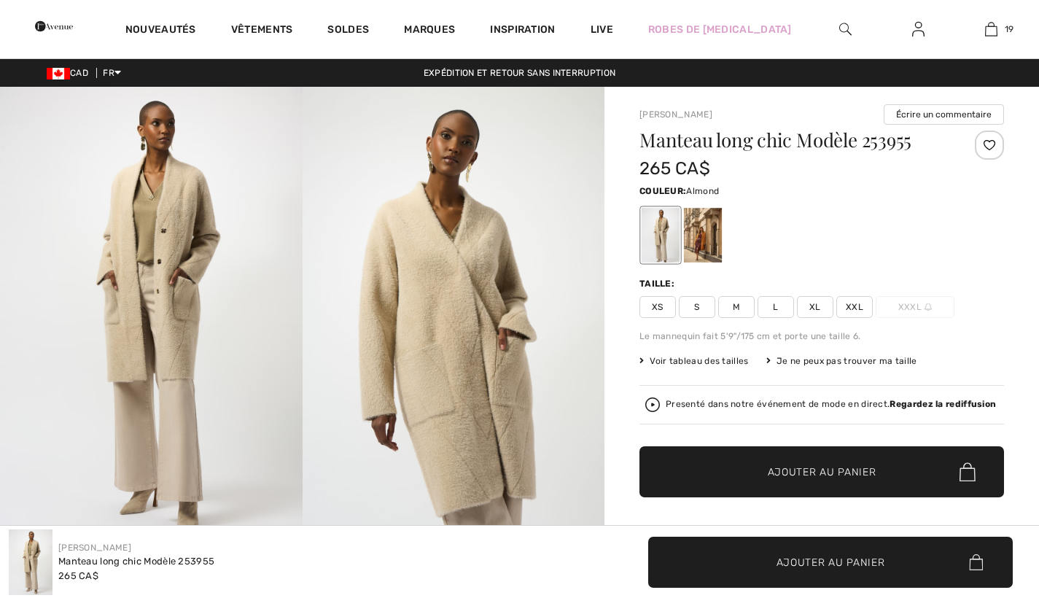
checkbox input "true"
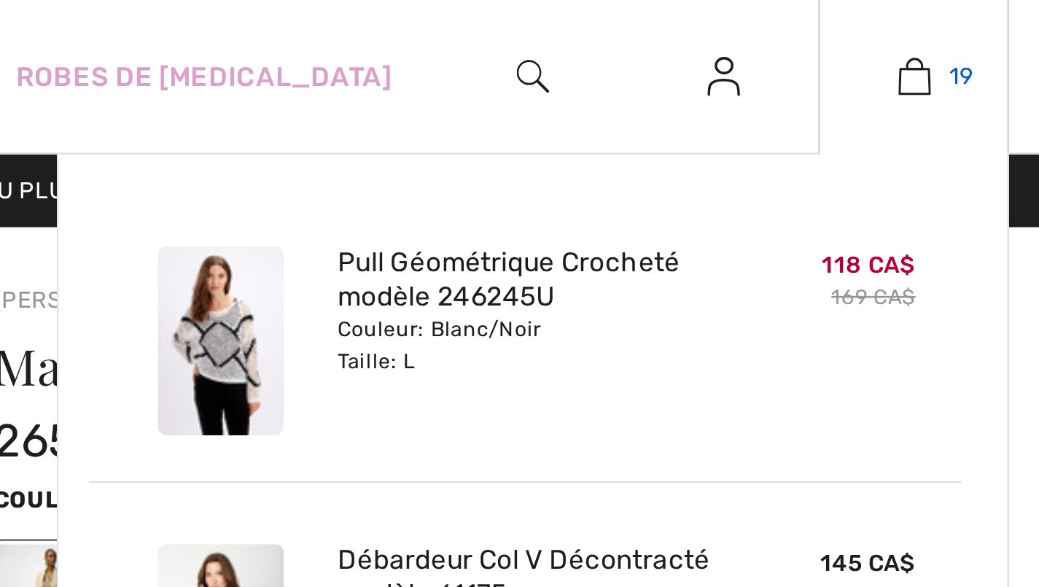
click at [985, 31] on img at bounding box center [991, 28] width 12 height 17
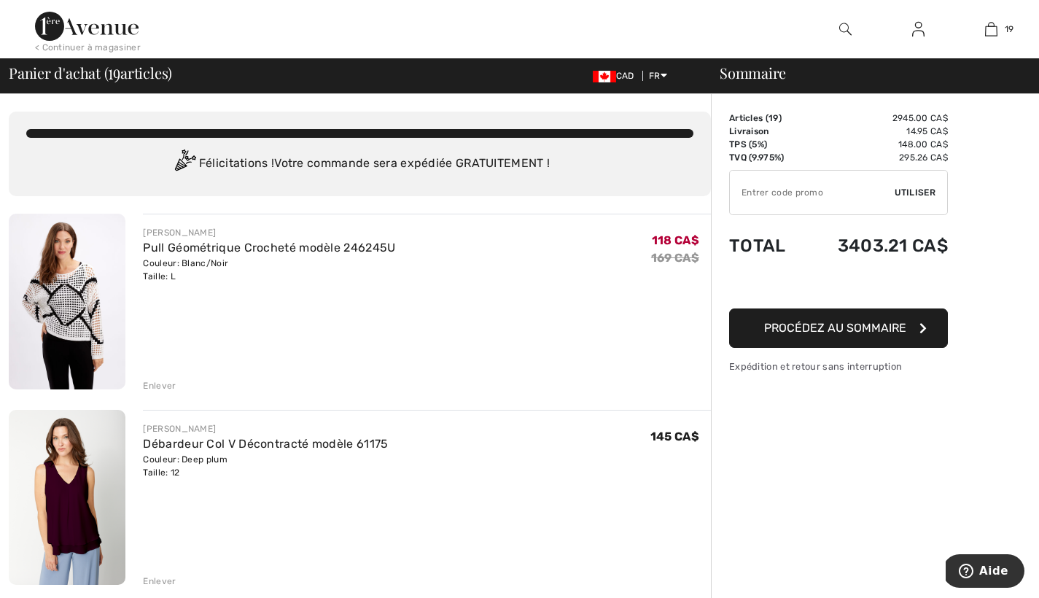
click at [601, 77] on img at bounding box center [604, 77] width 23 height 12
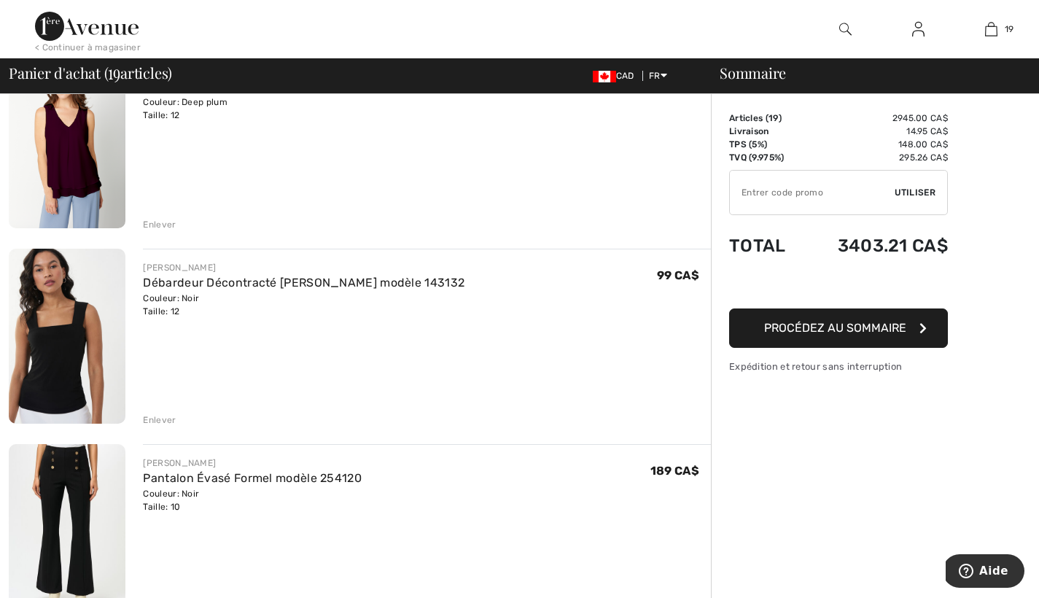
scroll to position [2734, 0]
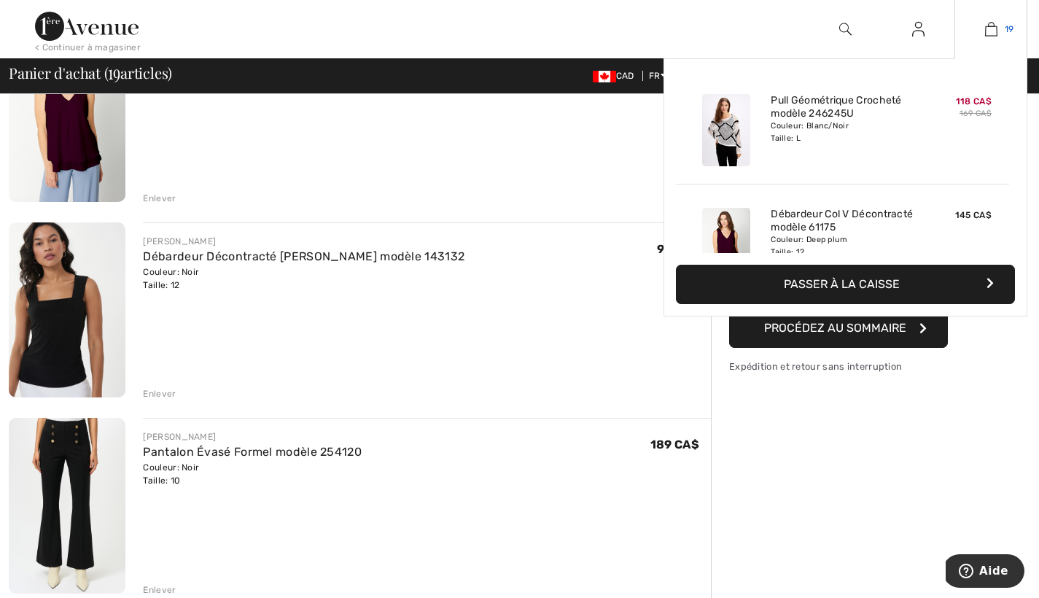
click at [991, 26] on img at bounding box center [991, 28] width 12 height 17
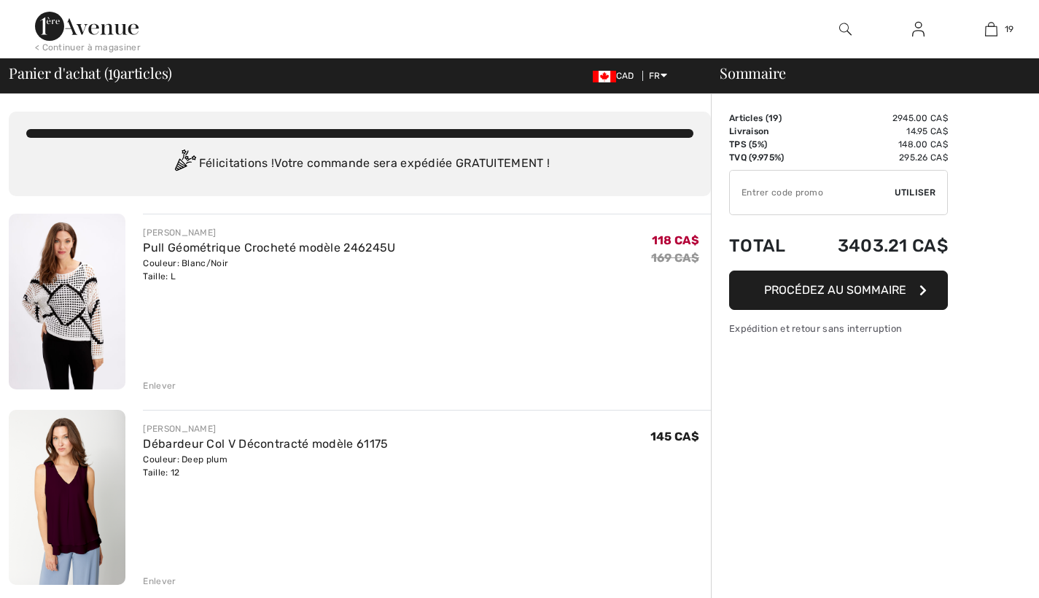
checkbox input "true"
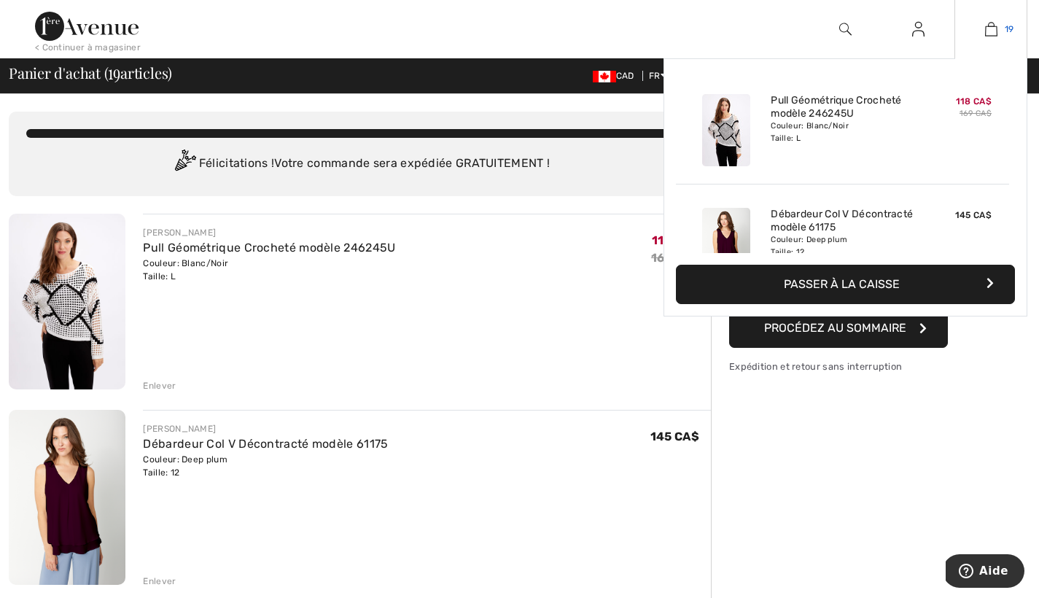
click at [992, 28] on img at bounding box center [991, 28] width 12 height 17
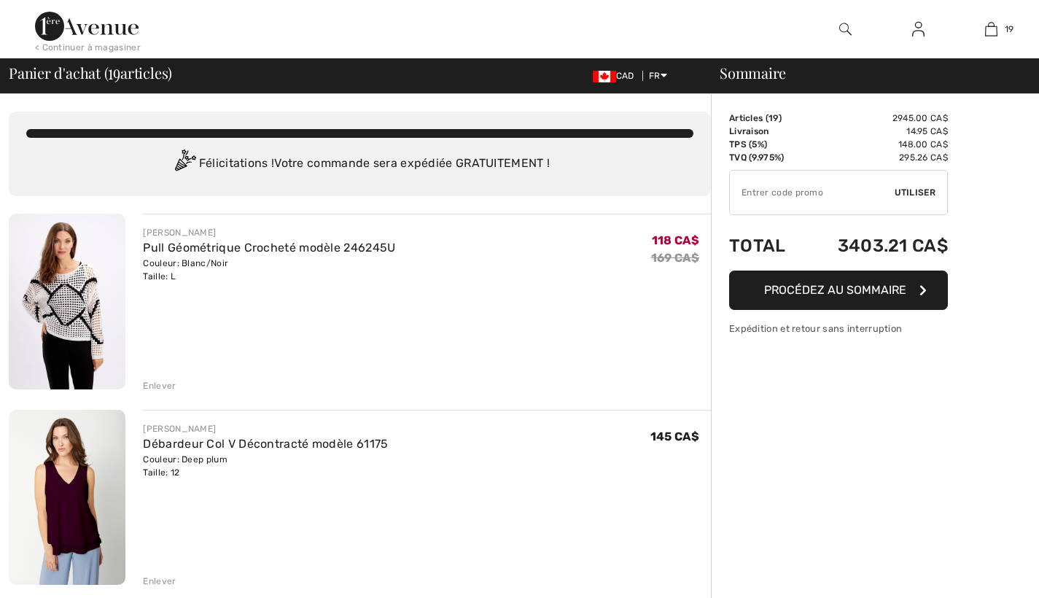
checkbox input "true"
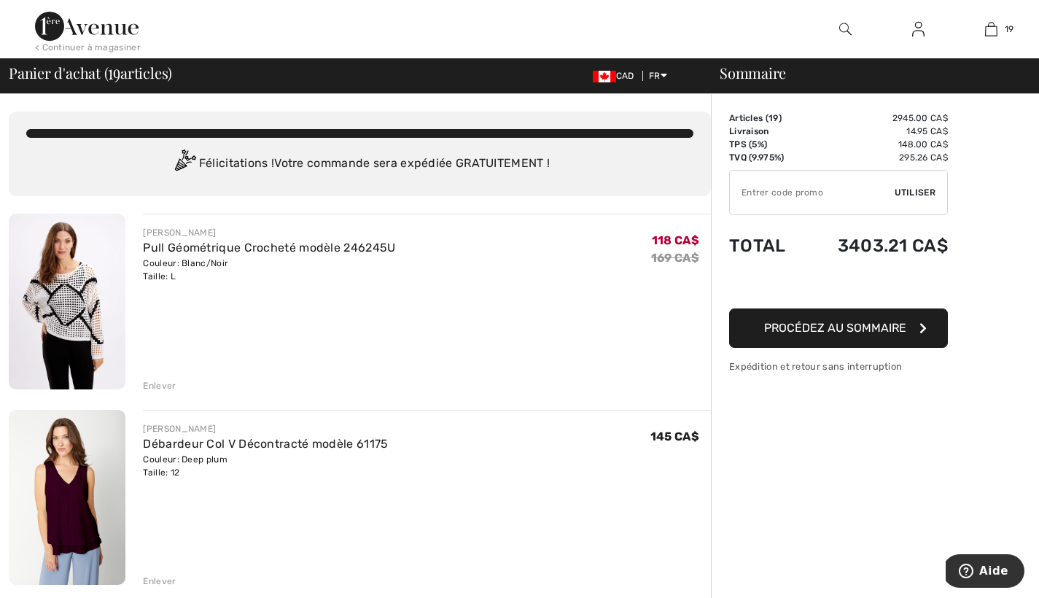
click at [924, 324] on icon "button" at bounding box center [922, 328] width 7 height 12
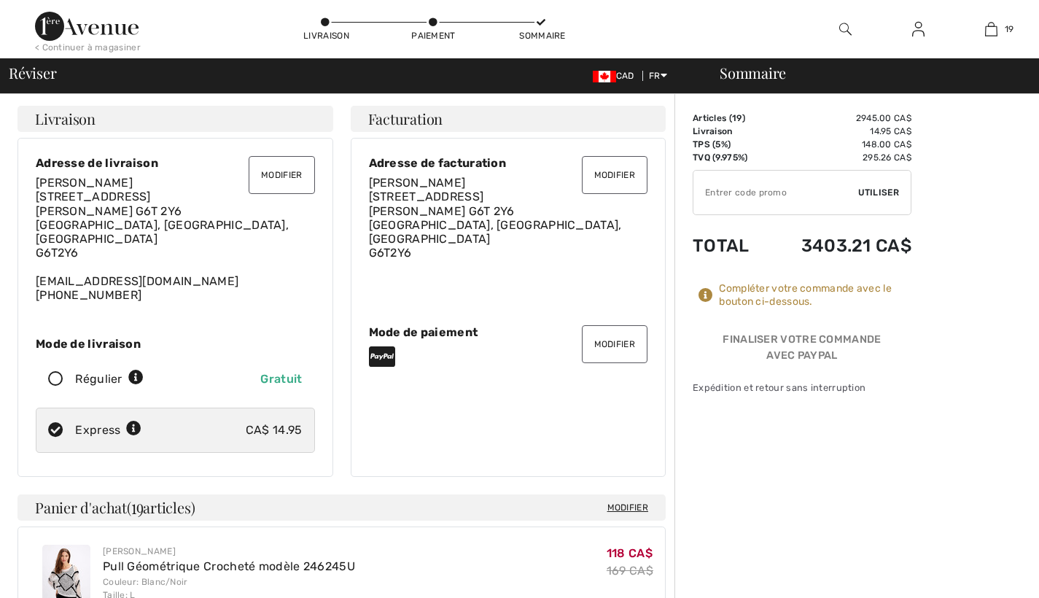
checkbox input "true"
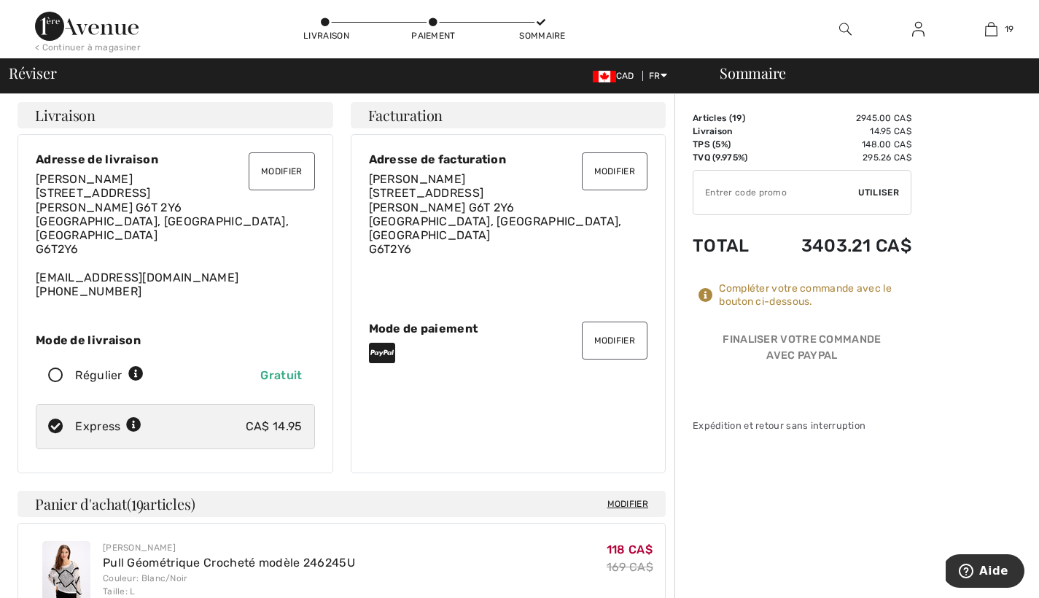
click at [617, 329] on button "Modifier" at bounding box center [615, 340] width 66 height 38
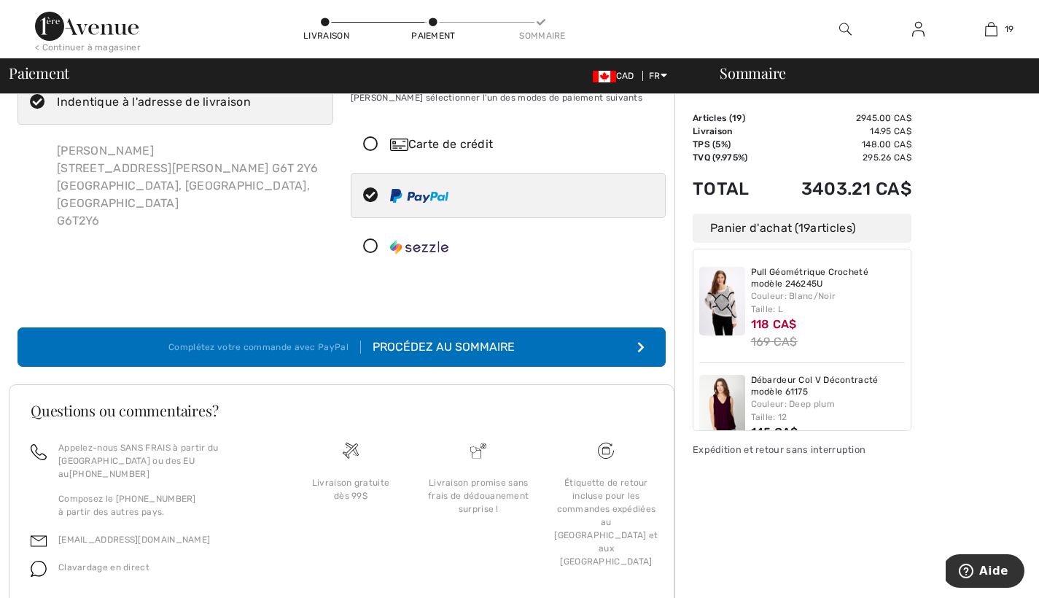
click at [373, 142] on icon at bounding box center [370, 144] width 39 height 15
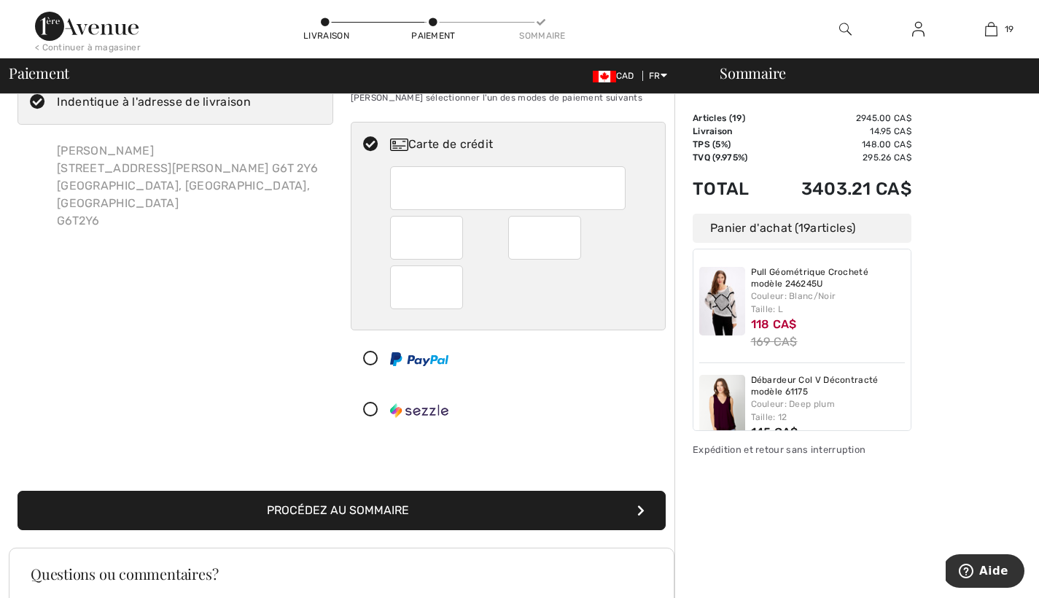
click at [397, 182] on div at bounding box center [507, 188] width 235 height 44
click at [400, 182] on div at bounding box center [507, 188] width 235 height 44
click at [400, 284] on div at bounding box center [426, 287] width 73 height 44
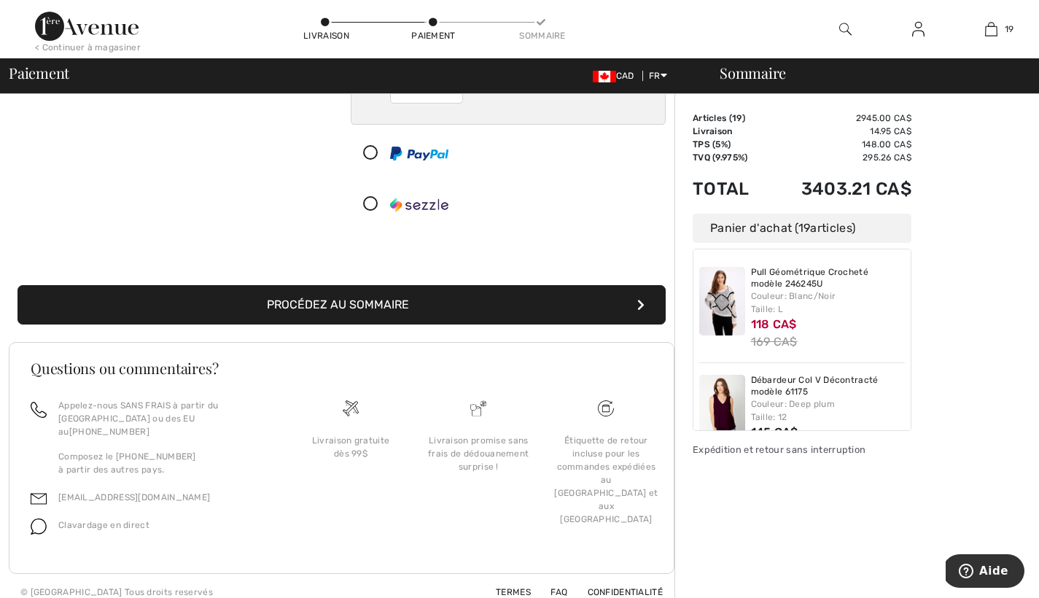
scroll to position [258, 0]
click at [639, 304] on icon "submit" at bounding box center [640, 306] width 7 height 12
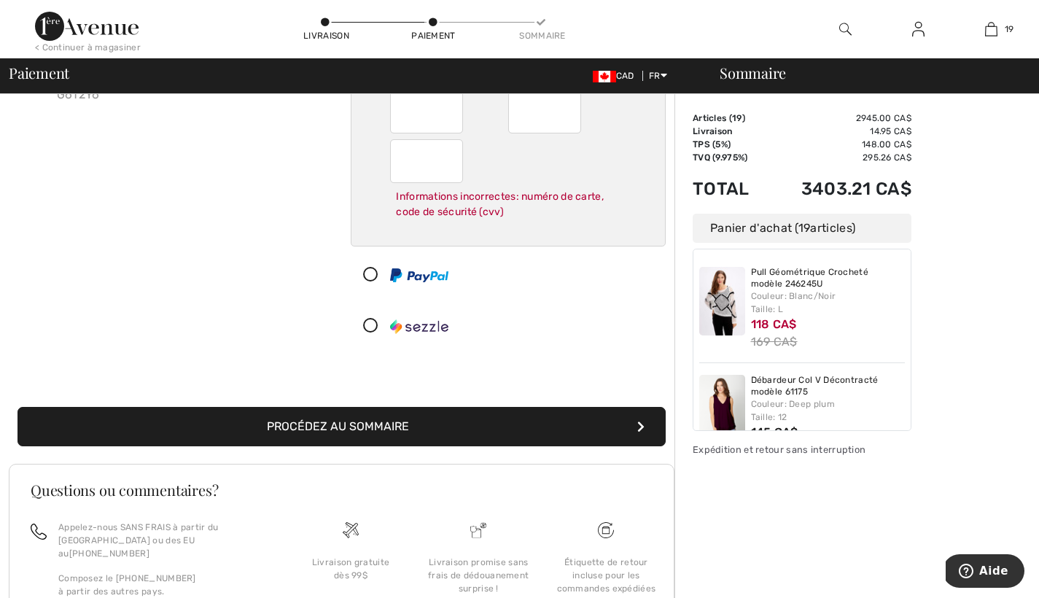
scroll to position [58, 0]
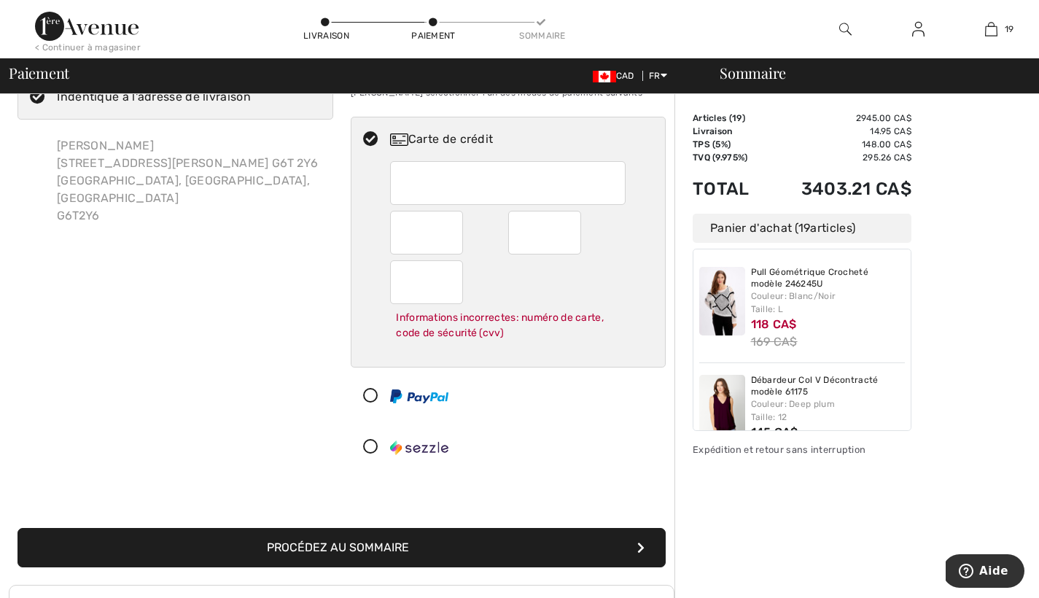
click at [401, 182] on div at bounding box center [507, 183] width 235 height 44
click at [398, 276] on div at bounding box center [426, 282] width 73 height 44
click at [1003, 572] on span "Aide" at bounding box center [993, 570] width 29 height 13
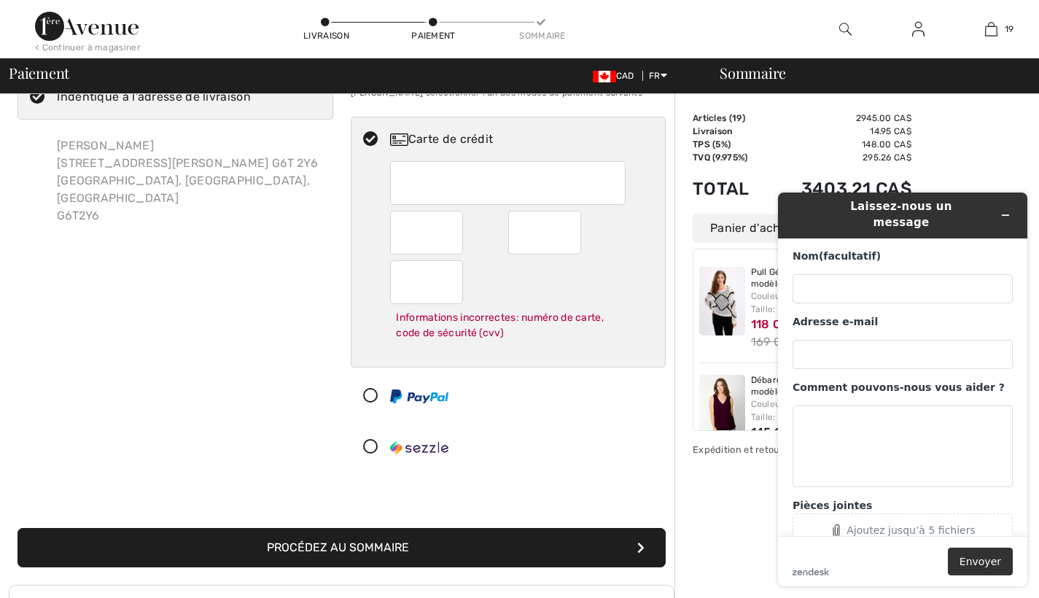
scroll to position [65, 0]
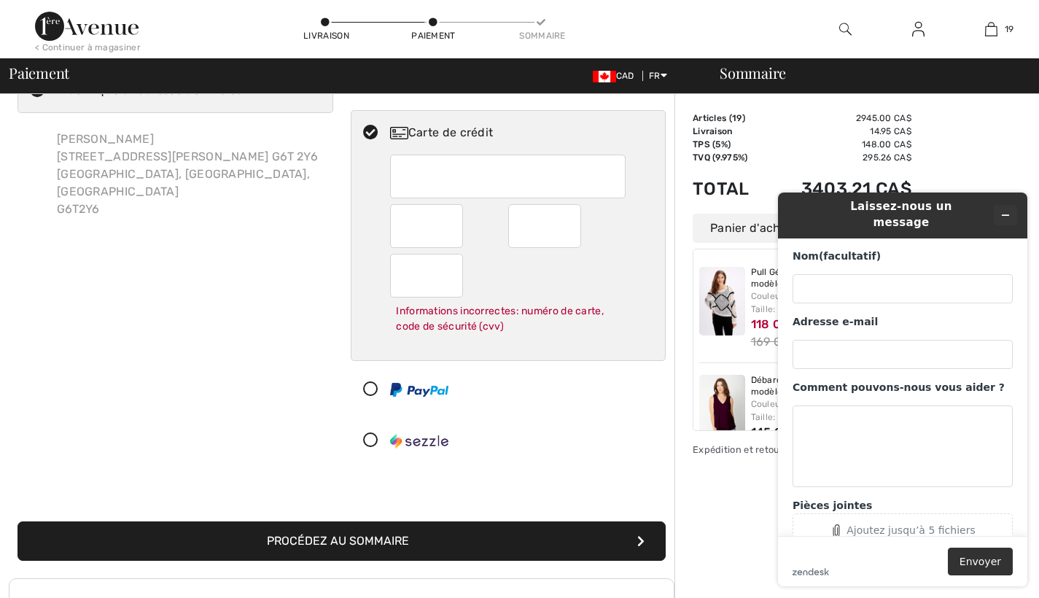
click at [1004, 210] on icon "Réduire le widget" at bounding box center [1005, 215] width 10 height 10
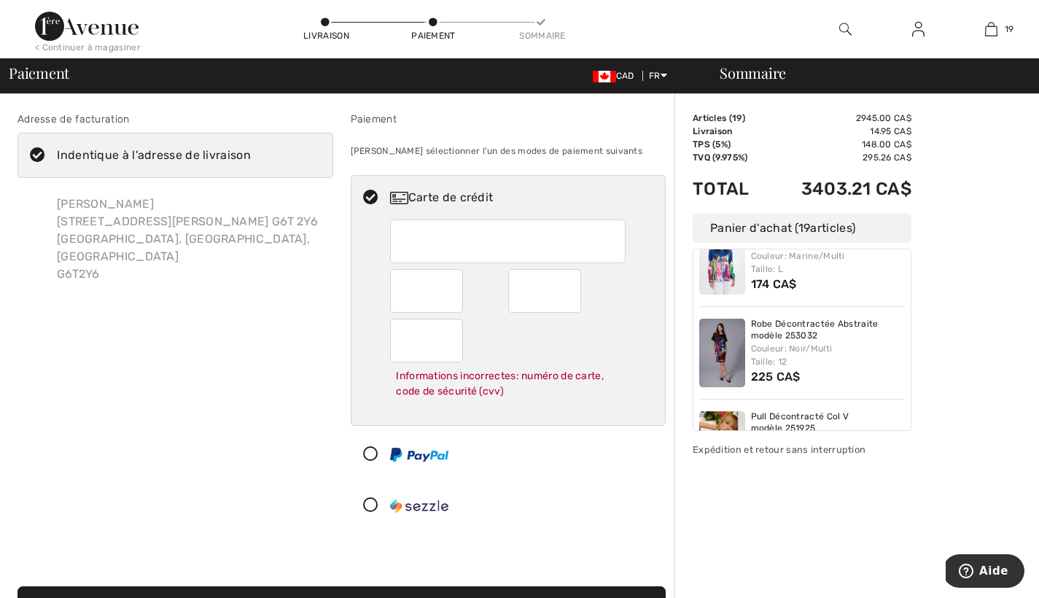
scroll to position [-1, 0]
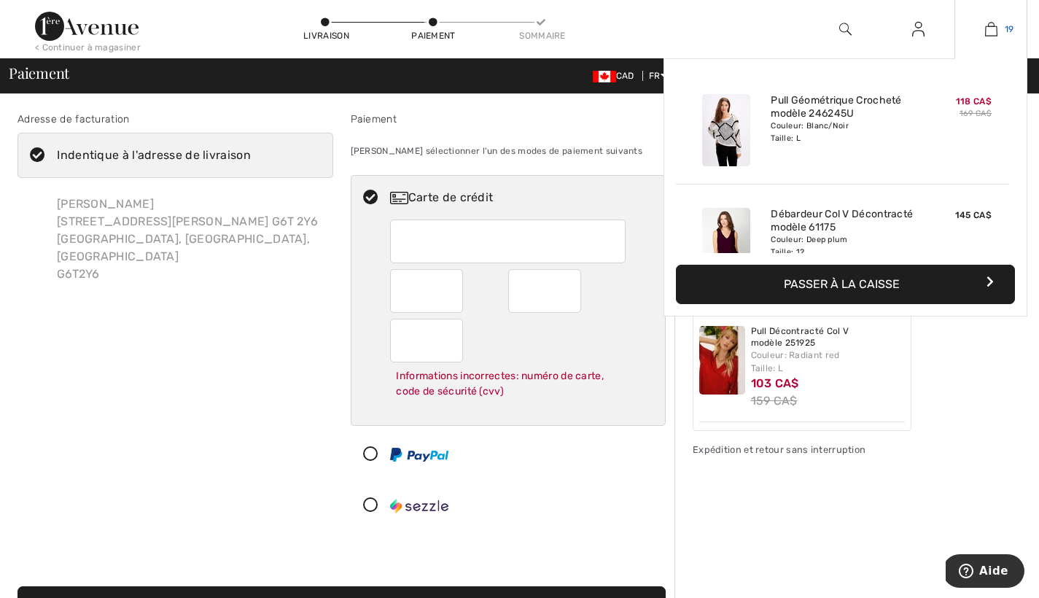
click at [1007, 28] on span "19" at bounding box center [1008, 29] width 9 height 13
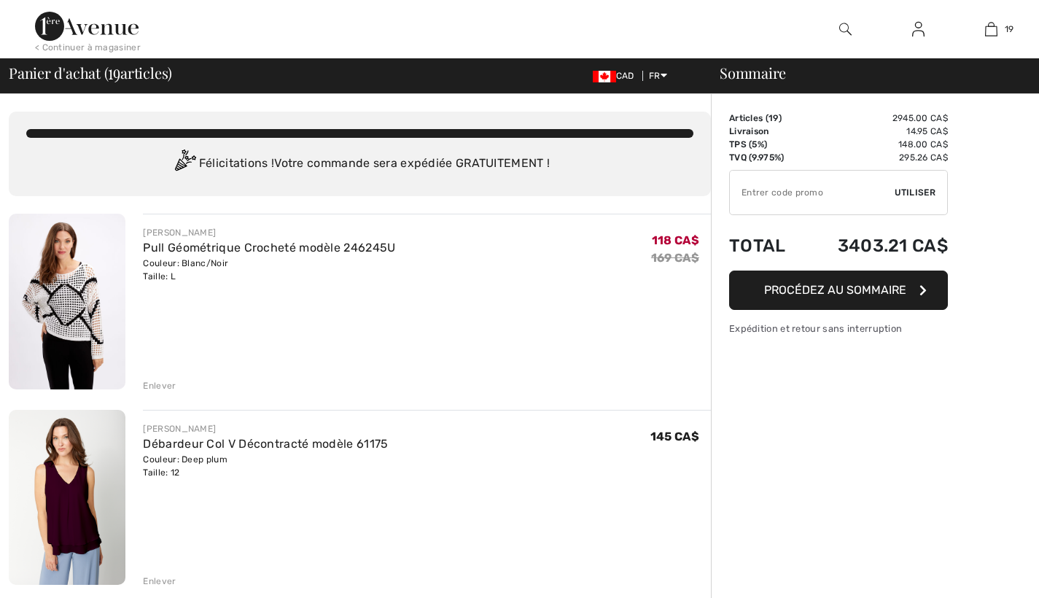
checkbox input "true"
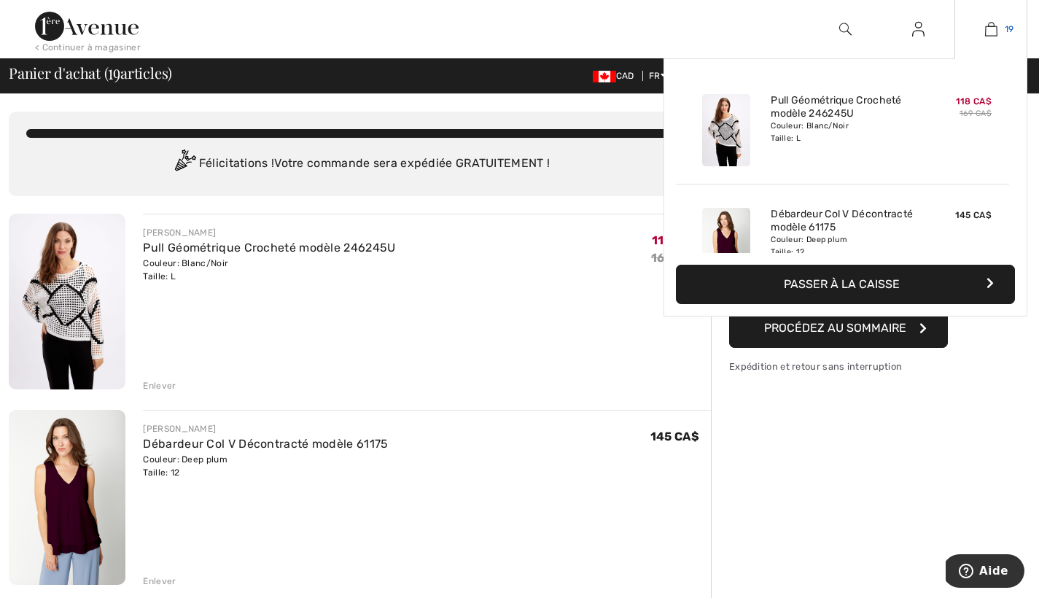
click at [1010, 25] on span "19" at bounding box center [1008, 29] width 9 height 13
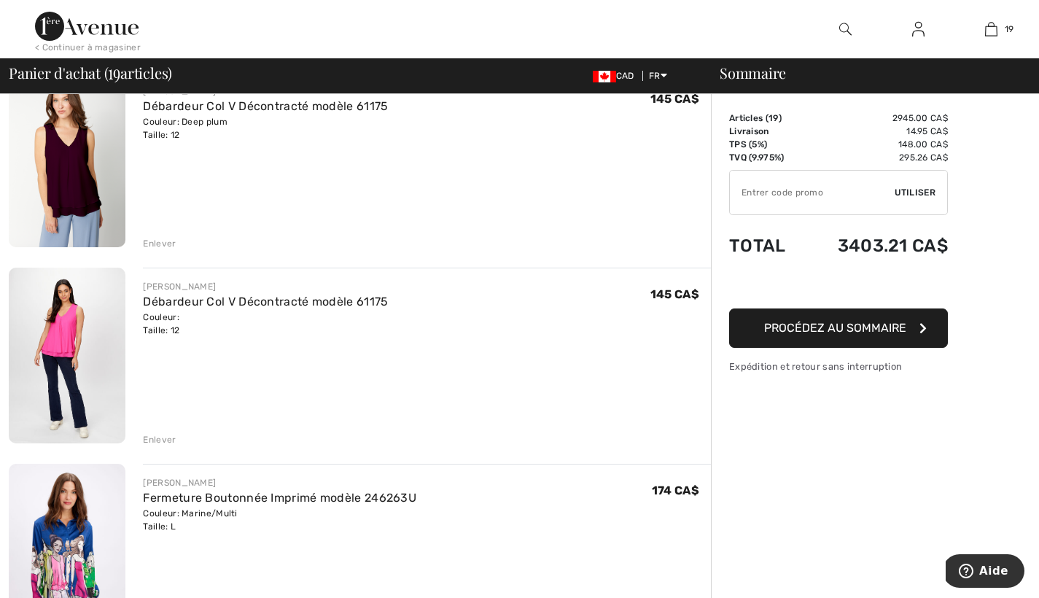
scroll to position [340, 0]
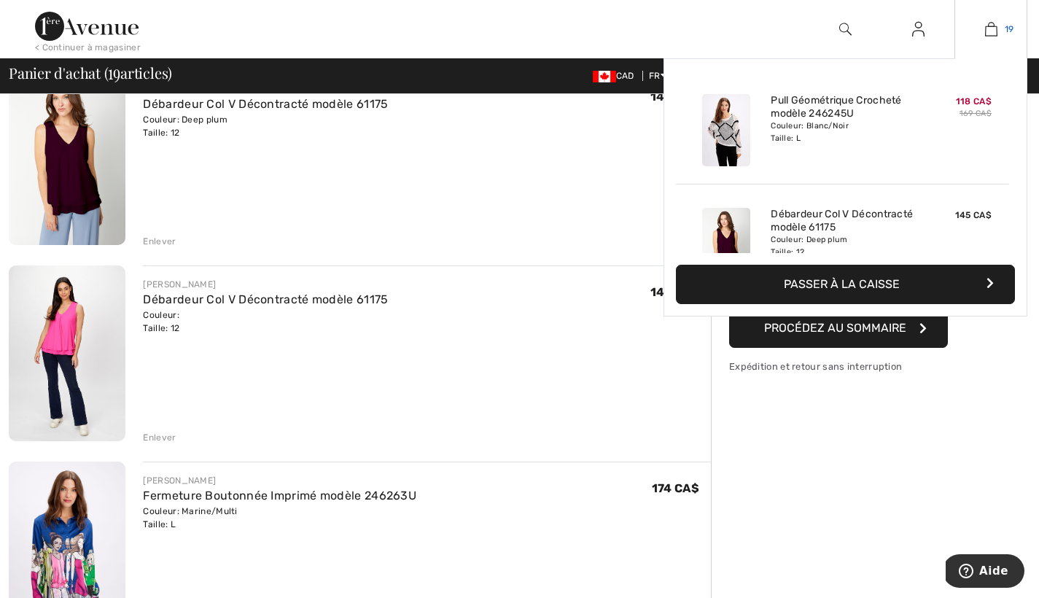
click at [989, 26] on img at bounding box center [991, 28] width 12 height 17
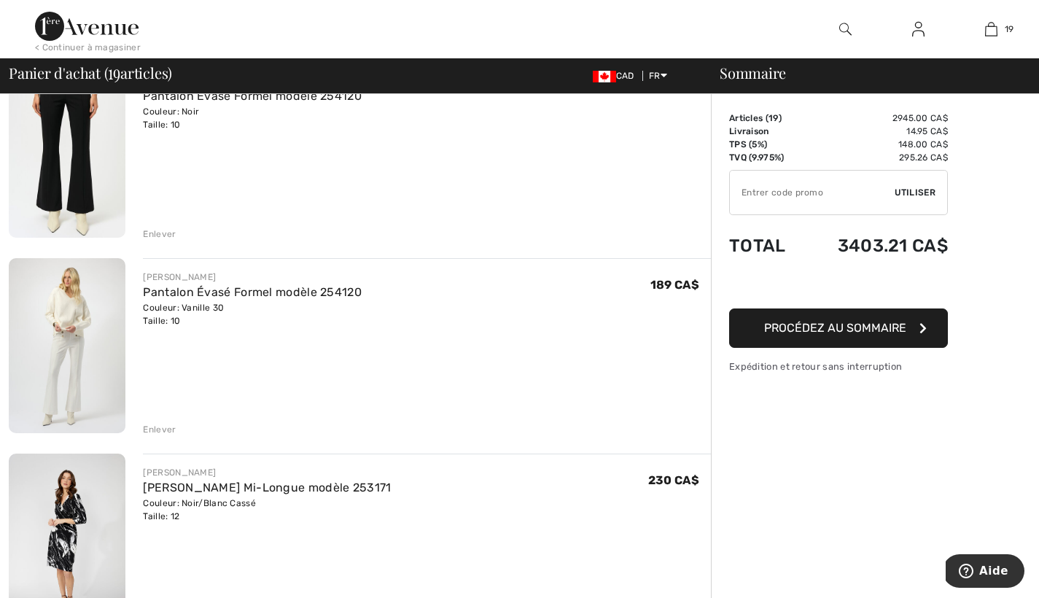
scroll to position [3090, 0]
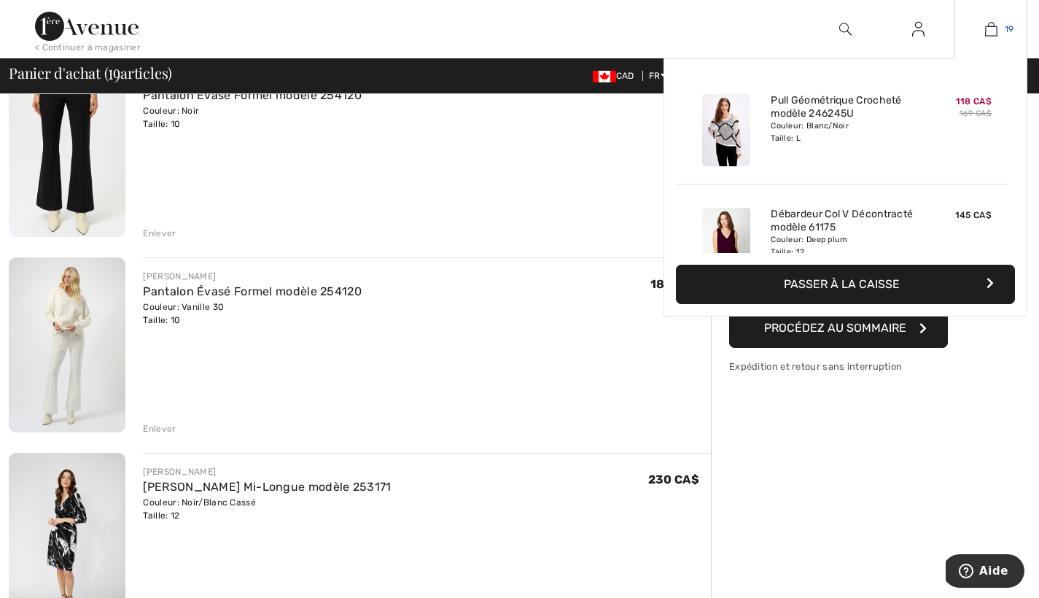
click at [994, 29] on img at bounding box center [991, 28] width 12 height 17
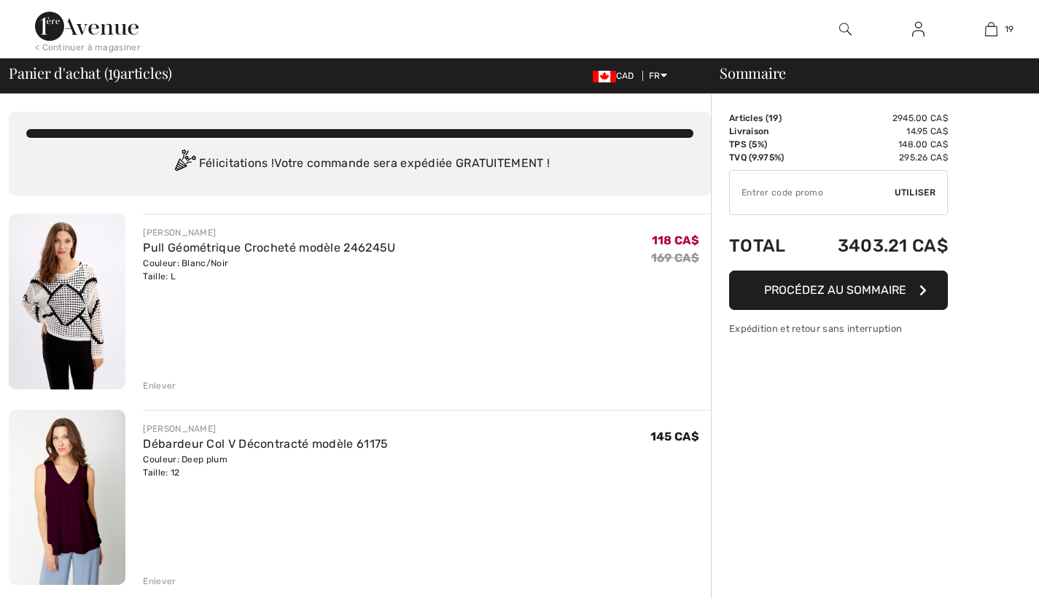
checkbox input "true"
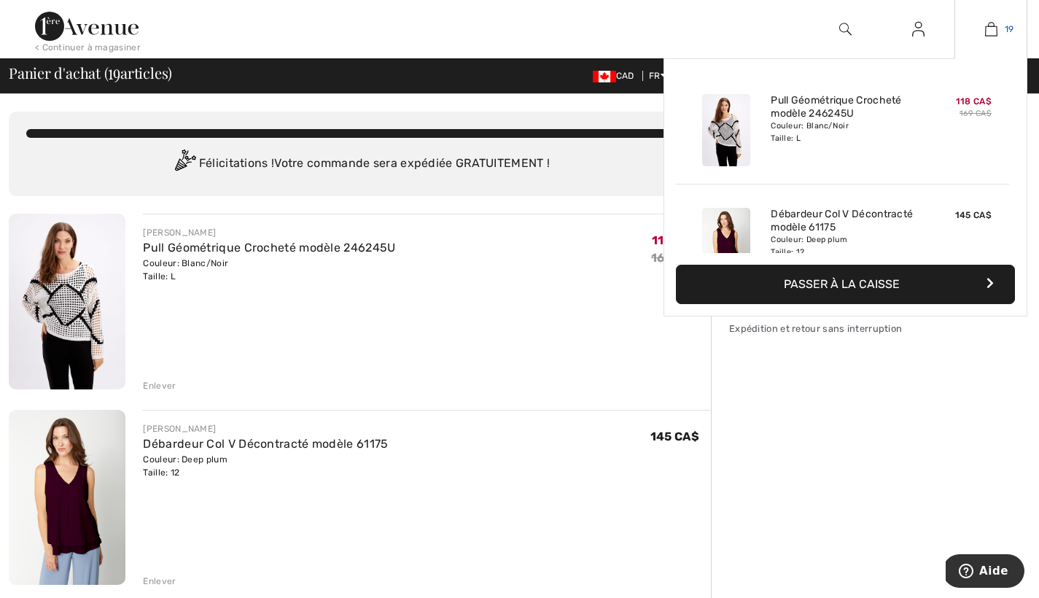
click at [997, 25] on link "19" at bounding box center [990, 28] width 71 height 17
click at [989, 280] on icon "button" at bounding box center [989, 283] width 7 height 12
click at [989, 280] on icon "button" at bounding box center [986, 283] width 7 height 12
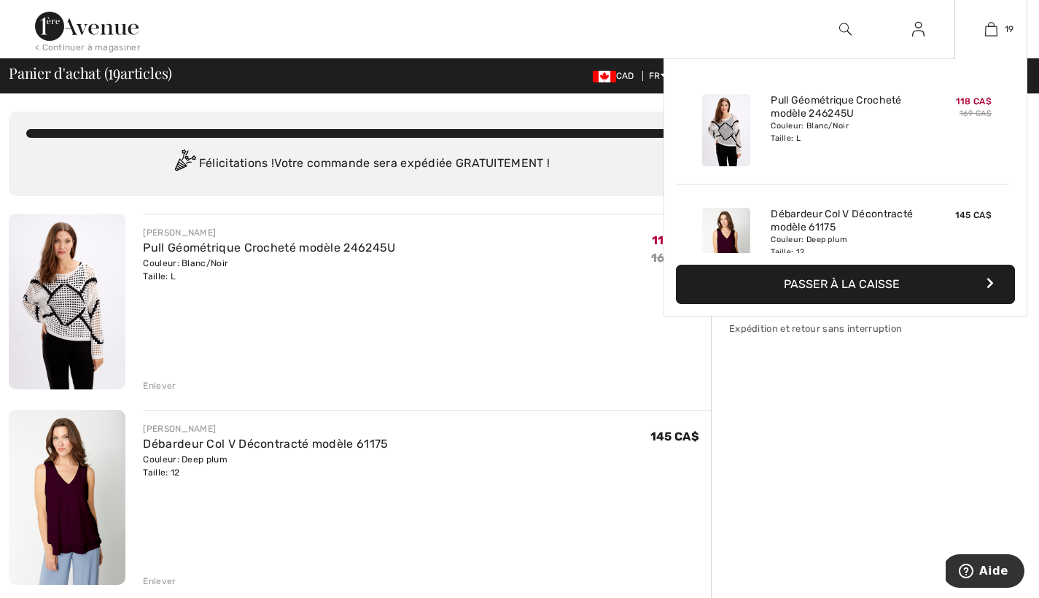
click at [989, 280] on icon "button" at bounding box center [989, 283] width 7 height 12
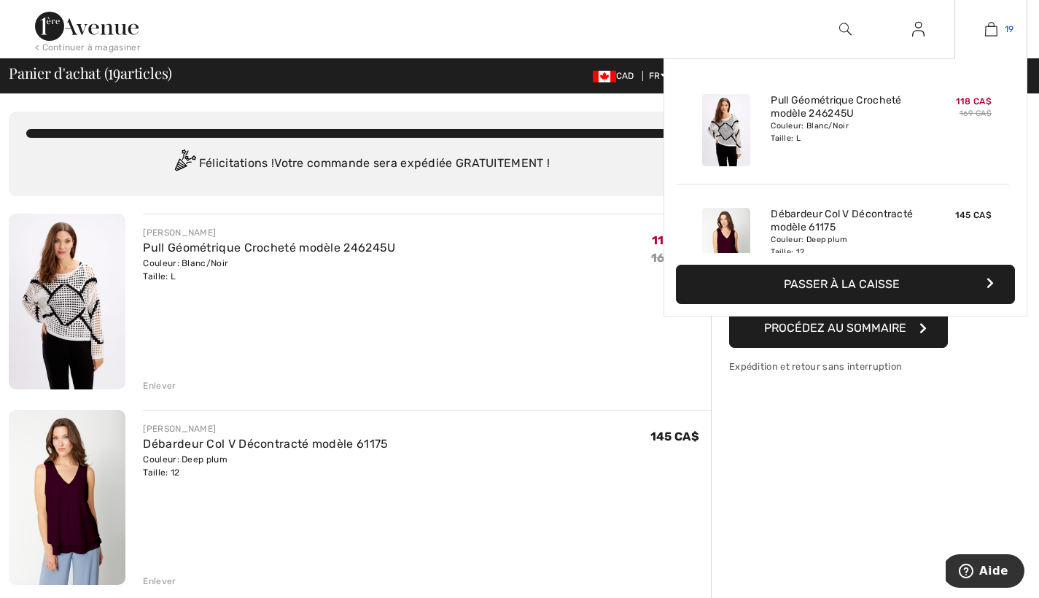
click at [1004, 26] on span "19" at bounding box center [1008, 29] width 9 height 13
click at [1004, 23] on span "19" at bounding box center [1008, 29] width 9 height 13
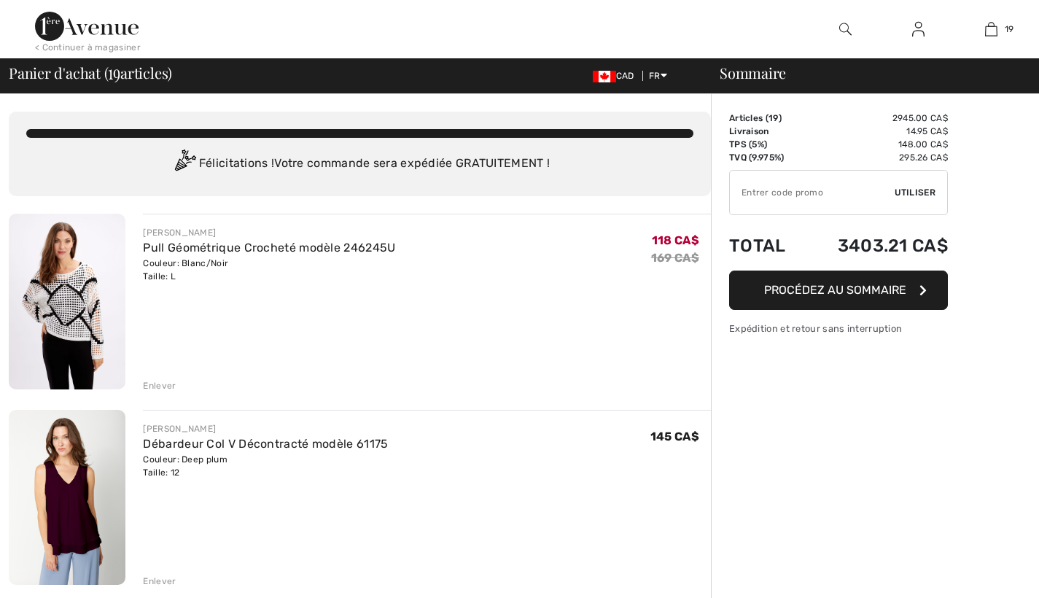
checkbox input "true"
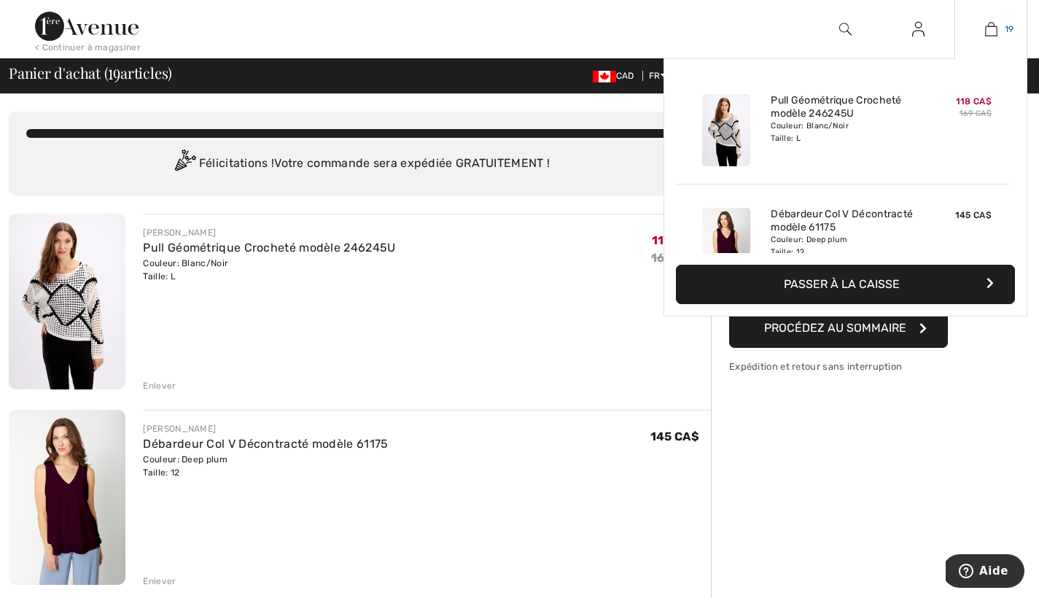
click at [1008, 26] on span "19" at bounding box center [1008, 29] width 9 height 13
click at [1007, 23] on span "19" at bounding box center [1008, 29] width 9 height 13
click at [988, 283] on icon "button" at bounding box center [987, 283] width 7 height 12
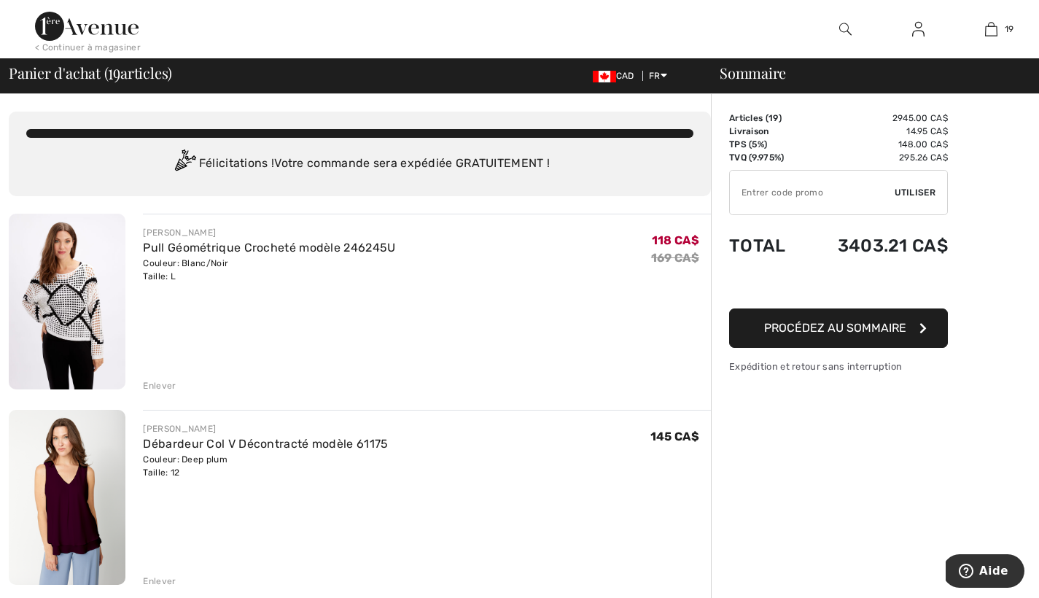
click at [918, 190] on span "Utiliser" at bounding box center [914, 192] width 41 height 13
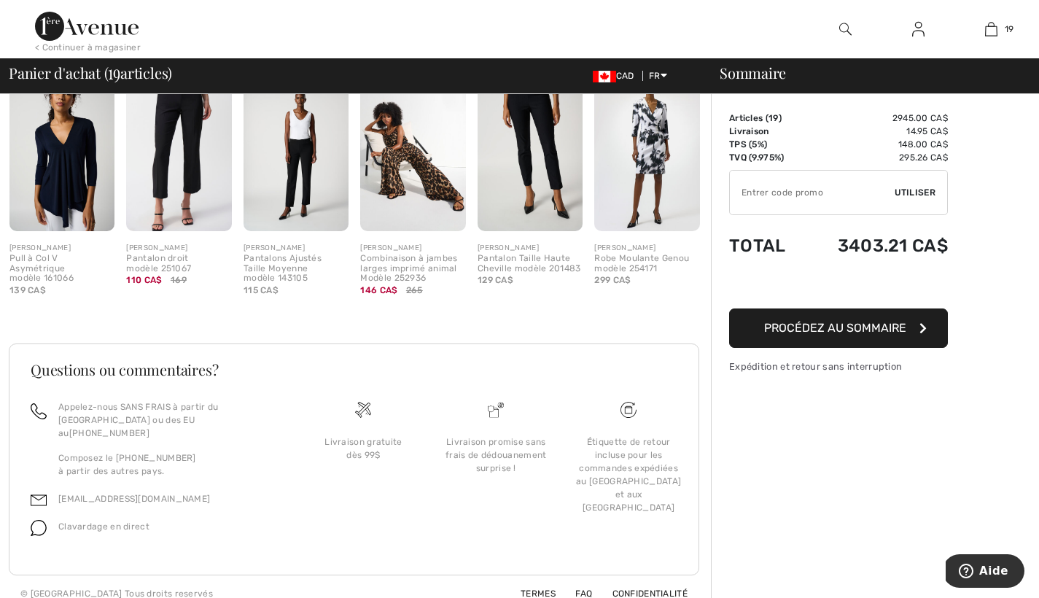
scroll to position [3925, 0]
click at [989, 563] on button "Aide" at bounding box center [984, 571] width 82 height 34
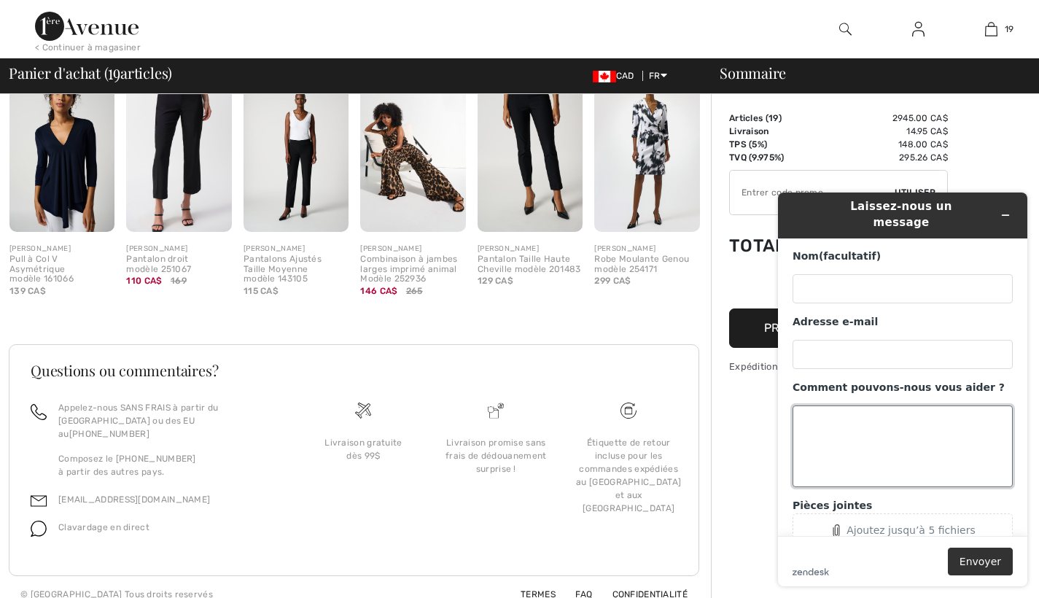
click at [808, 415] on textarea "Comment pouvons-nous vous aider ?" at bounding box center [902, 446] width 220 height 82
type textarea "j'ai de la difficulté pour le paiement final?"
click at [978, 556] on button "Envoyer" at bounding box center [980, 561] width 65 height 28
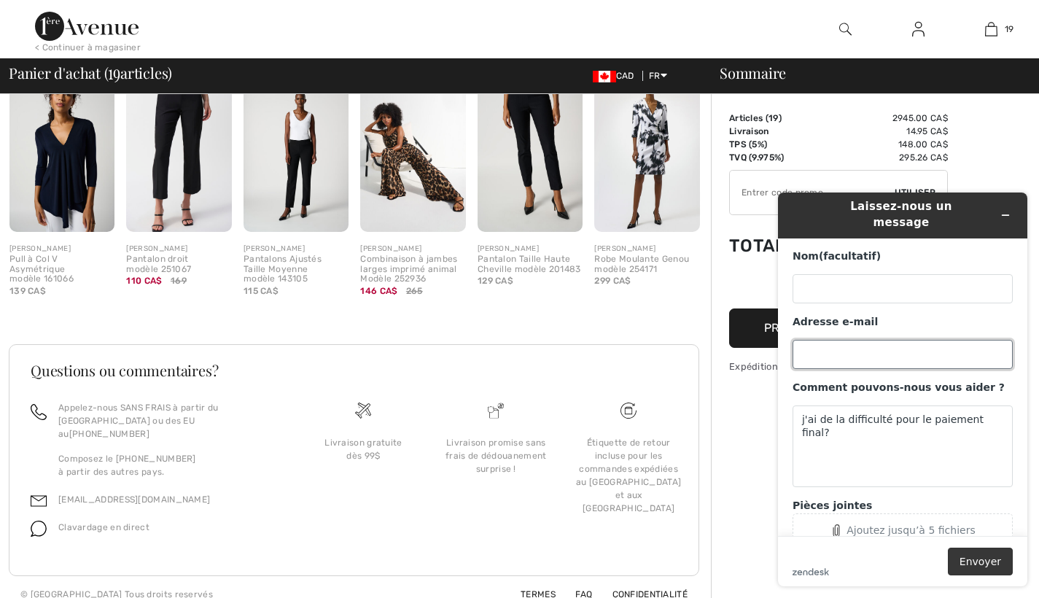
scroll to position [27, 0]
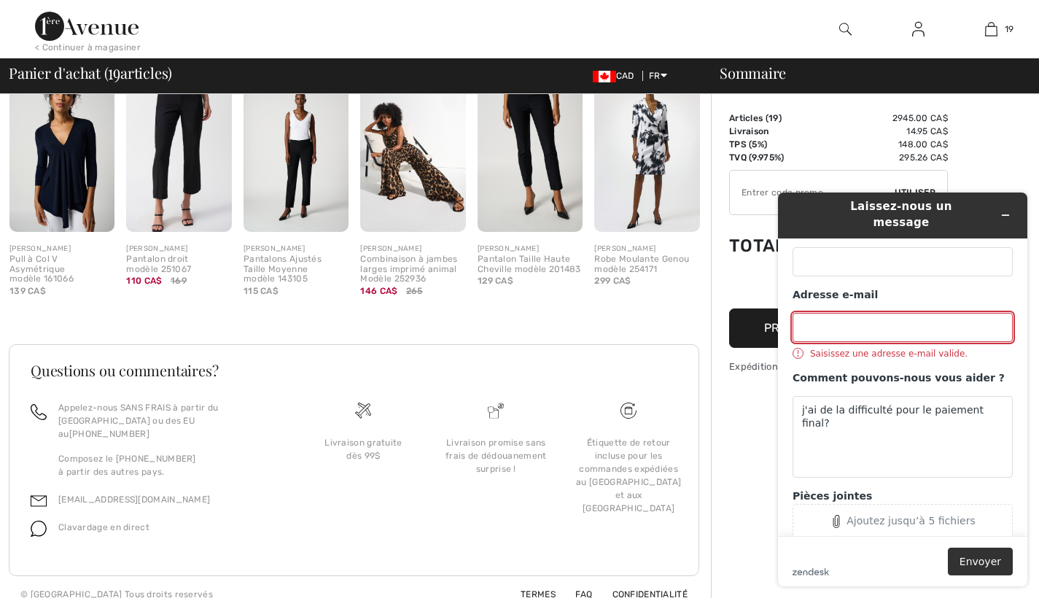
click at [805, 317] on input "Adresse e-mail" at bounding box center [902, 327] width 220 height 29
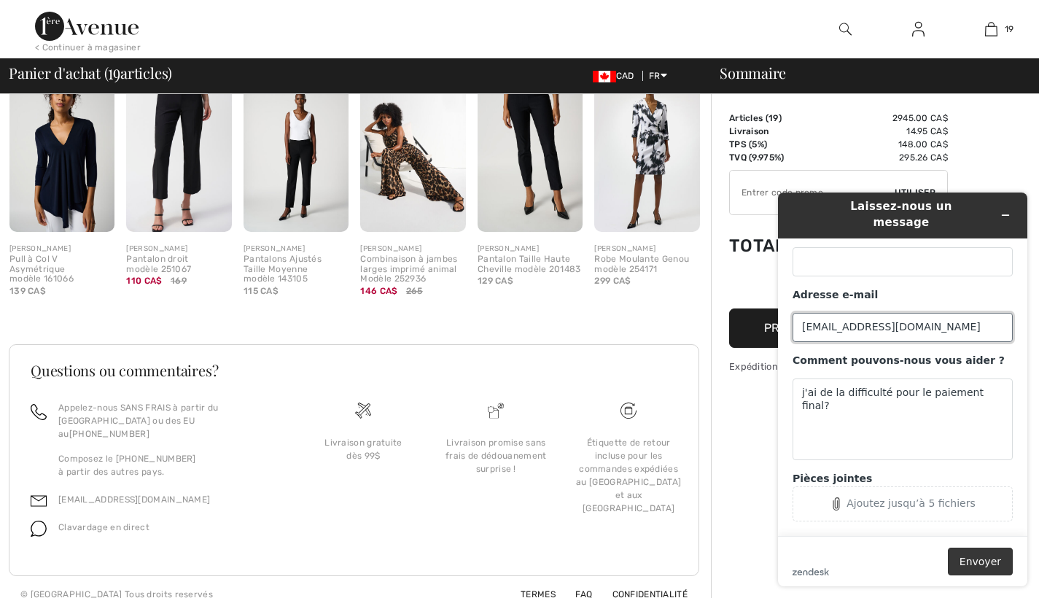
type input "patou789.7@gmail.com"
click at [992, 559] on button "Envoyer" at bounding box center [980, 561] width 65 height 28
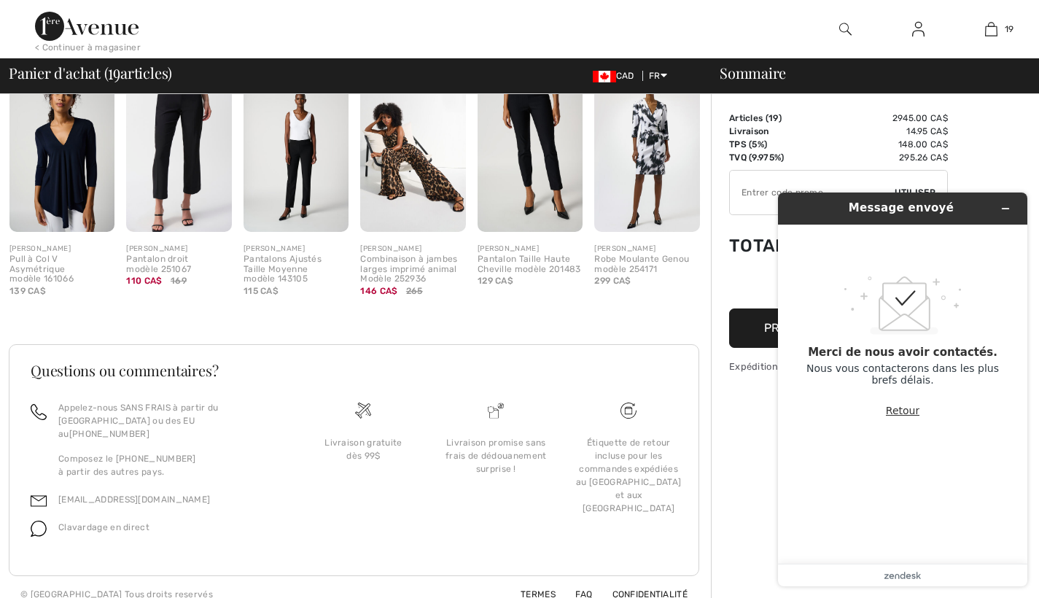
click at [910, 407] on button "Retour" at bounding box center [903, 411] width 34 height 28
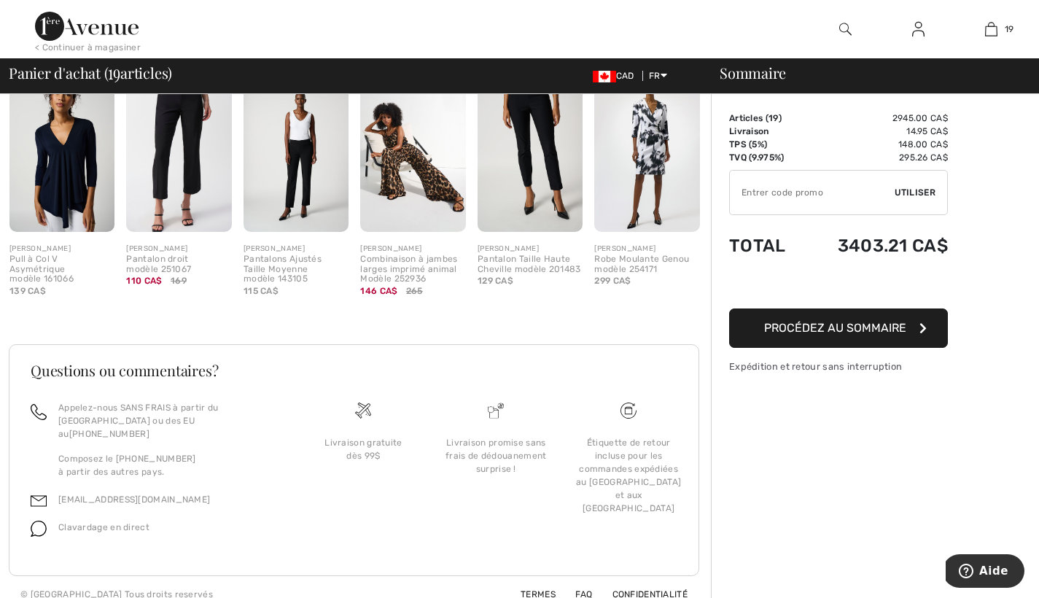
click at [915, 187] on span "Utiliser" at bounding box center [914, 192] width 41 height 13
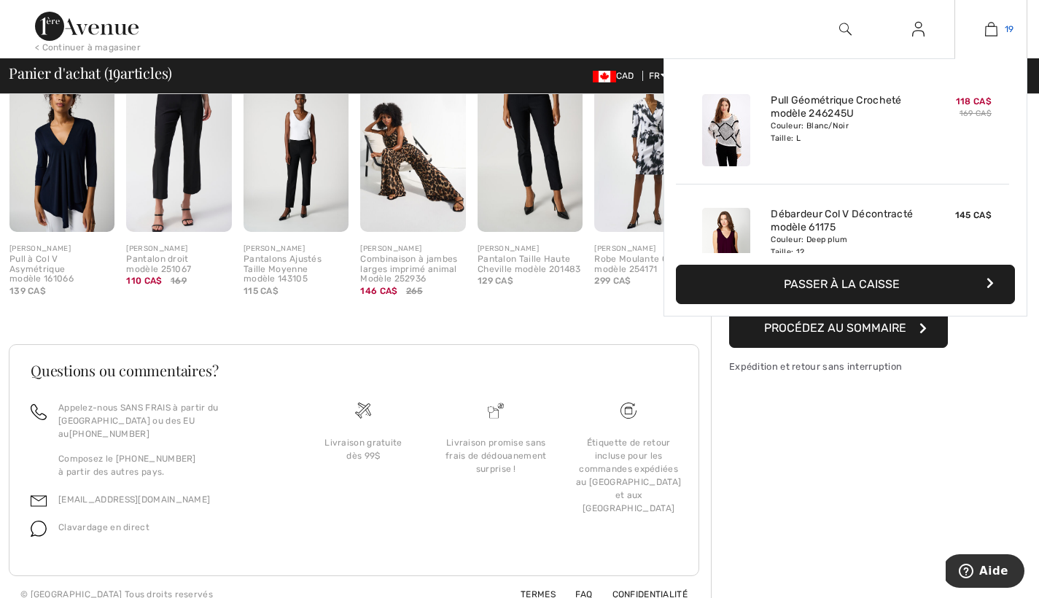
click at [999, 25] on link "19" at bounding box center [990, 28] width 71 height 17
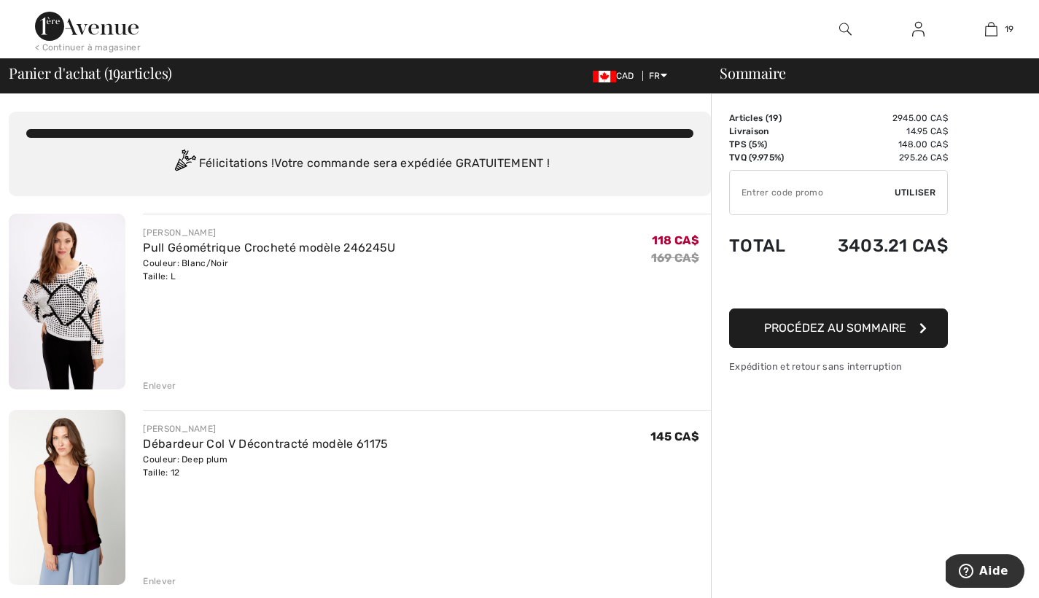
click at [924, 325] on icon "button" at bounding box center [922, 328] width 7 height 12
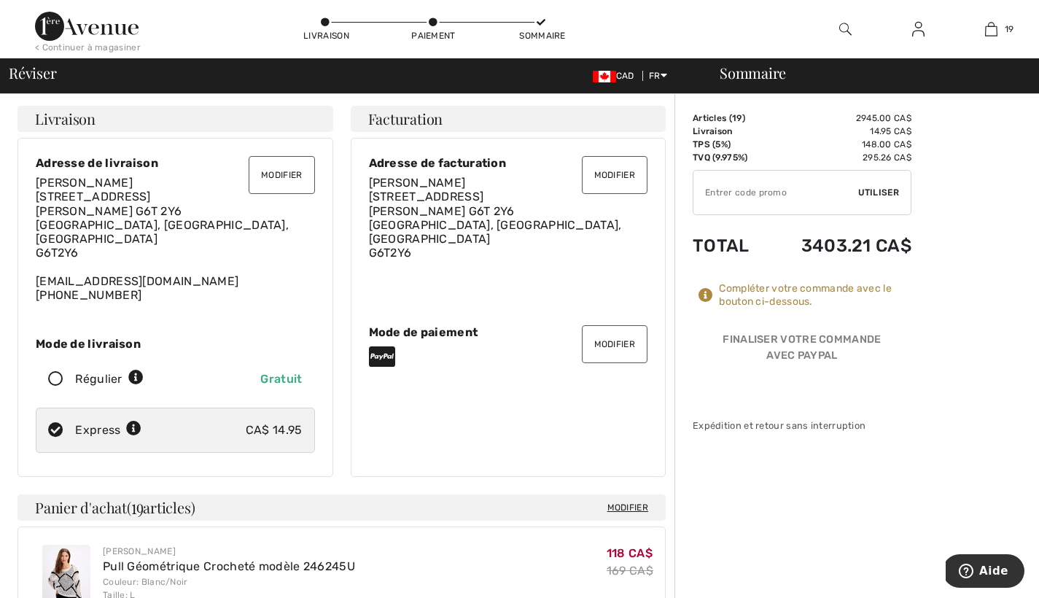
click at [708, 294] on icon at bounding box center [705, 295] width 15 height 15
click at [602, 334] on button "Modifier" at bounding box center [615, 344] width 66 height 38
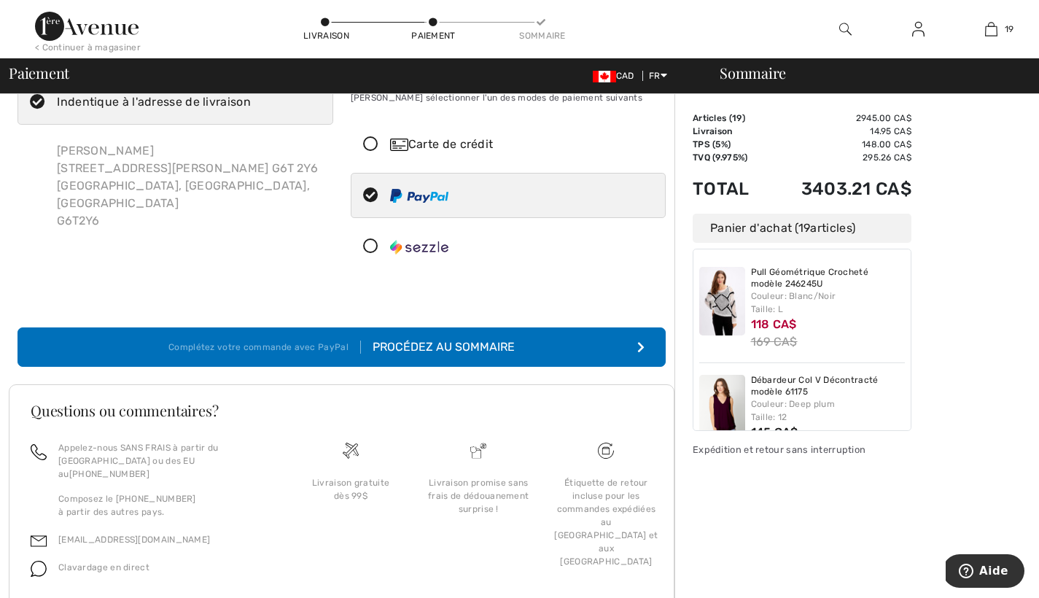
click at [373, 142] on icon at bounding box center [370, 144] width 39 height 15
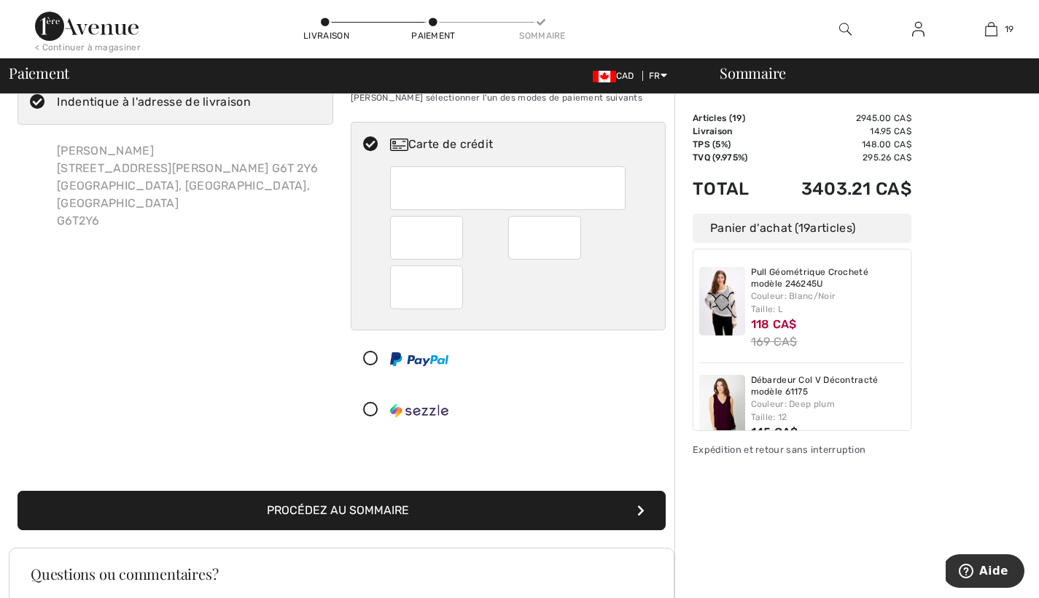
click at [400, 190] on div at bounding box center [507, 188] width 235 height 44
click at [371, 407] on icon at bounding box center [370, 409] width 39 height 15
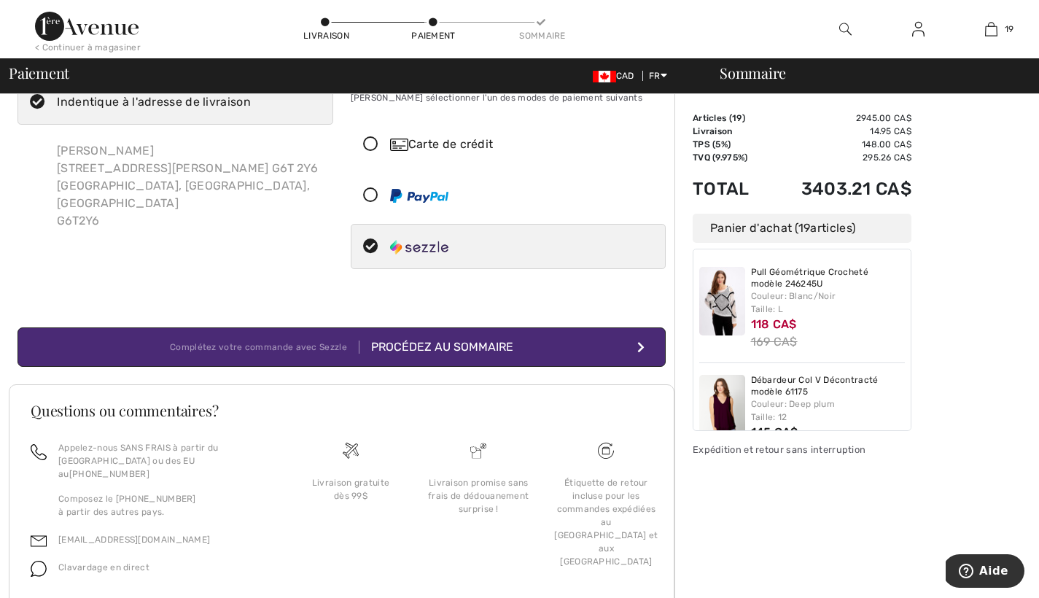
click at [371, 141] on icon at bounding box center [370, 144] width 39 height 15
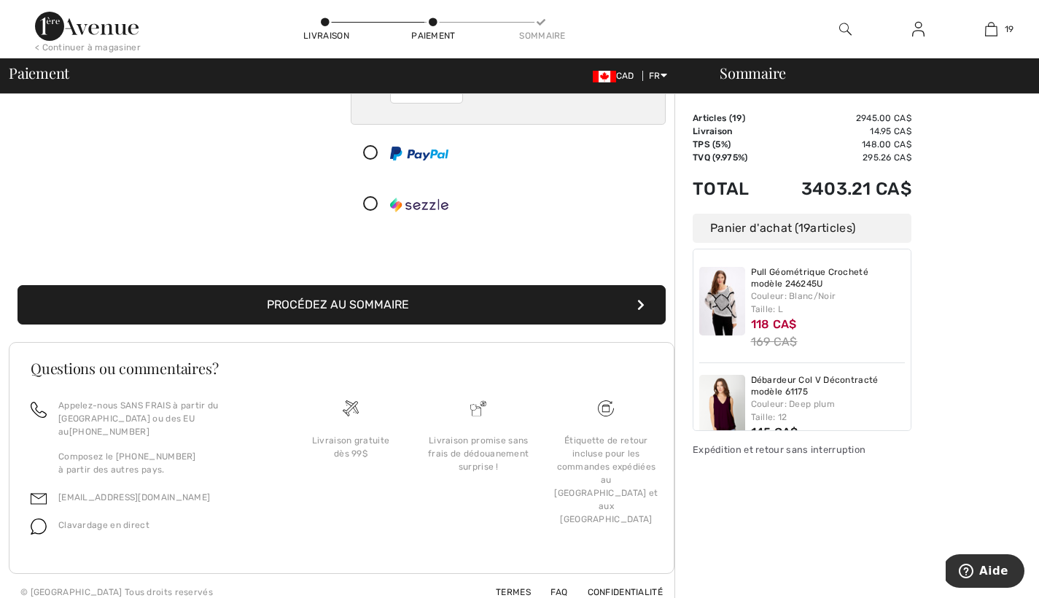
scroll to position [258, 0]
